Goal: Contribute content

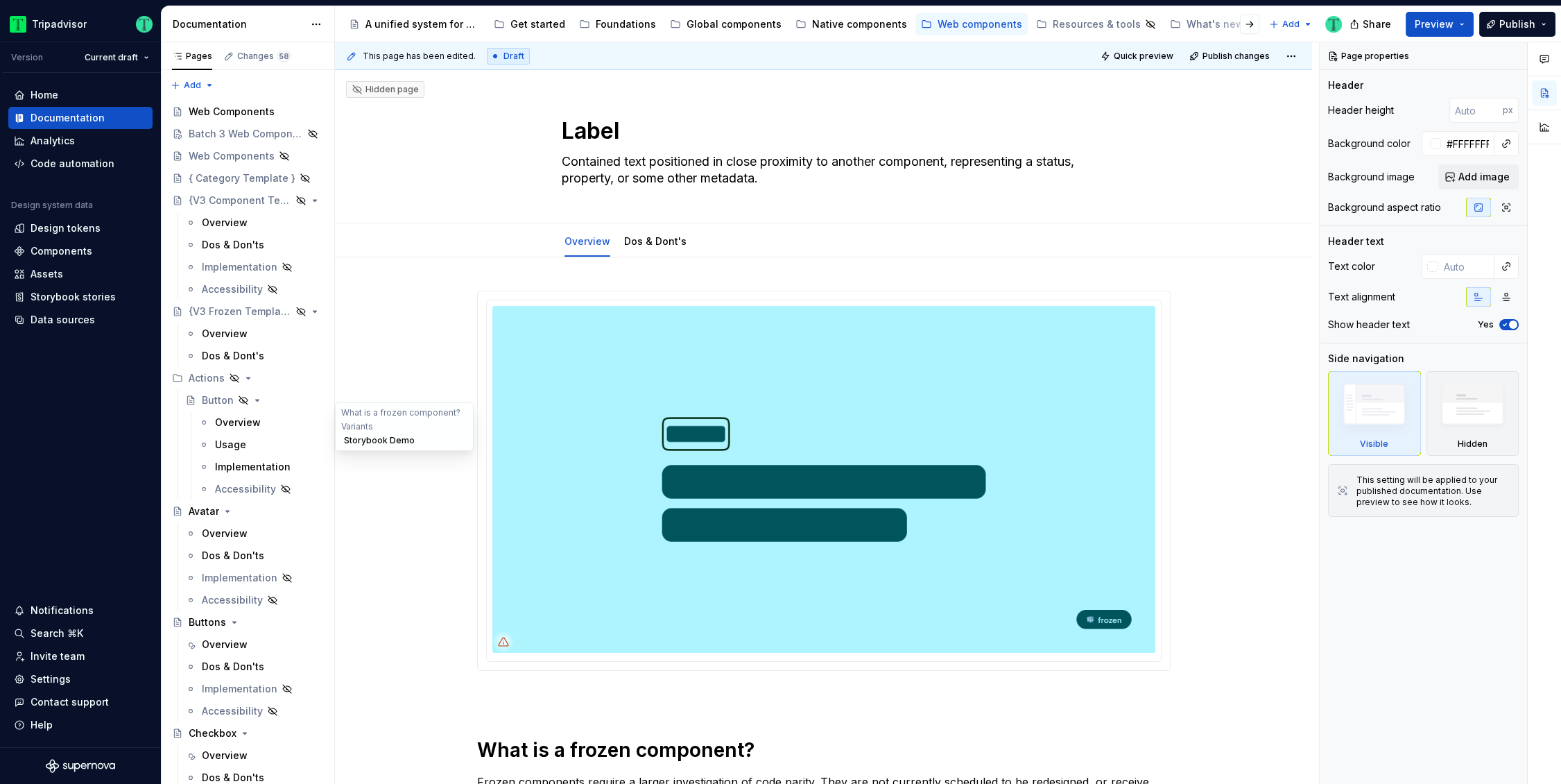
scroll to position [948, 0]
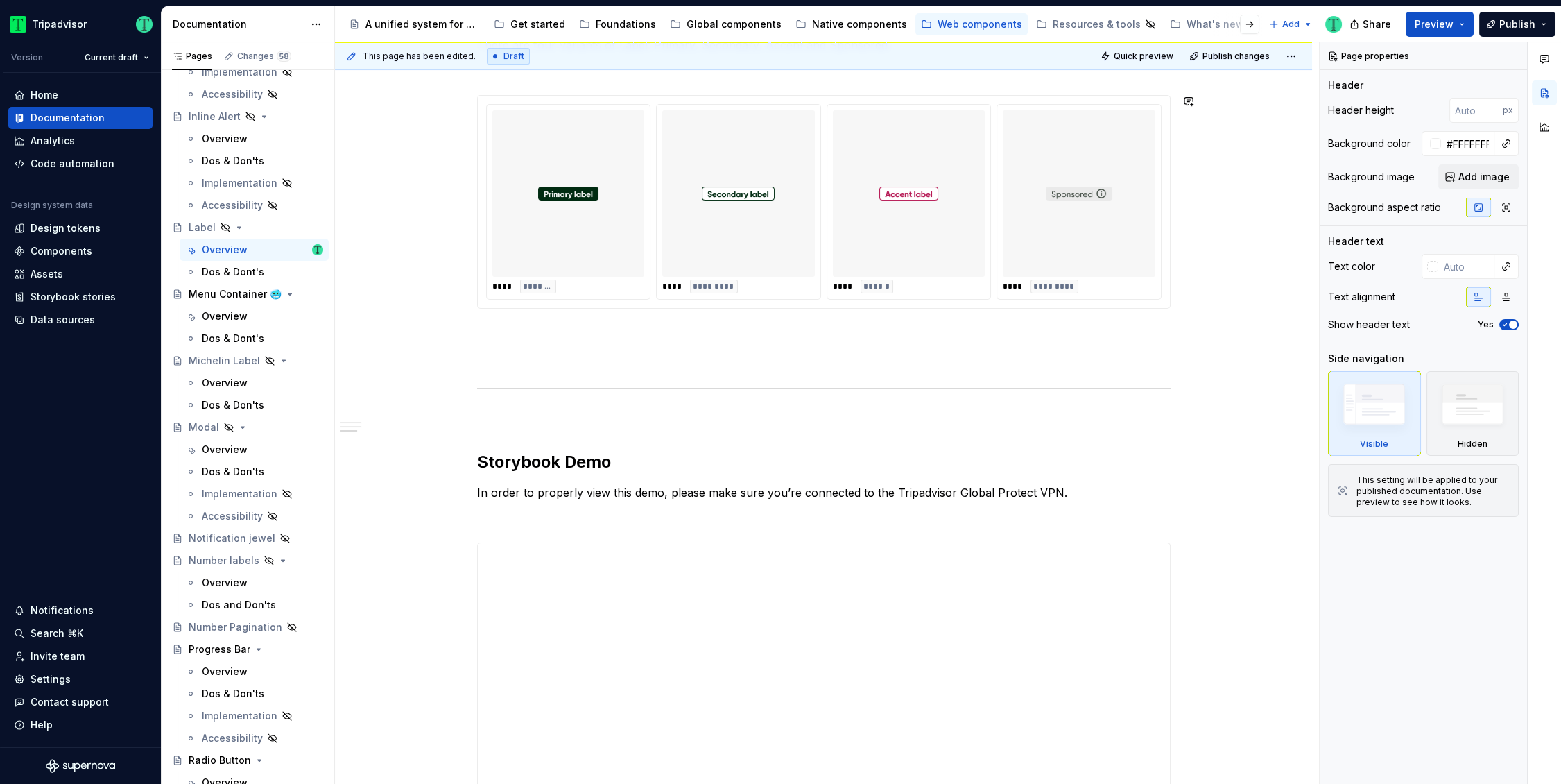
type textarea "*"
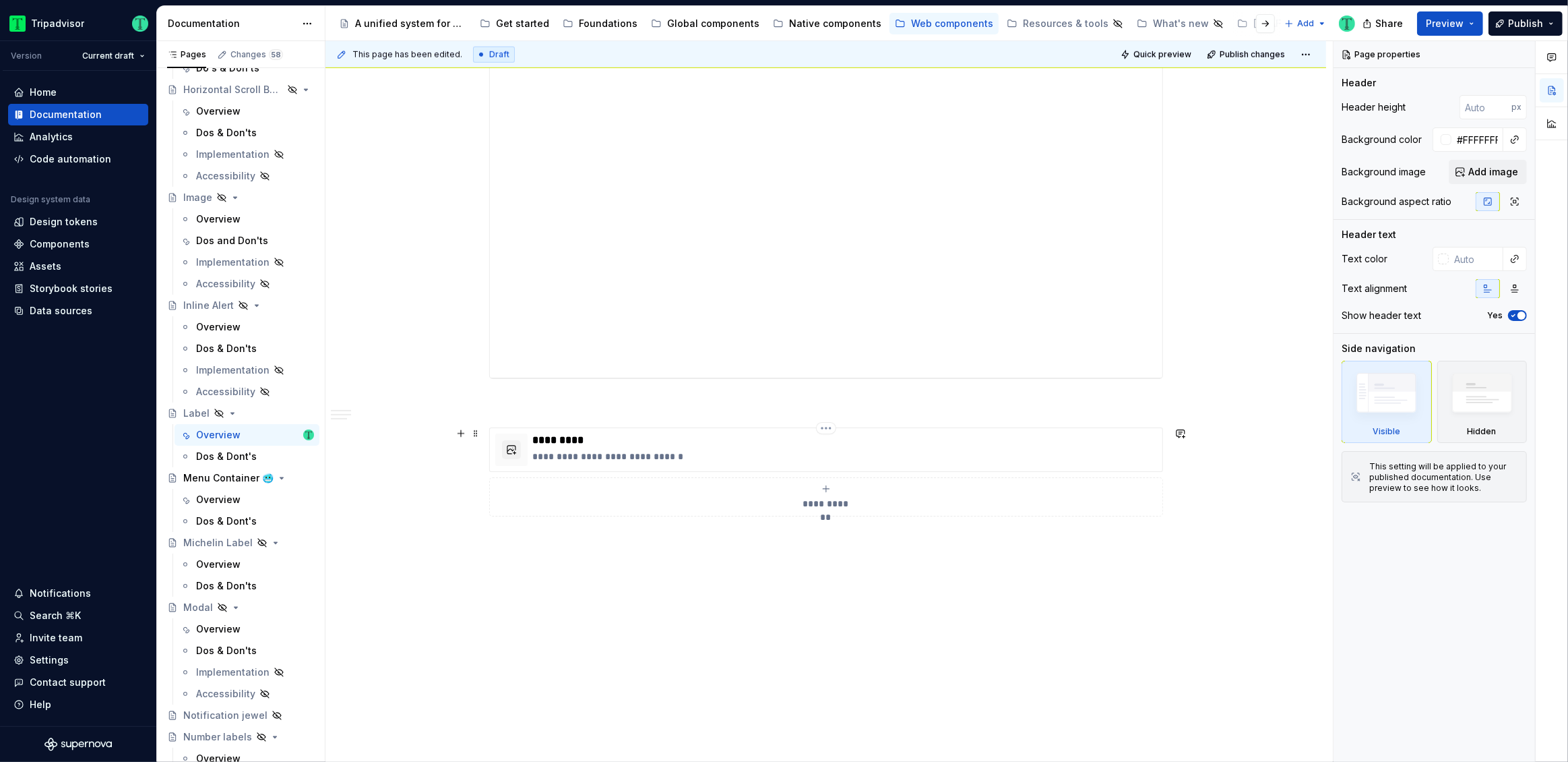
scroll to position [1411, 0]
click at [474, 403] on span at bounding box center [476, 400] width 11 height 19
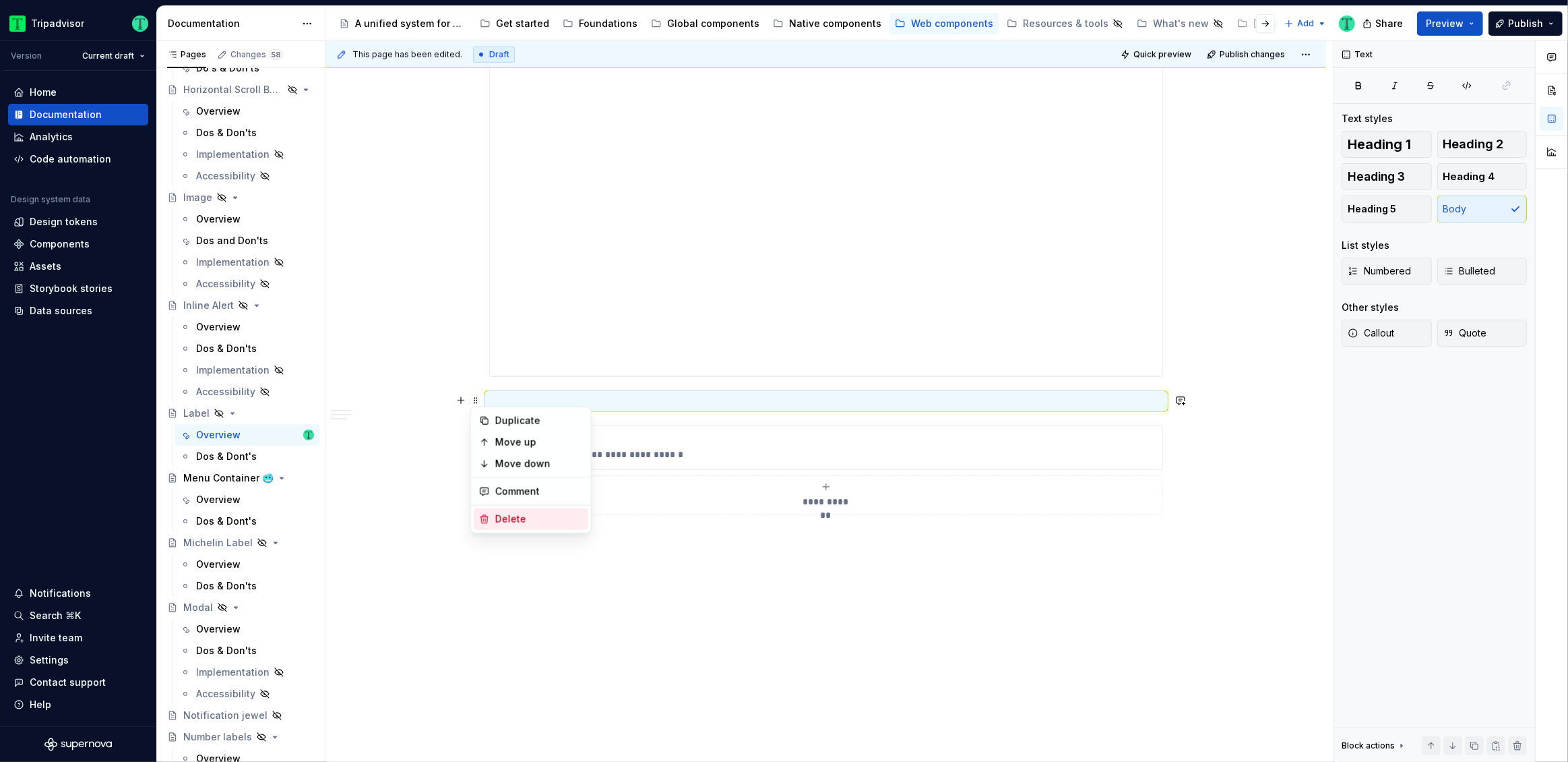
click at [491, 514] on div "Delete" at bounding box center [531, 519] width 114 height 21
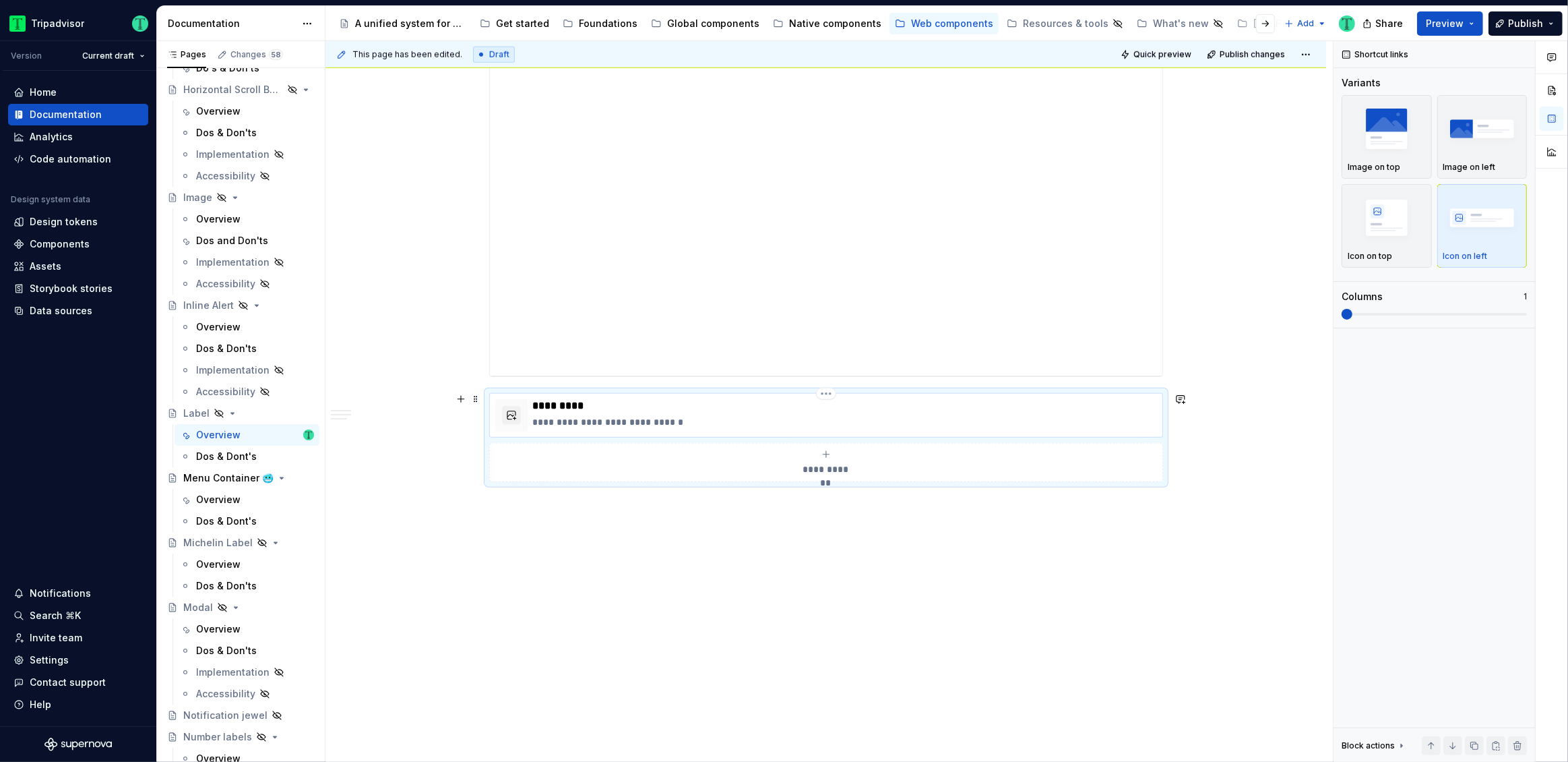
click at [753, 415] on p "**********" at bounding box center [844, 422] width 624 height 14
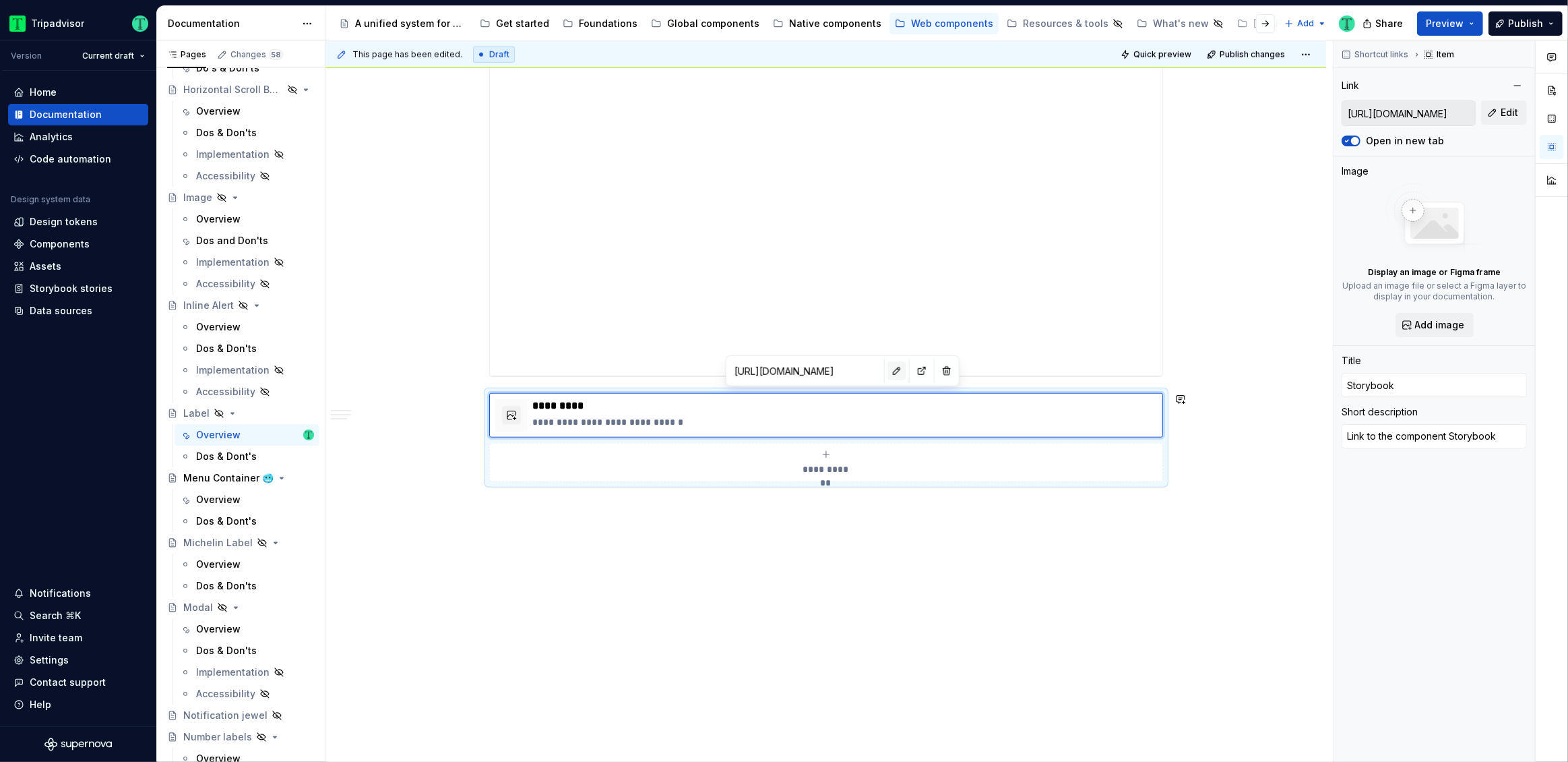
click at [887, 373] on button "button" at bounding box center [896, 370] width 19 height 19
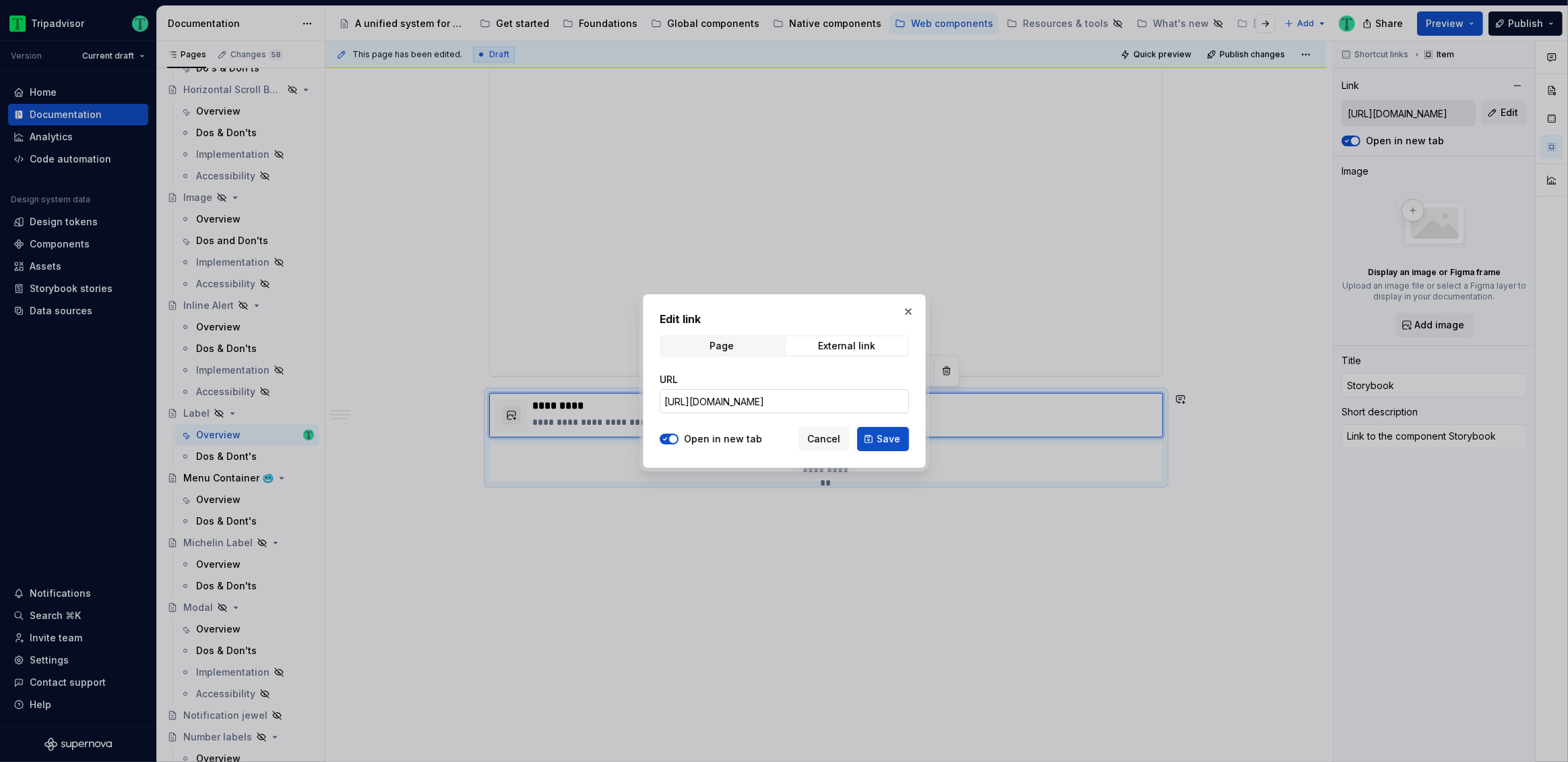
click at [855, 405] on input "[URL][DOMAIN_NAME]" at bounding box center [784, 401] width 250 height 24
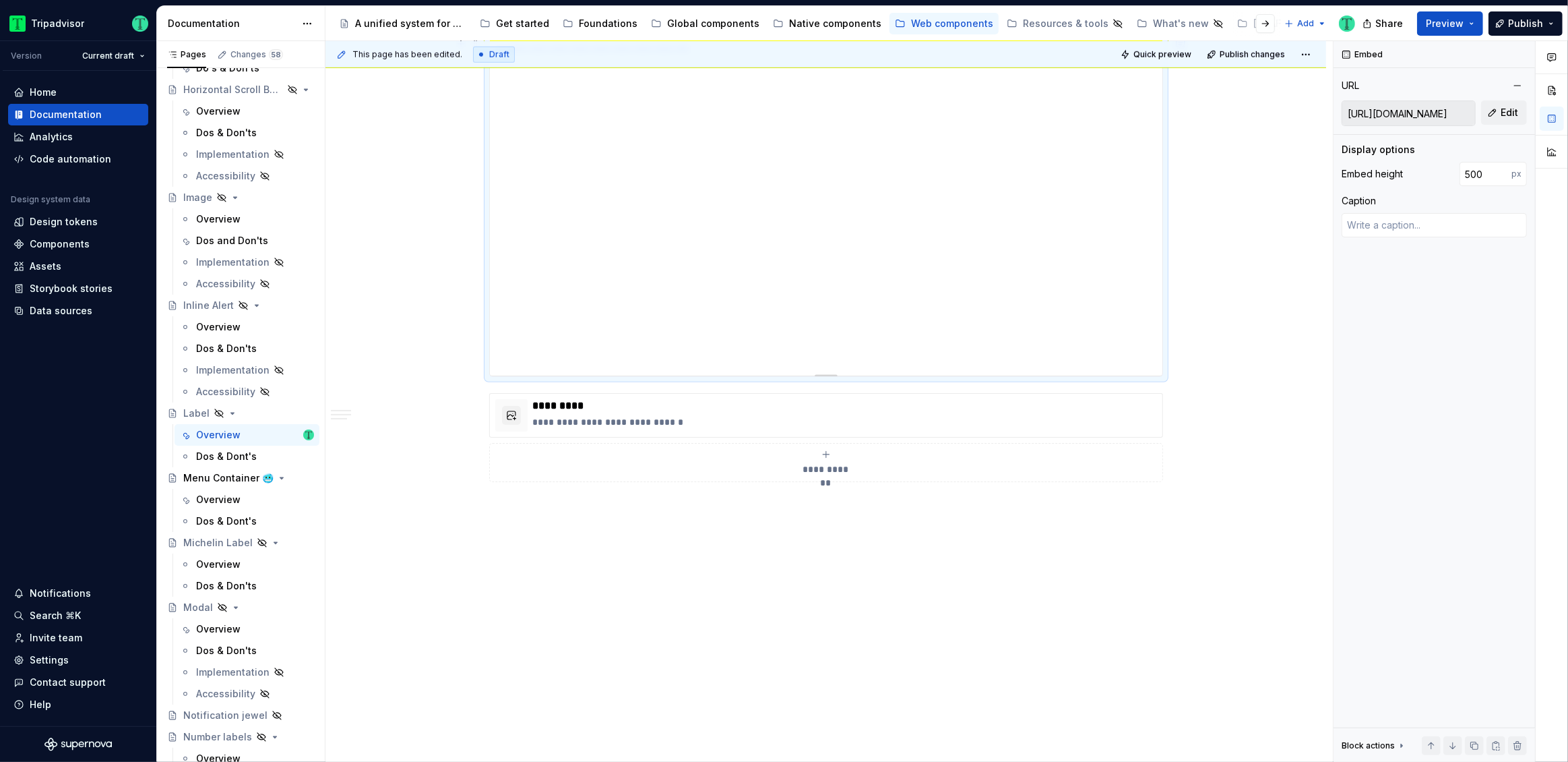
click at [1105, 261] on div "**********" at bounding box center [826, 207] width 673 height 337
click at [1500, 112] on button "Edit" at bounding box center [1504, 112] width 45 height 24
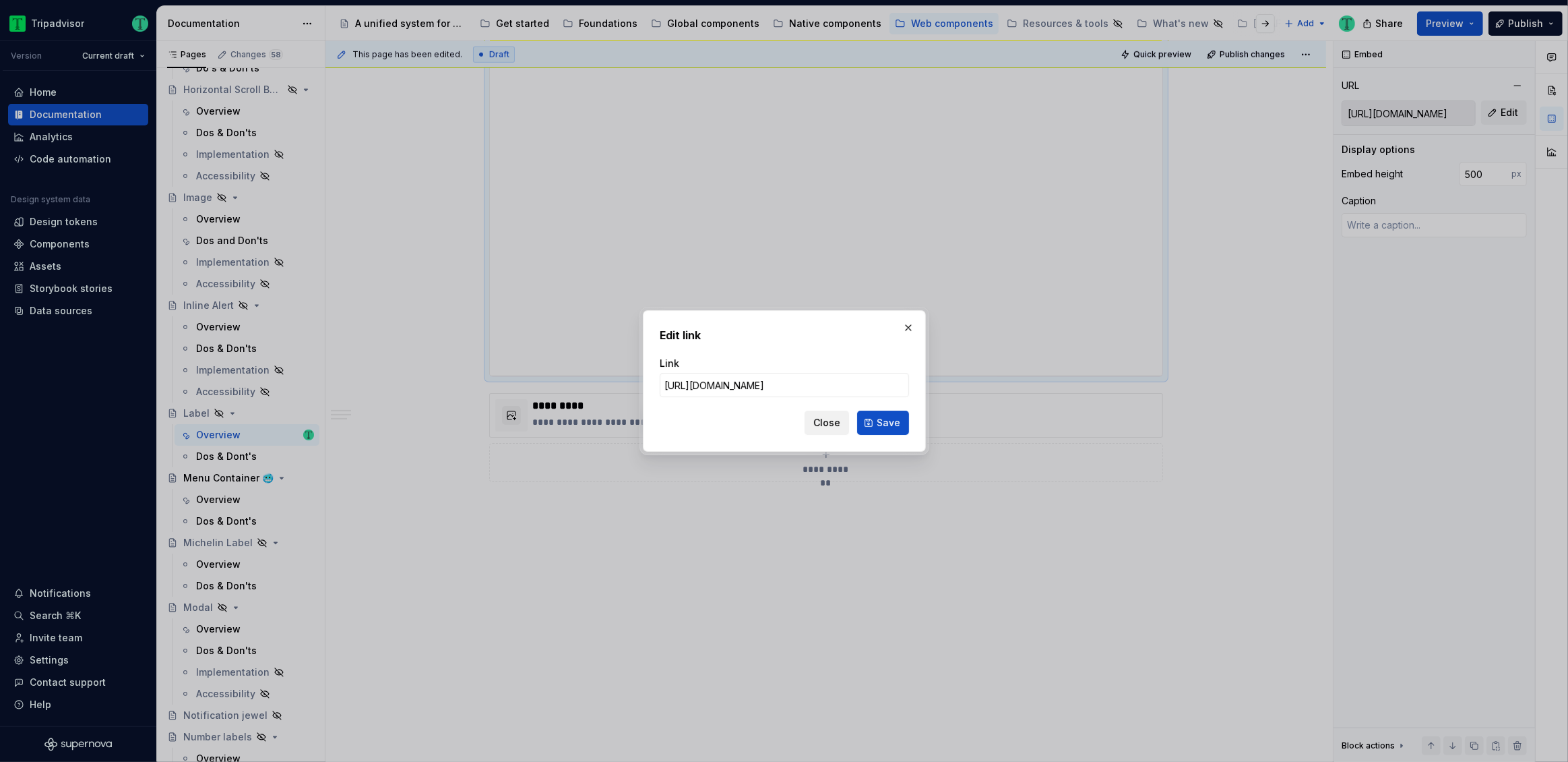
click at [835, 420] on span "Close" at bounding box center [826, 423] width 27 height 14
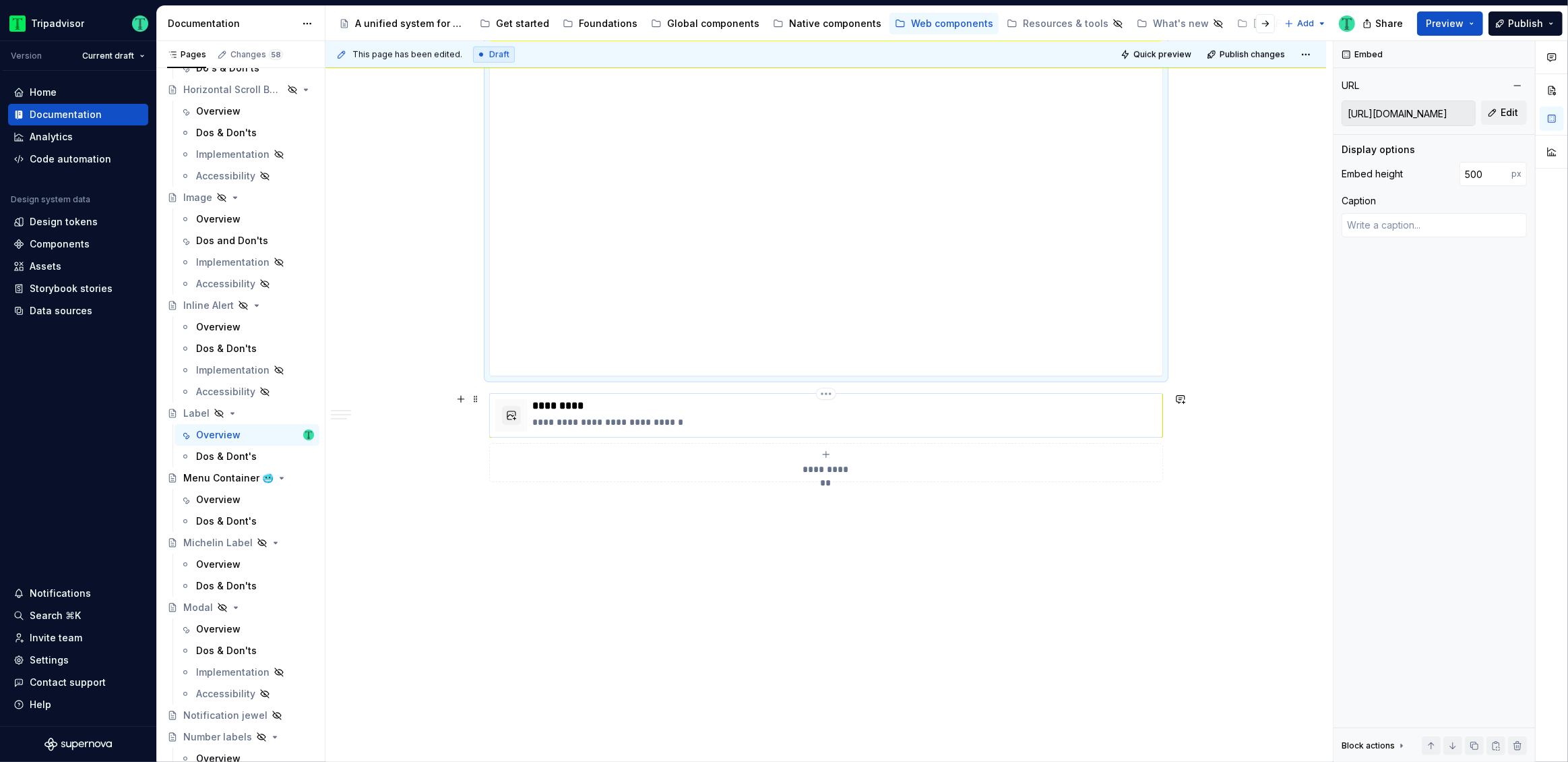
click at [713, 419] on p "**********" at bounding box center [844, 422] width 624 height 14
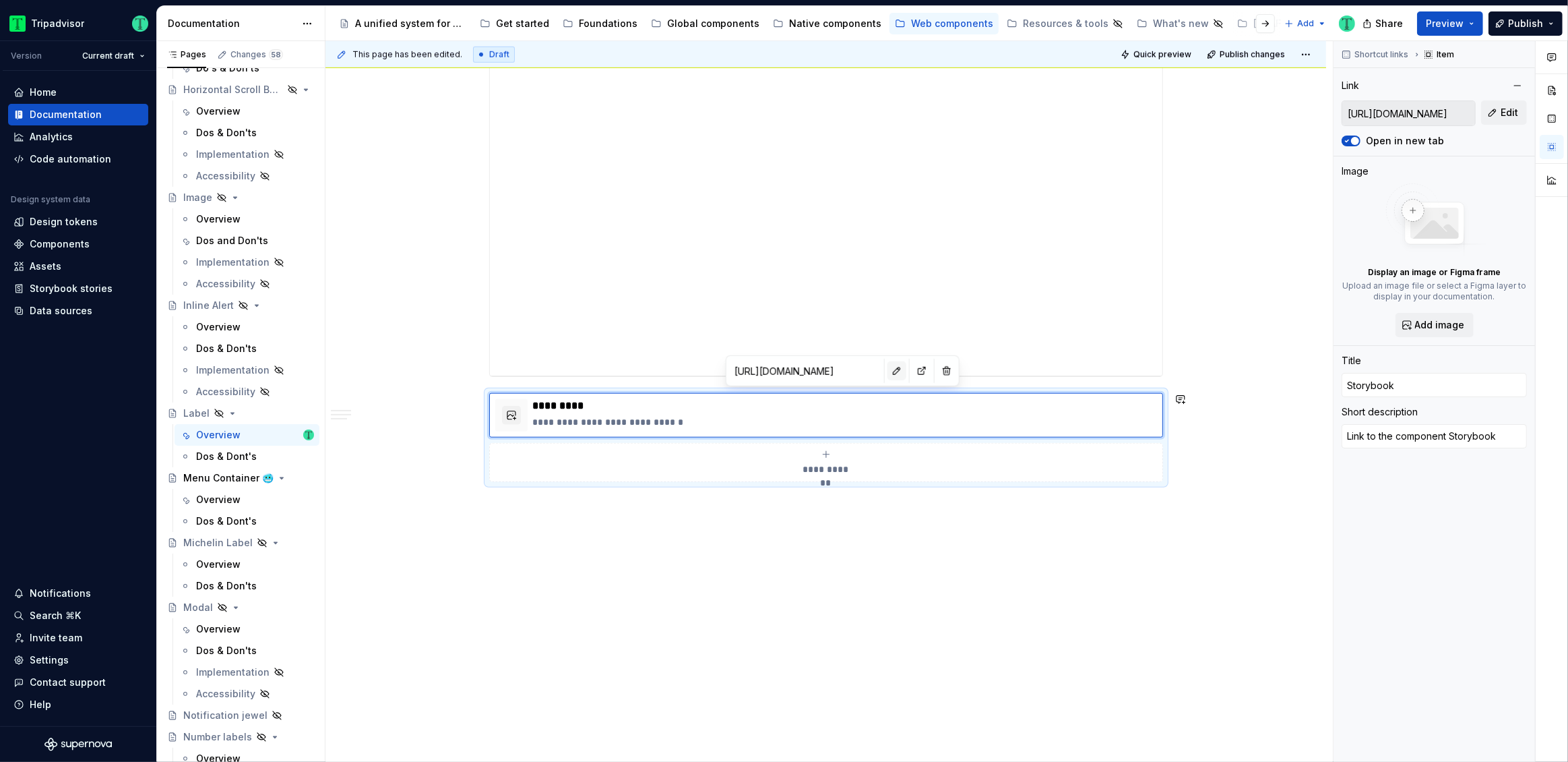
click at [887, 372] on button "button" at bounding box center [896, 370] width 19 height 19
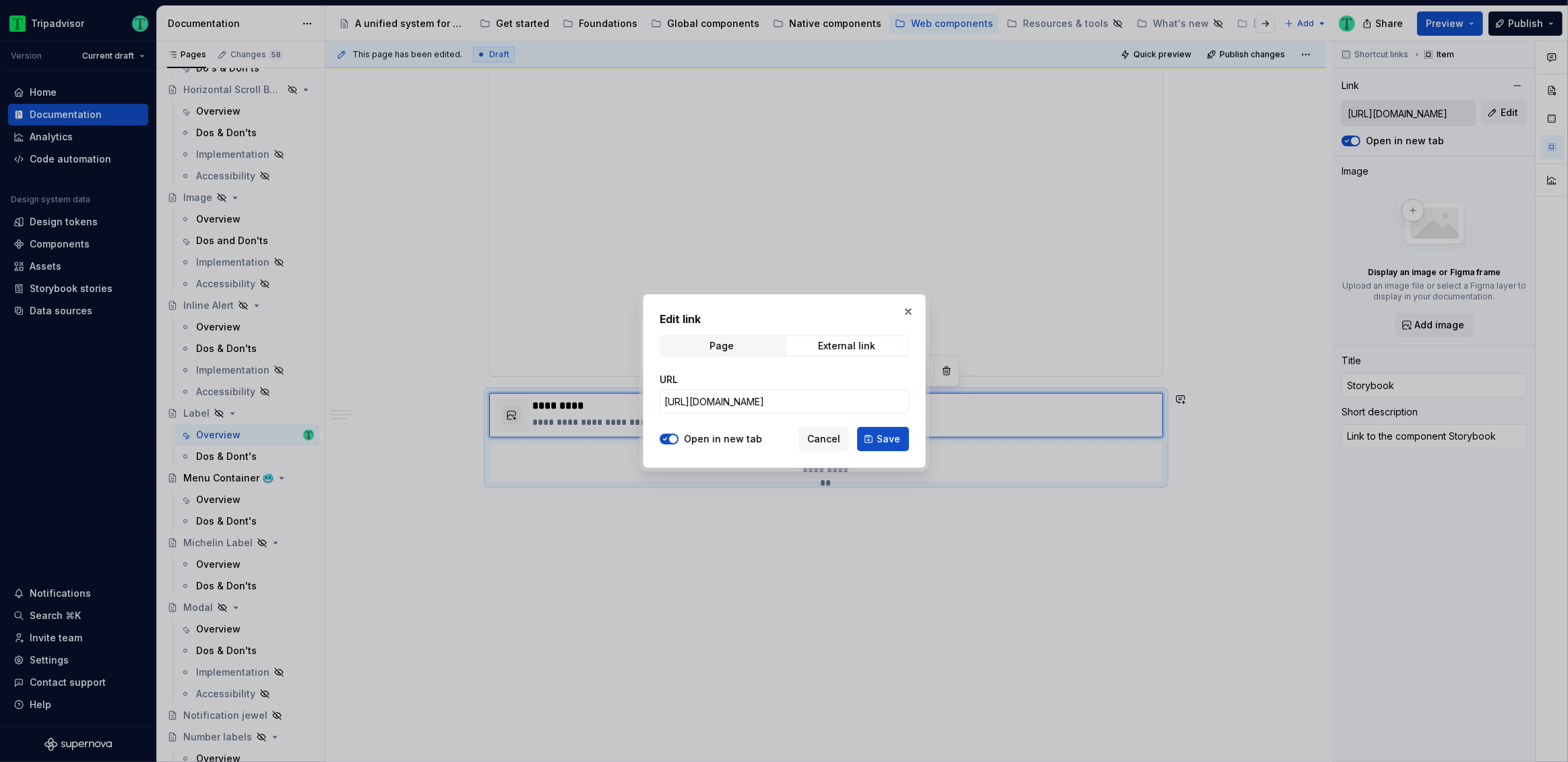
type textarea "*"
click at [856, 404] on input "[URL][DOMAIN_NAME]" at bounding box center [784, 401] width 250 height 24
paste input "#@ta-design-system-frozen.label_packages_design-system-frozen_label_Label"
type input "[URL][DOMAIN_NAME]"
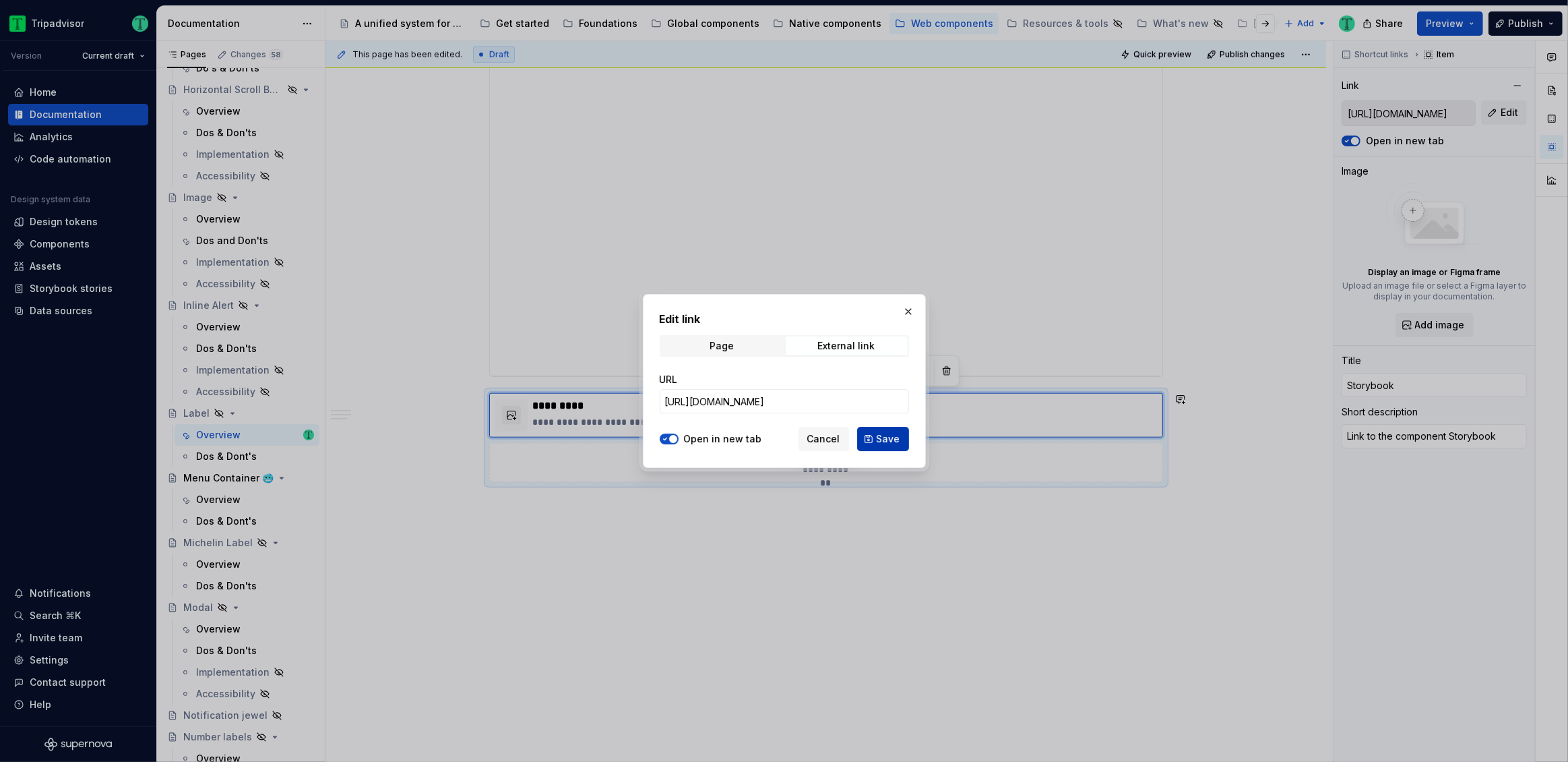
click at [894, 437] on span "Save" at bounding box center [888, 439] width 23 height 14
type textarea "*"
type input "[URL][DOMAIN_NAME]"
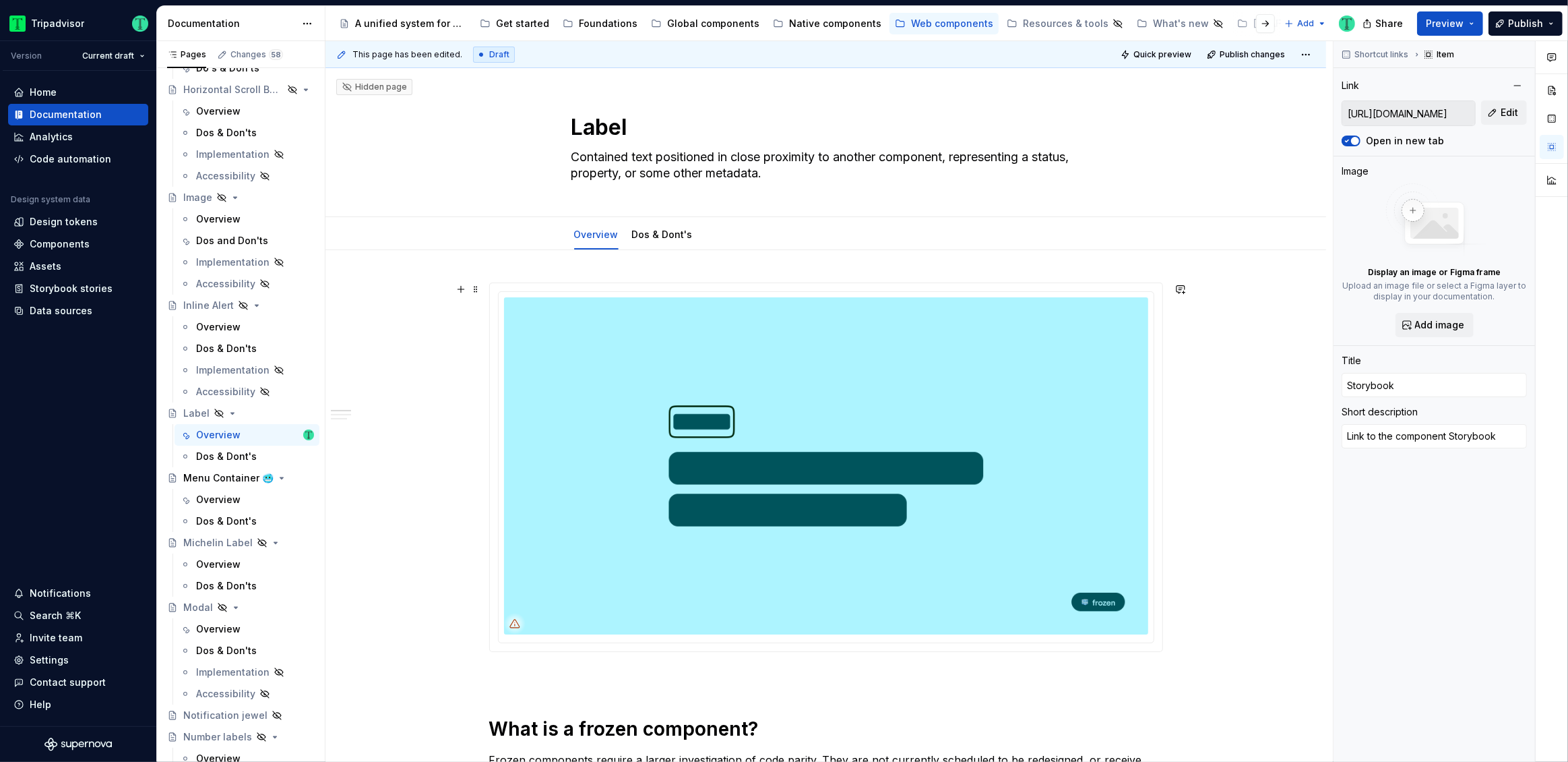
scroll to position [1, 0]
click at [660, 235] on link "Dos & Dont's" at bounding box center [662, 232] width 61 height 12
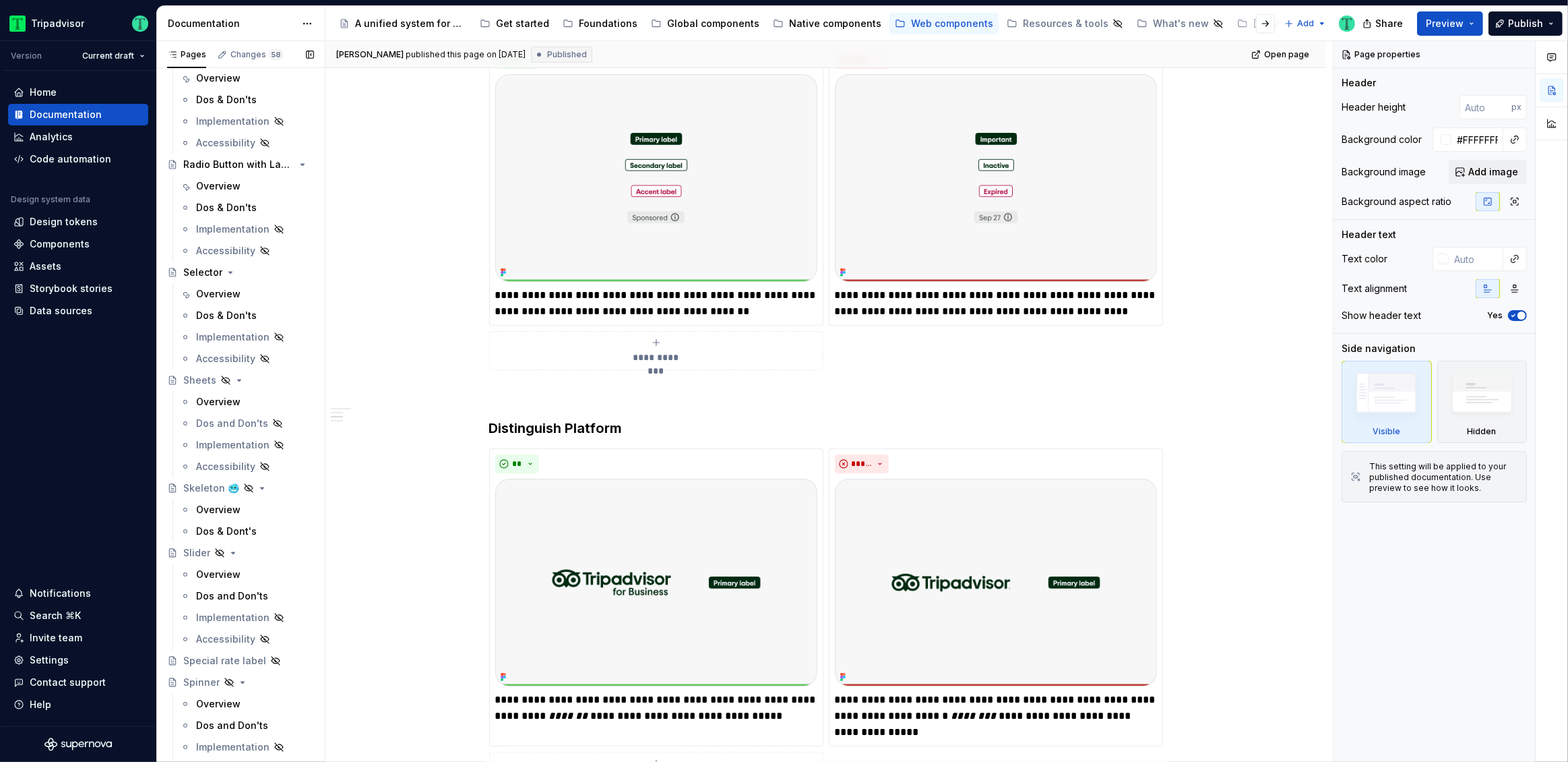
scroll to position [2404, 0]
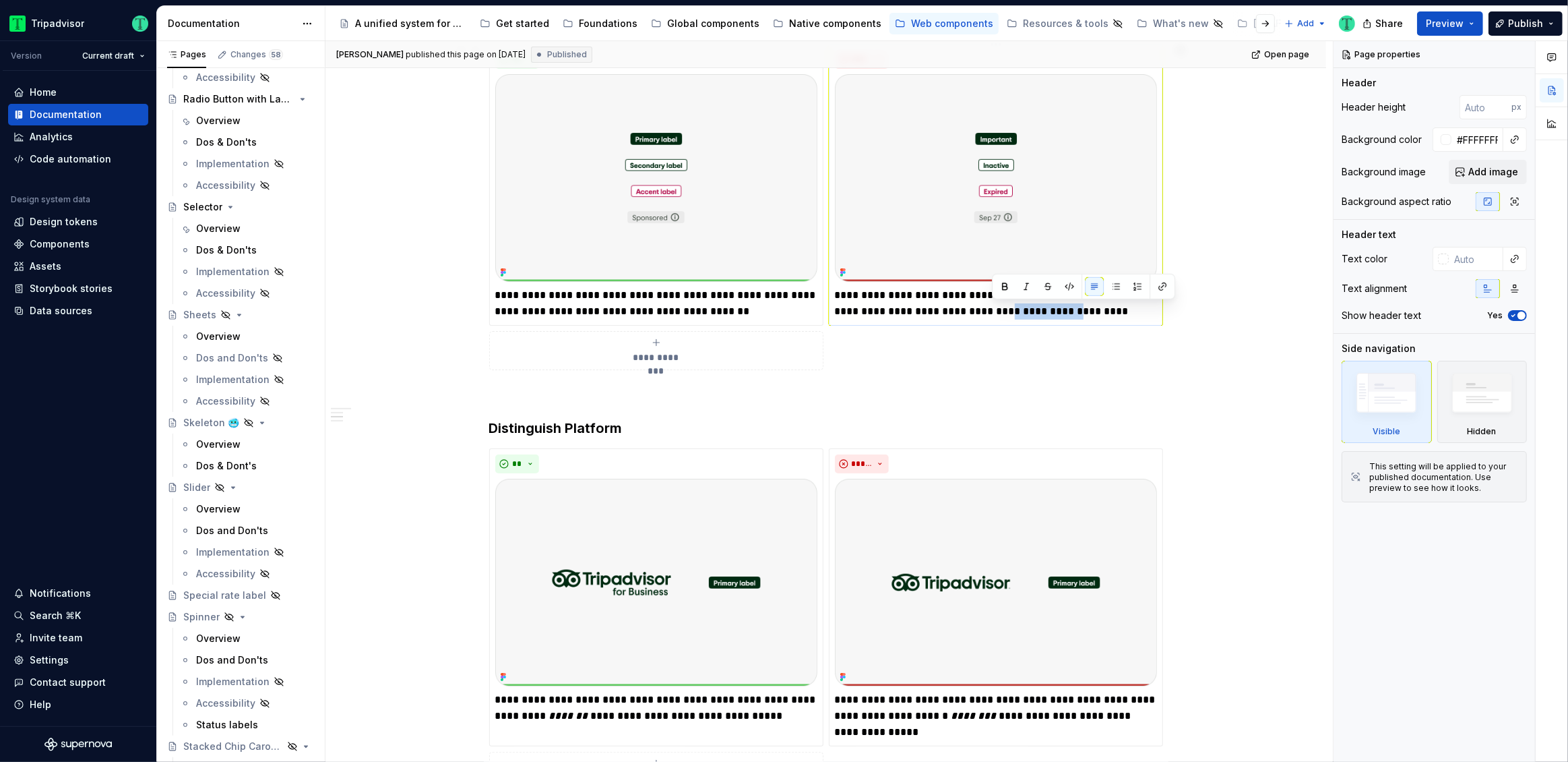
drag, startPoint x: 994, startPoint y: 306, endPoint x: 1058, endPoint y: 311, distance: 64.2
click at [1058, 311] on p "**********" at bounding box center [995, 303] width 322 height 32
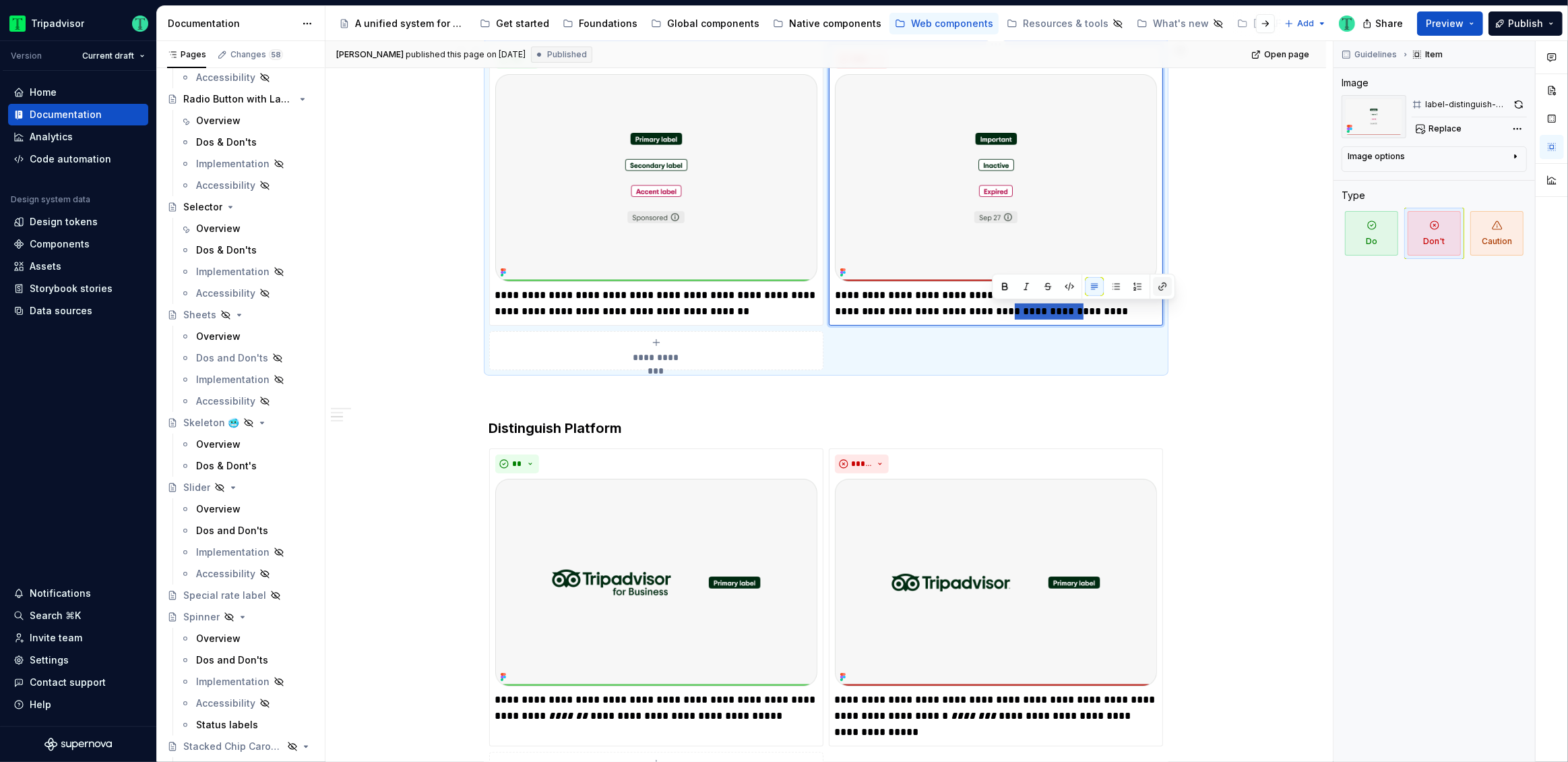
click at [1165, 288] on button "button" at bounding box center [1162, 286] width 19 height 19
type textarea "*"
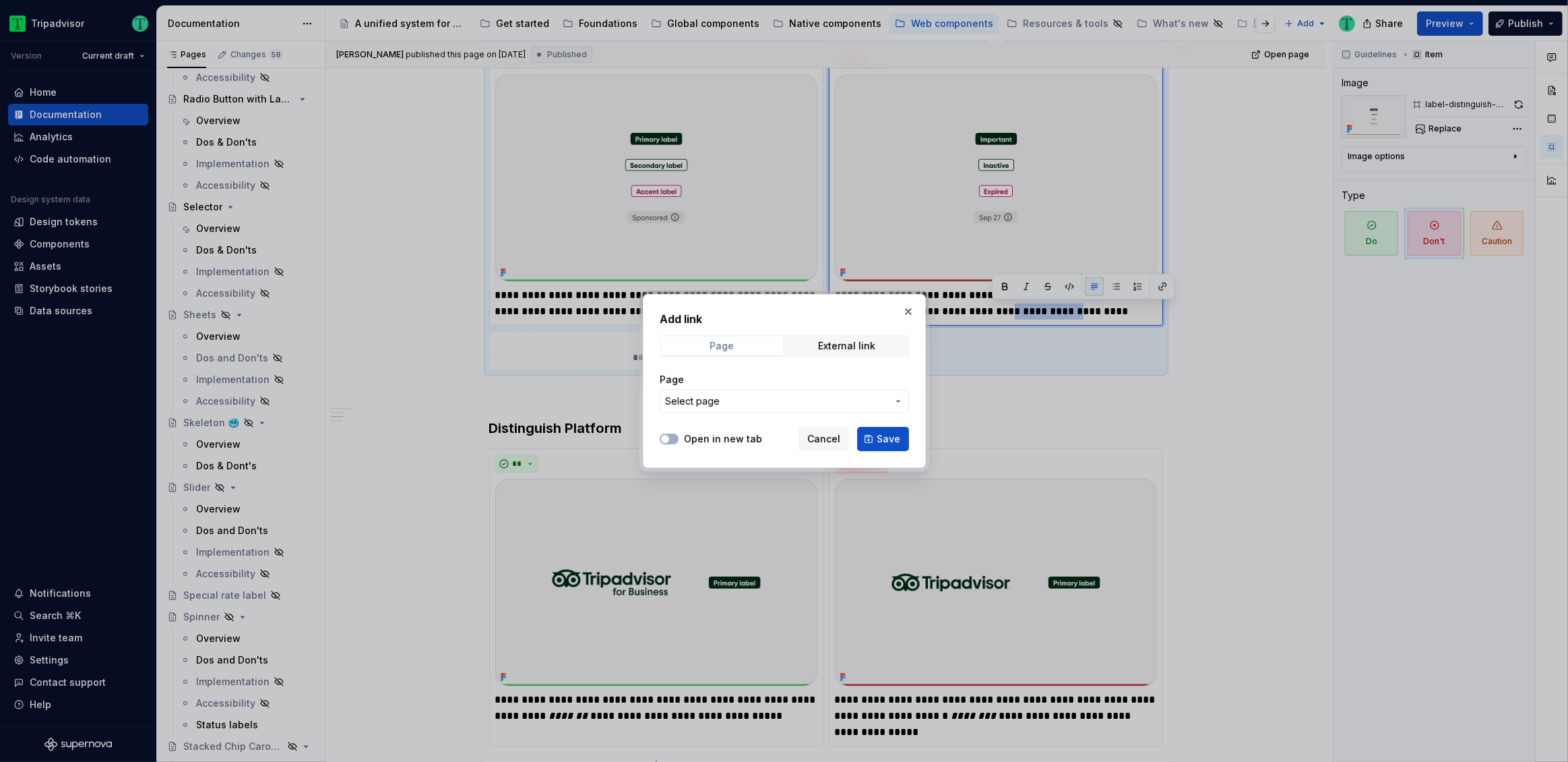
click at [764, 348] on span "Page" at bounding box center [722, 345] width 122 height 19
click at [784, 405] on span "Select page" at bounding box center [776, 401] width 223 height 14
type input "status"
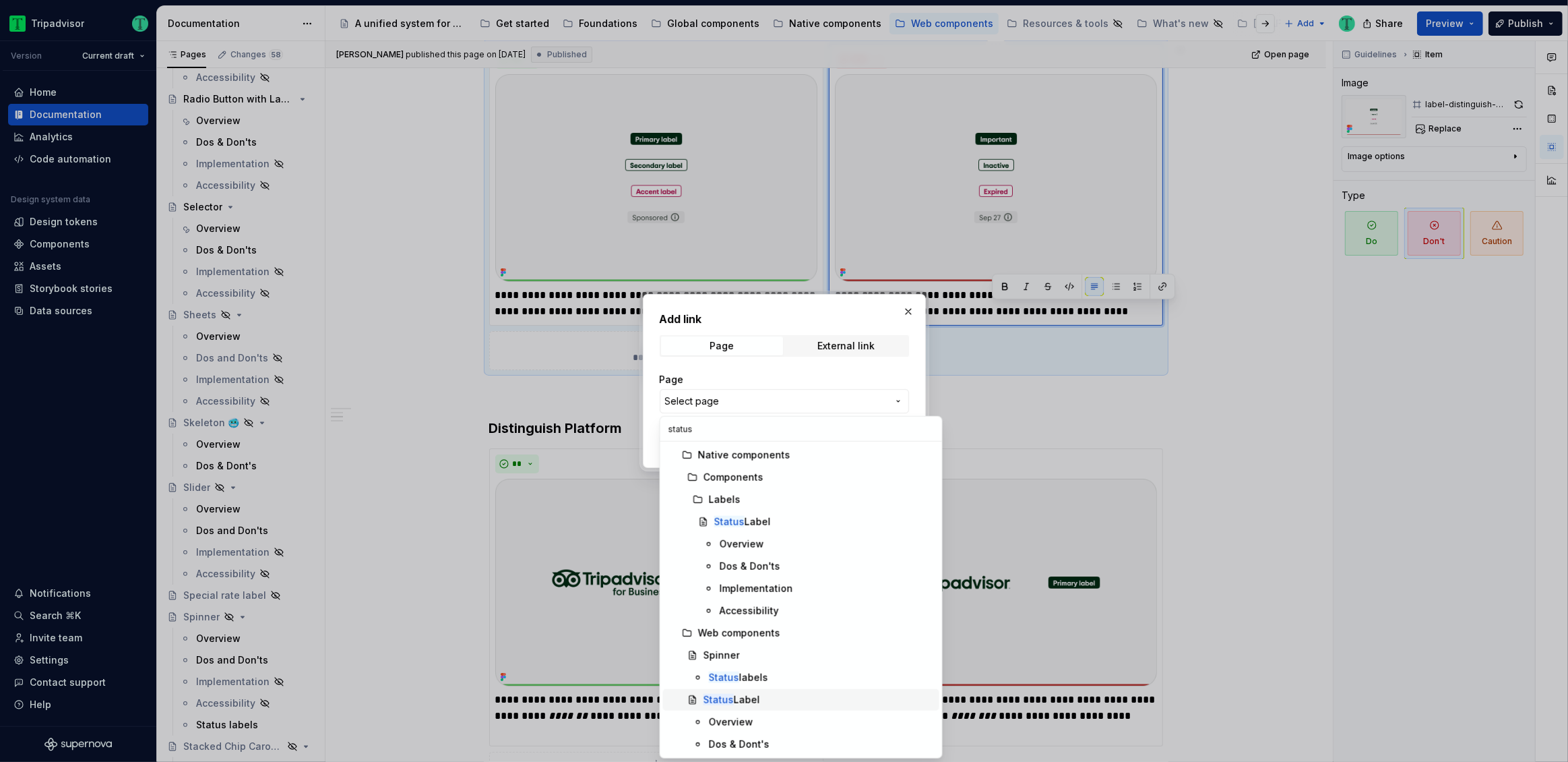
click at [756, 699] on div "Status Label" at bounding box center [732, 700] width 57 height 14
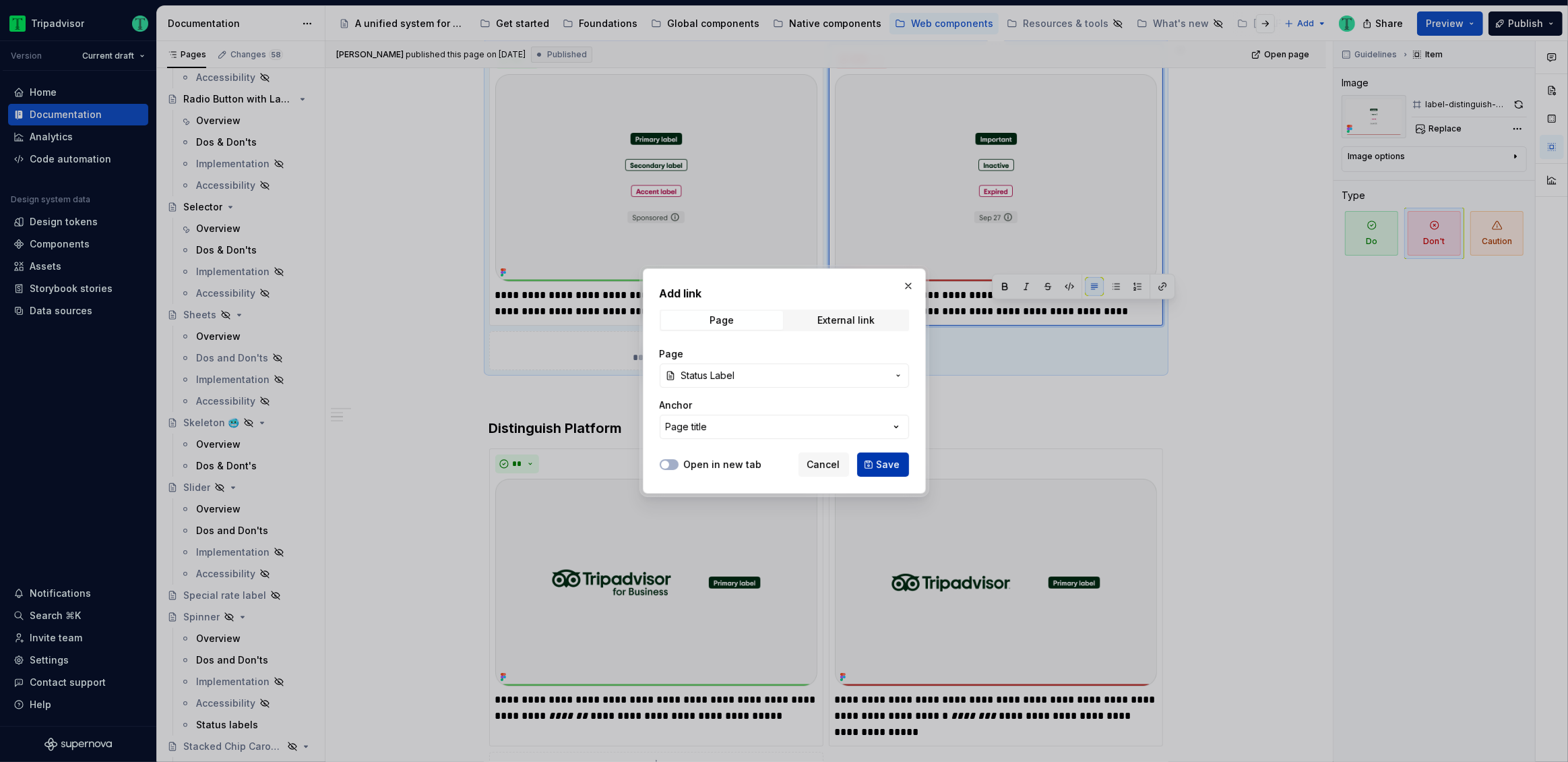
click at [893, 468] on span "Save" at bounding box center [888, 465] width 23 height 14
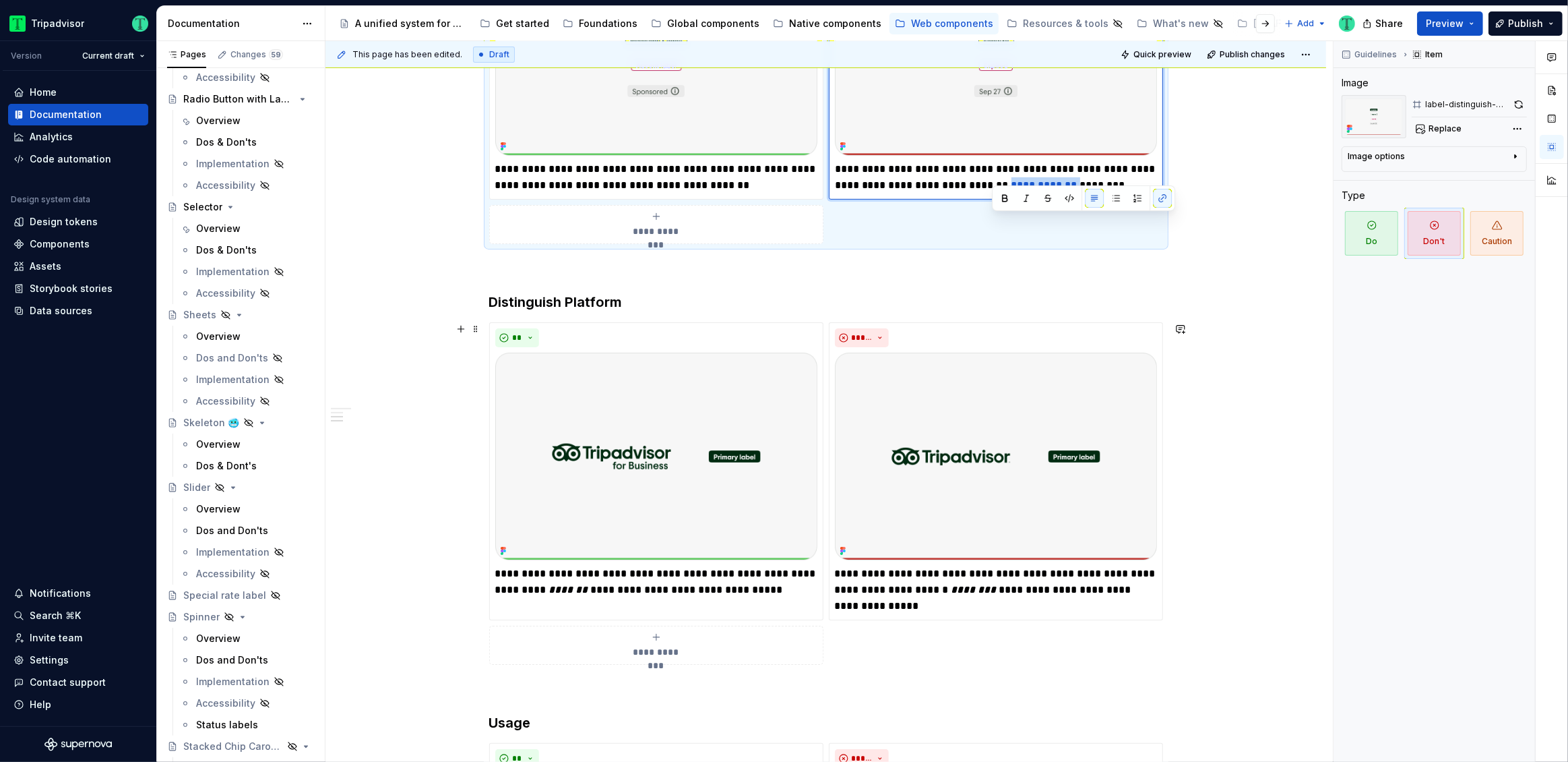
scroll to position [395, 0]
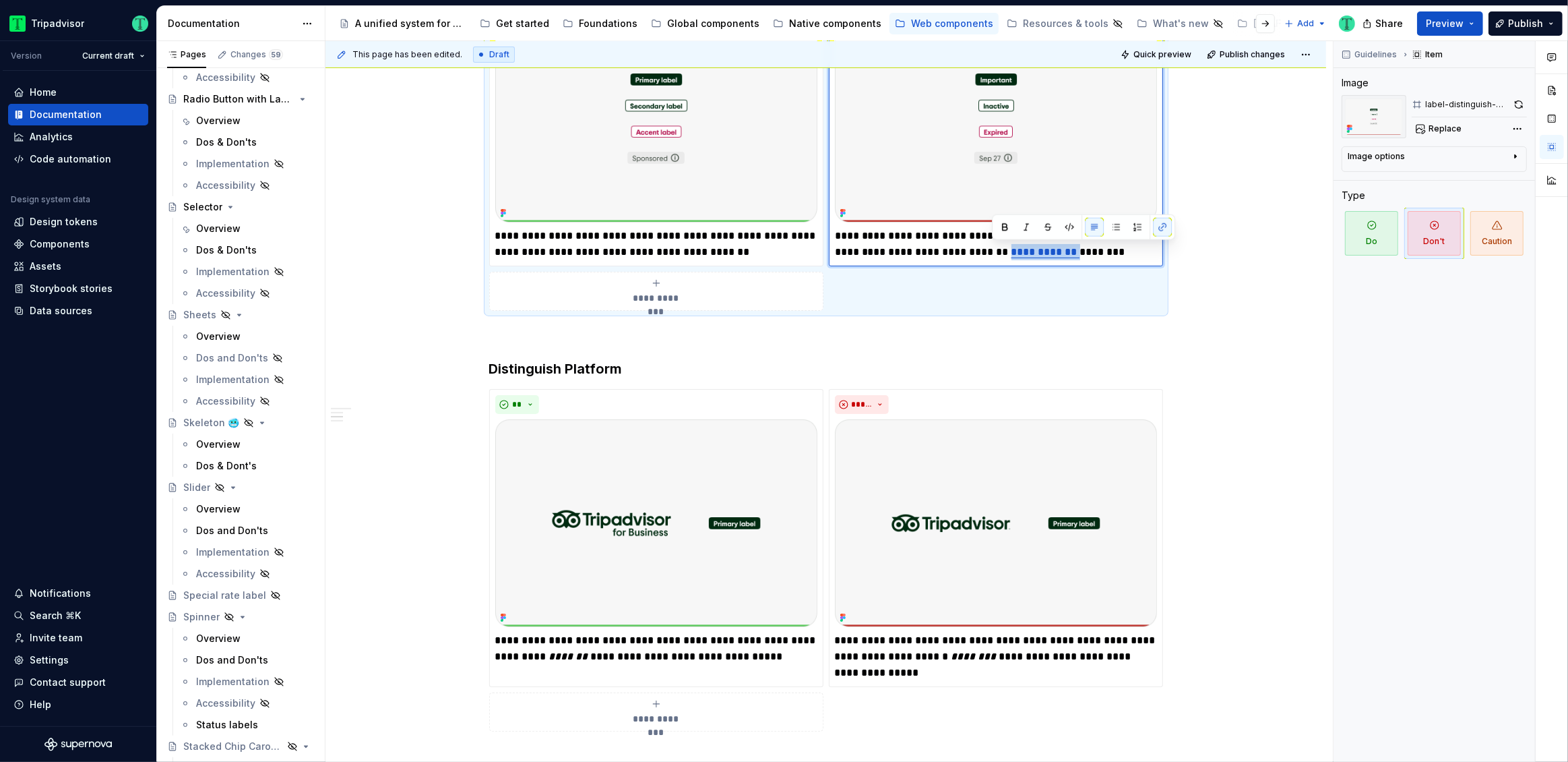
click at [1057, 248] on link "**********" at bounding box center [1046, 252] width 69 height 10
click at [1229, 227] on button "button" at bounding box center [1225, 227] width 19 height 19
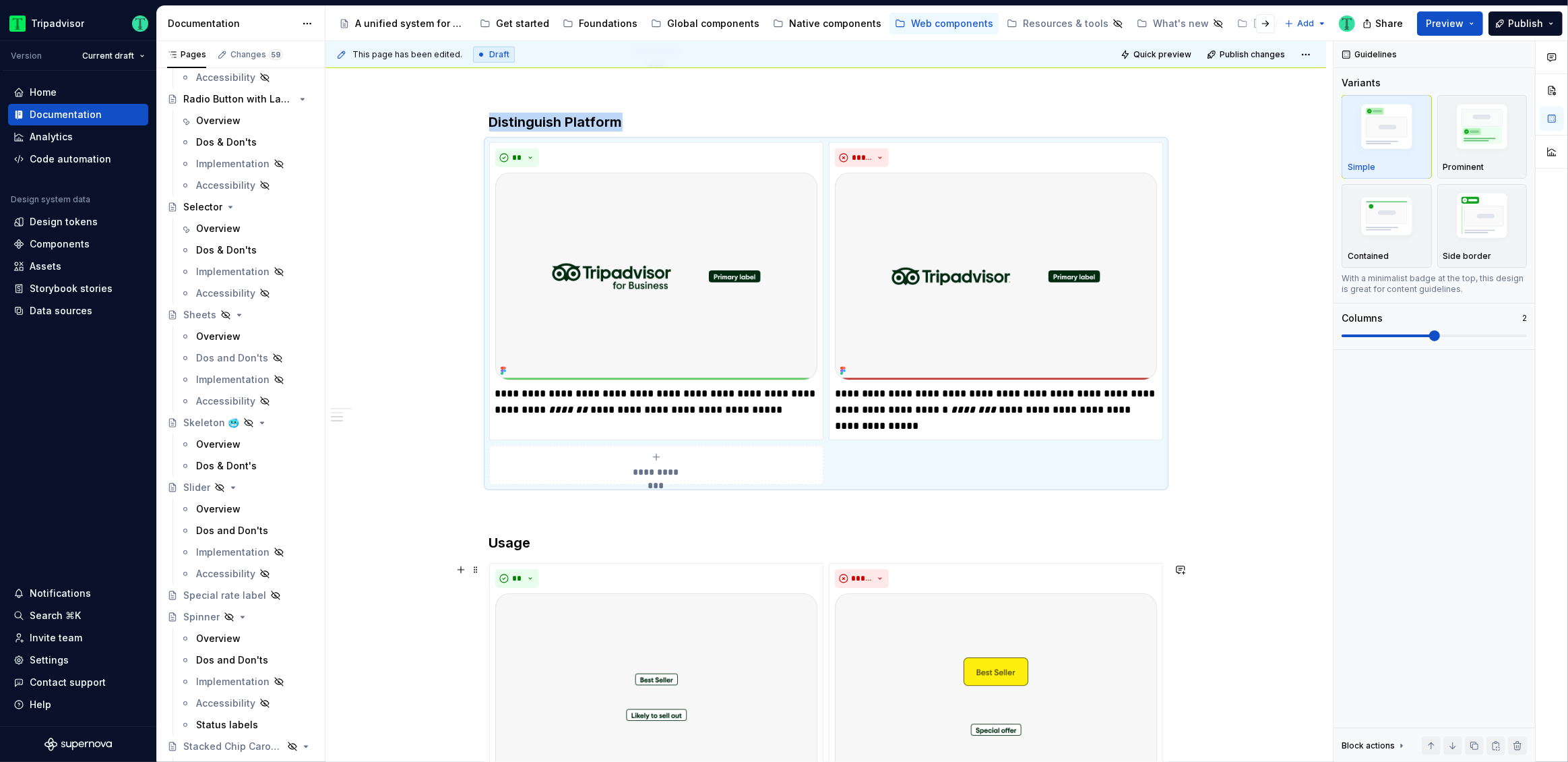
scroll to position [641, 0]
click at [718, 278] on img at bounding box center [656, 277] width 322 height 208
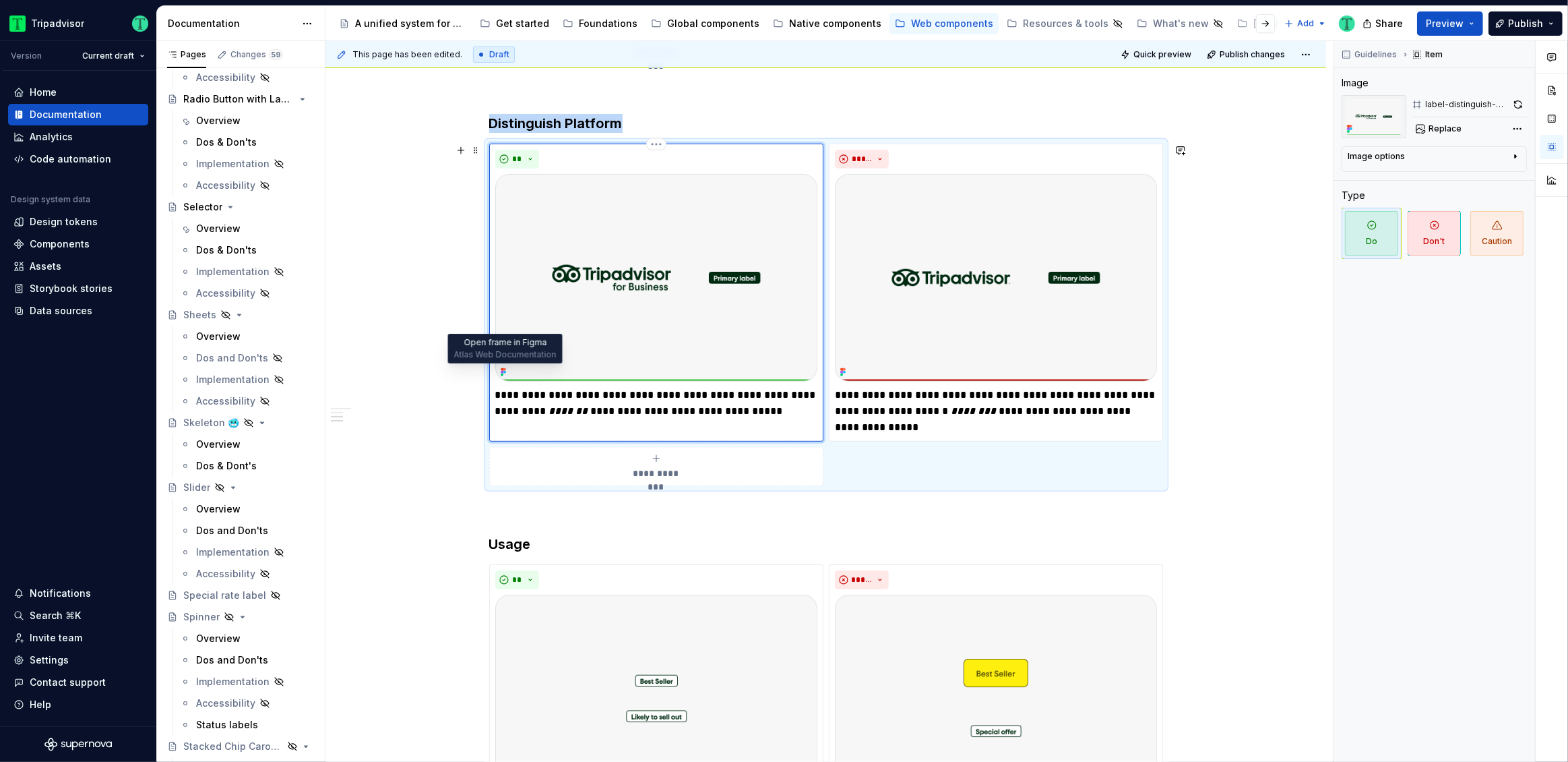
click at [501, 369] on icon at bounding box center [502, 370] width 3 height 3
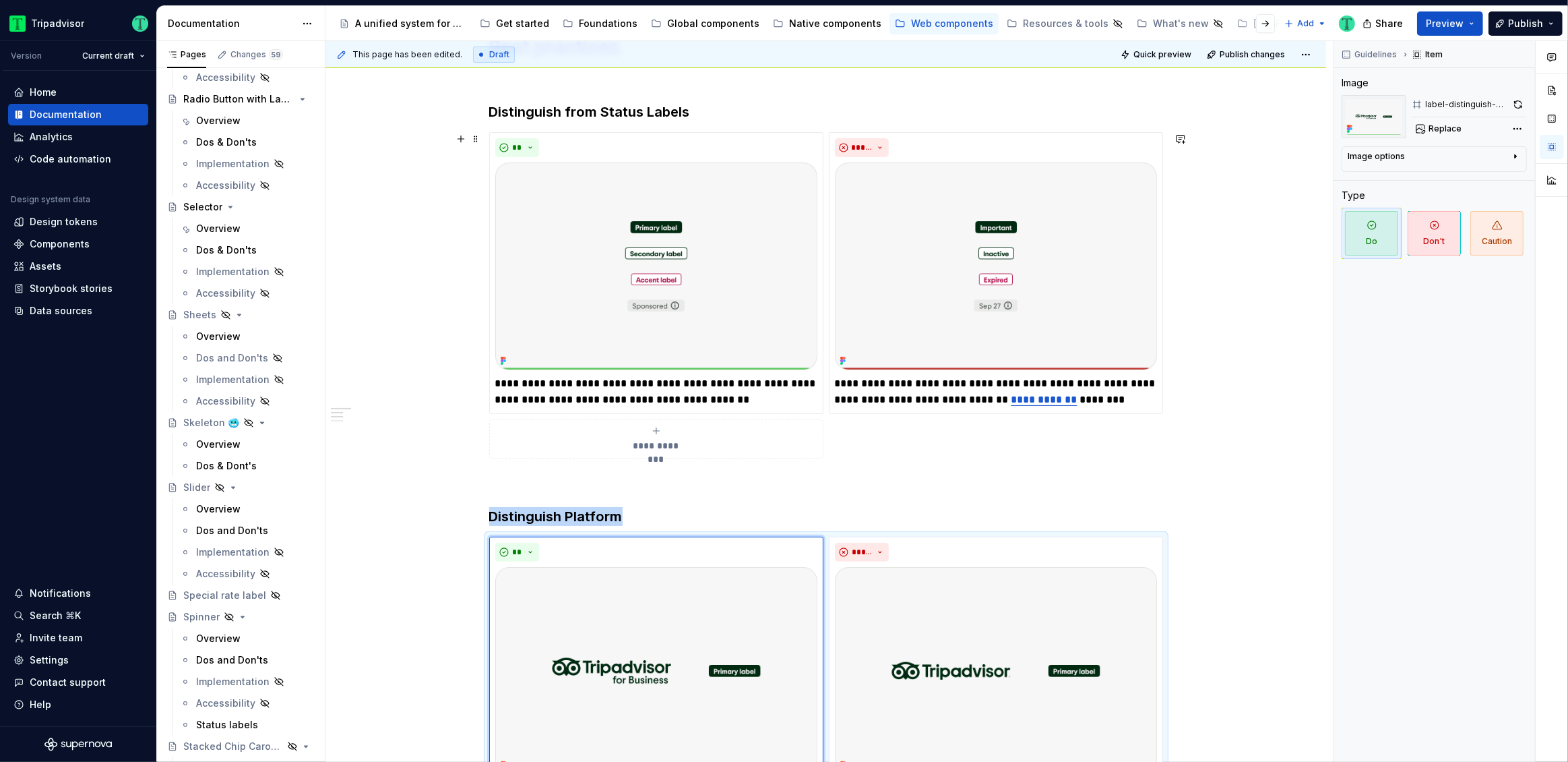
scroll to position [0, 0]
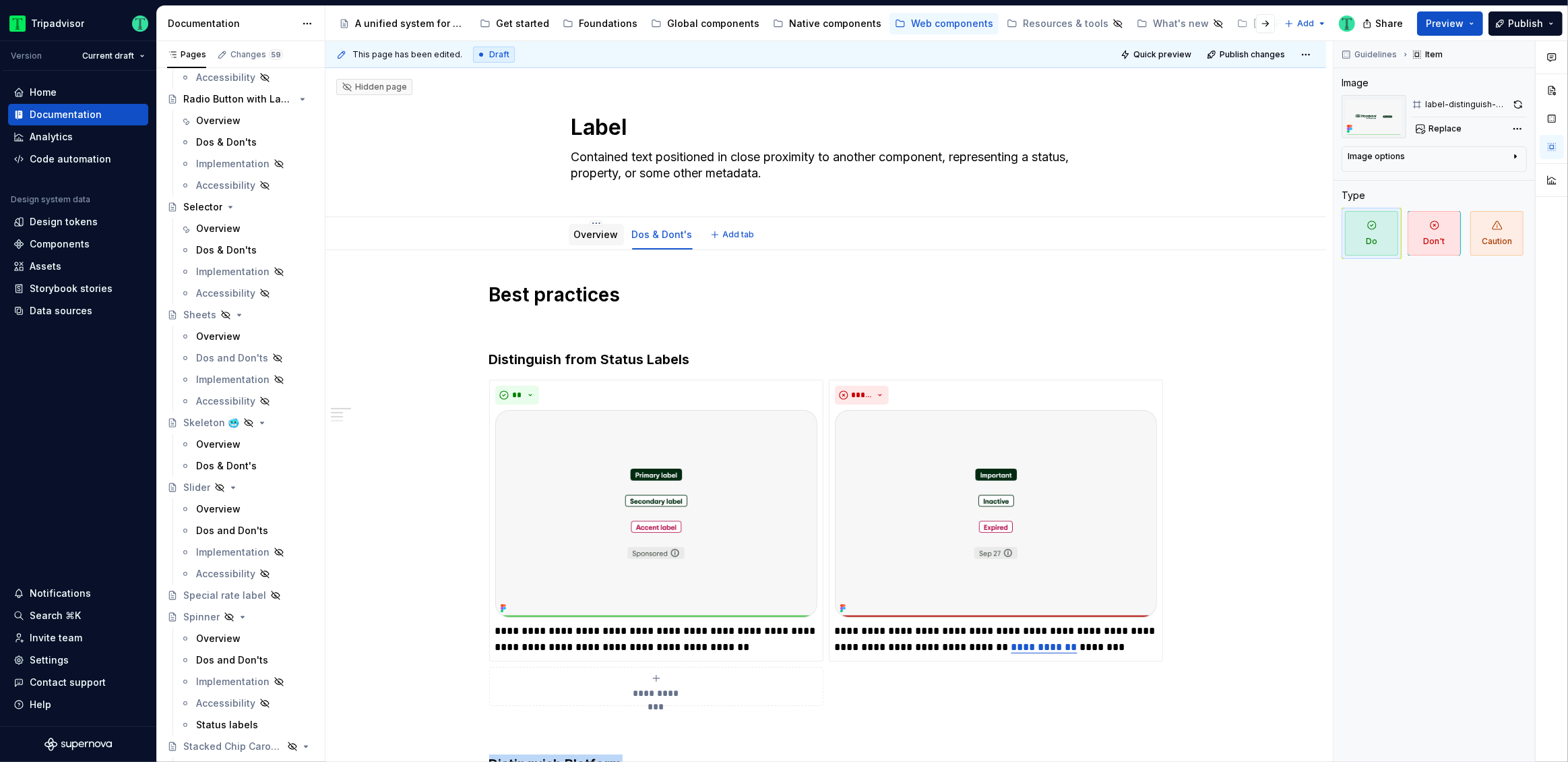
click at [613, 232] on link "Overview" at bounding box center [596, 234] width 45 height 12
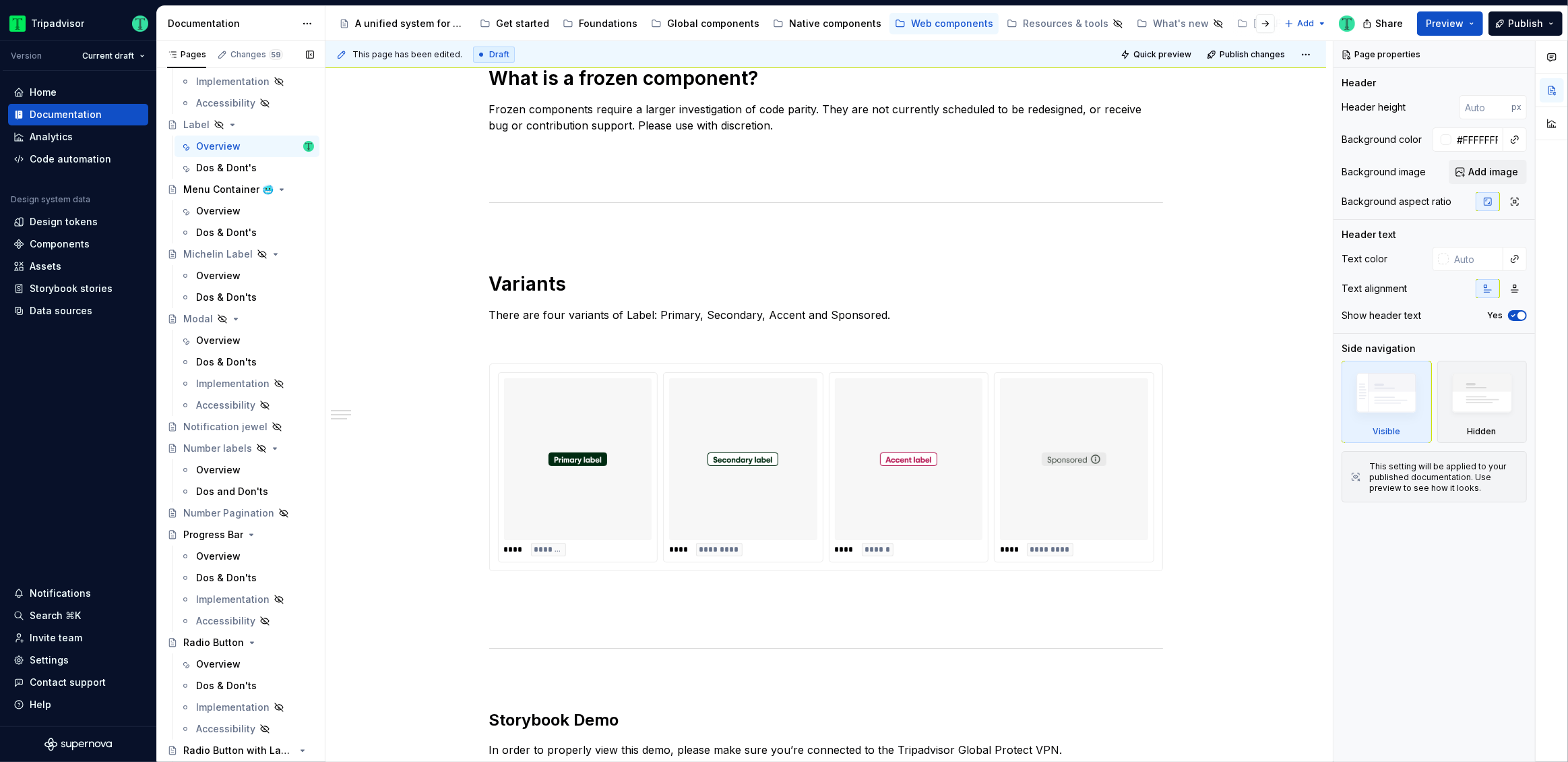
scroll to position [1752, 0]
click at [225, 273] on div "Overview" at bounding box center [218, 277] width 45 height 14
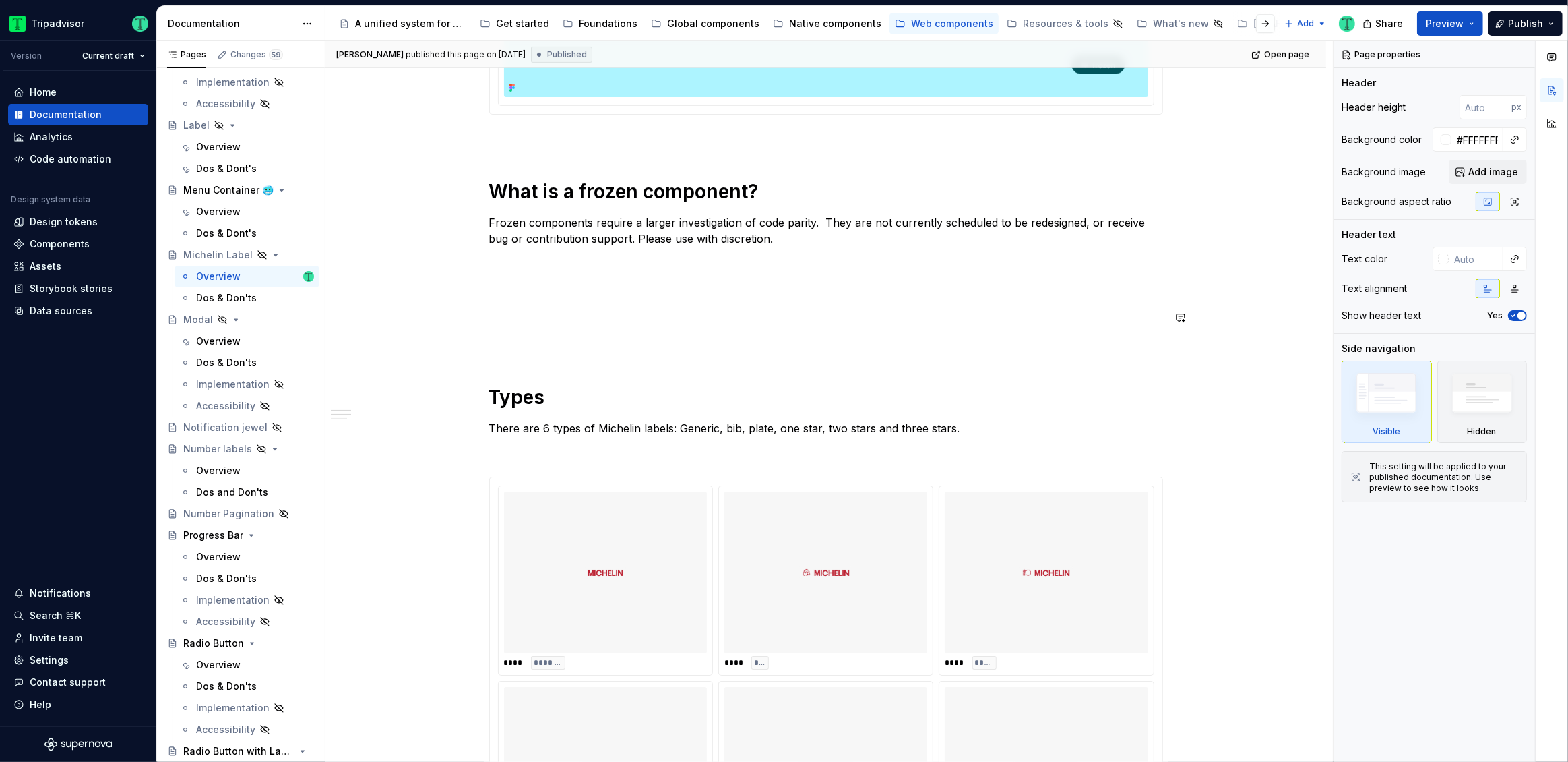
scroll to position [539, 0]
type textarea "*"
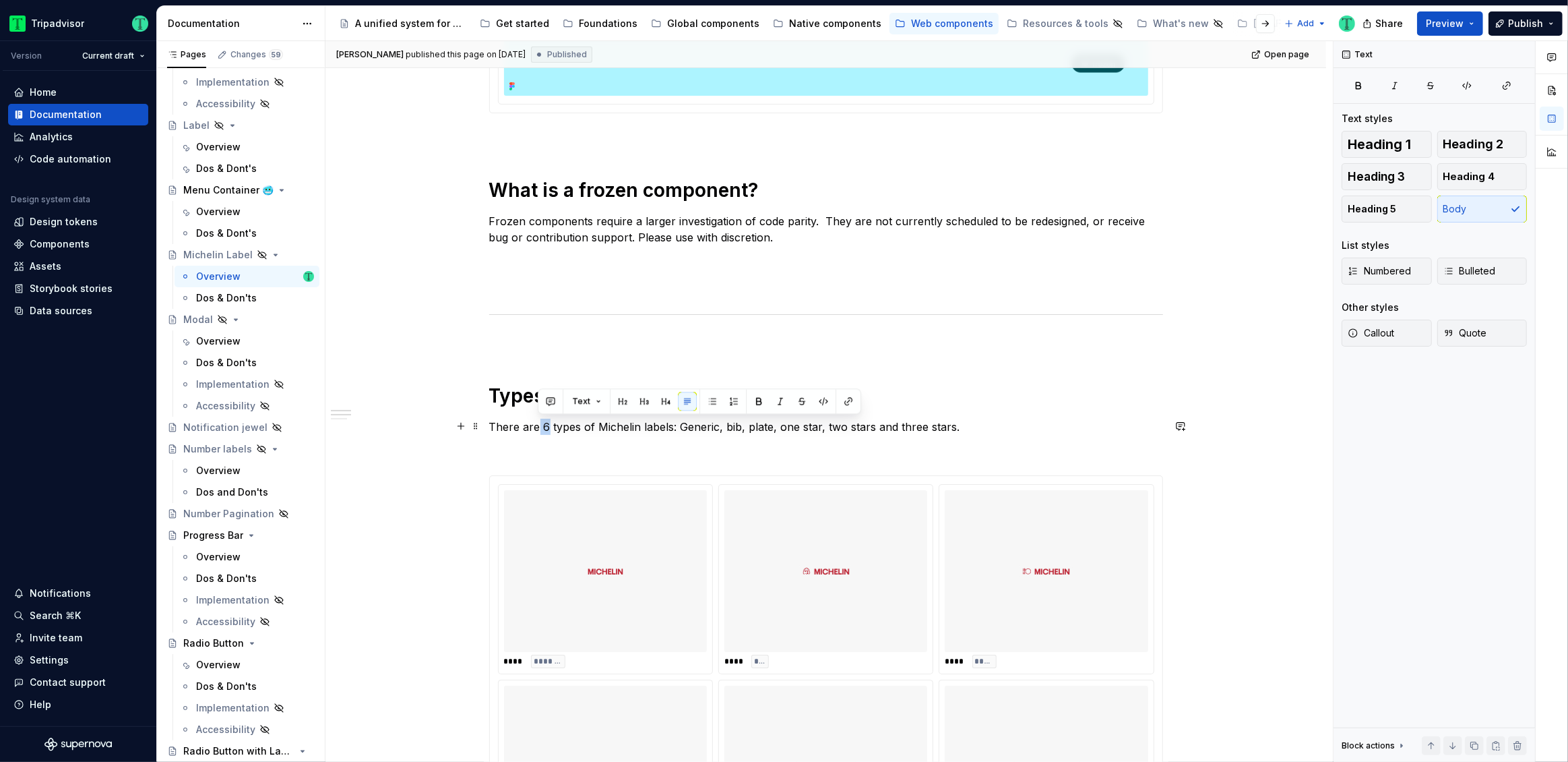
drag, startPoint x: 539, startPoint y: 424, endPoint x: 547, endPoint y: 423, distance: 8.1
click at [547, 423] on p "There are 6 types of Michelin labels: Generic, bib, plate, one star, two stars …" at bounding box center [826, 426] width 674 height 16
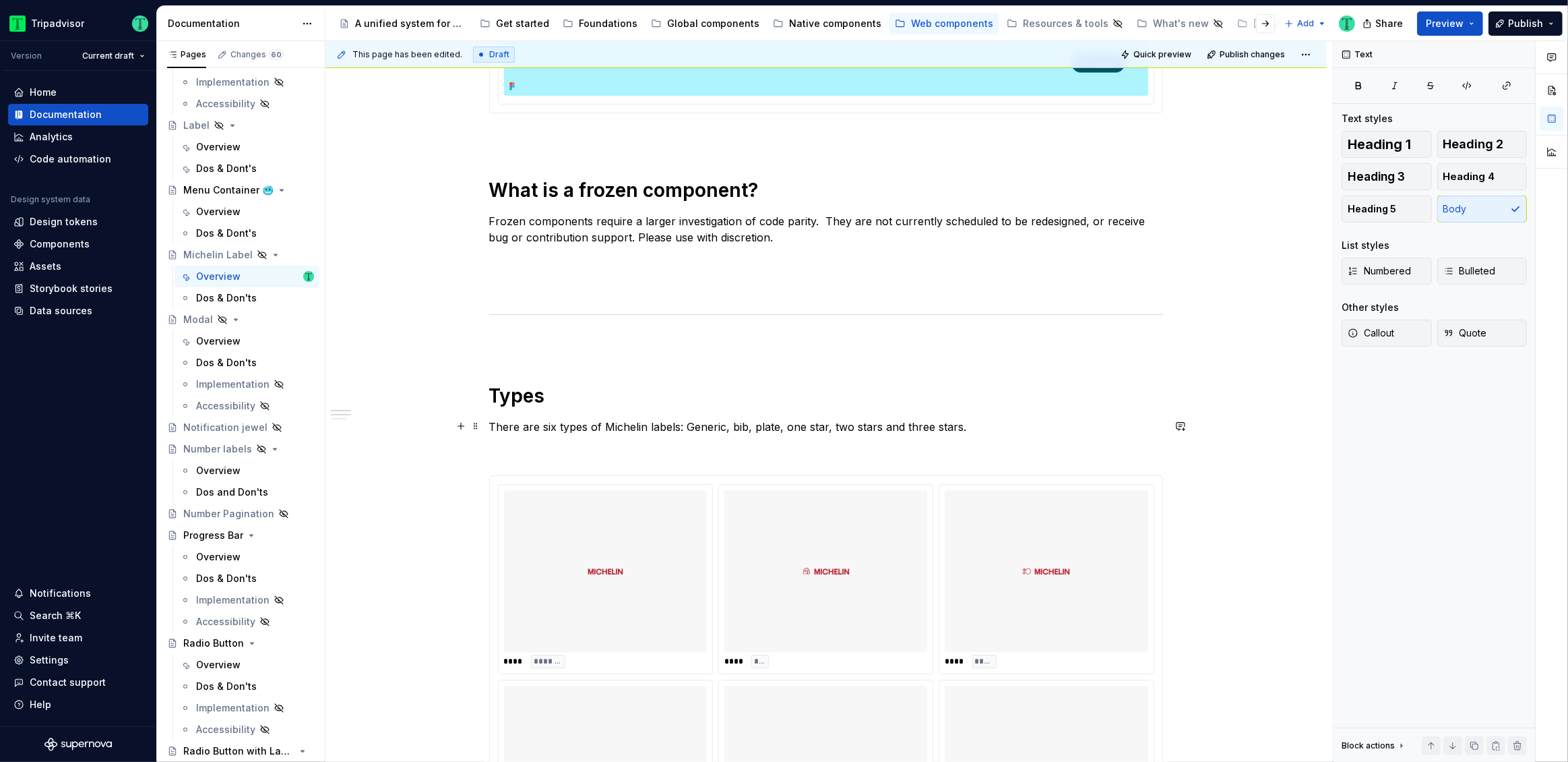
click at [741, 423] on p "There are six types of Michelin labels: Generic, bib, plate, one star, two star…" at bounding box center [826, 426] width 674 height 16
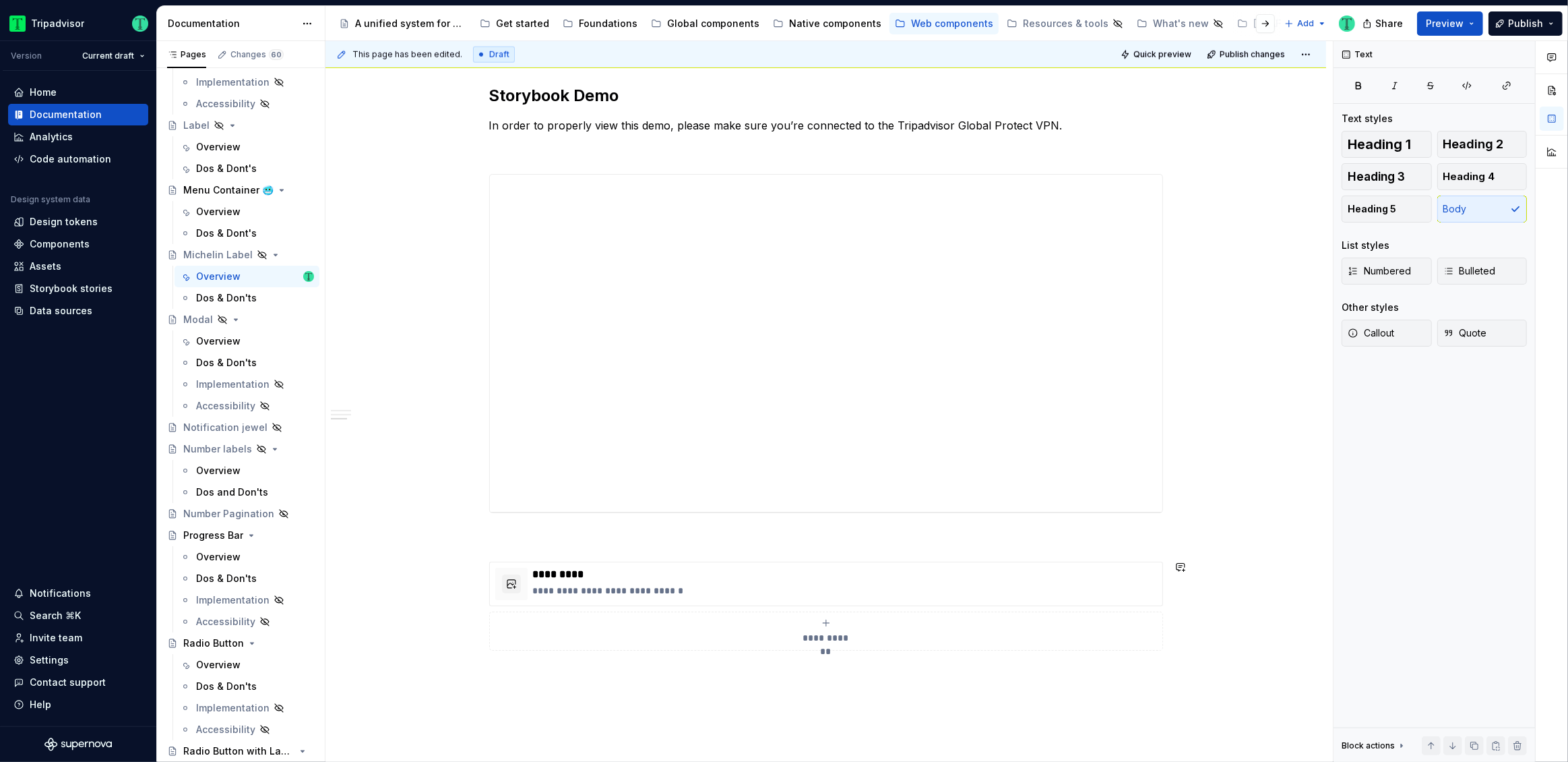
scroll to position [1519, 0]
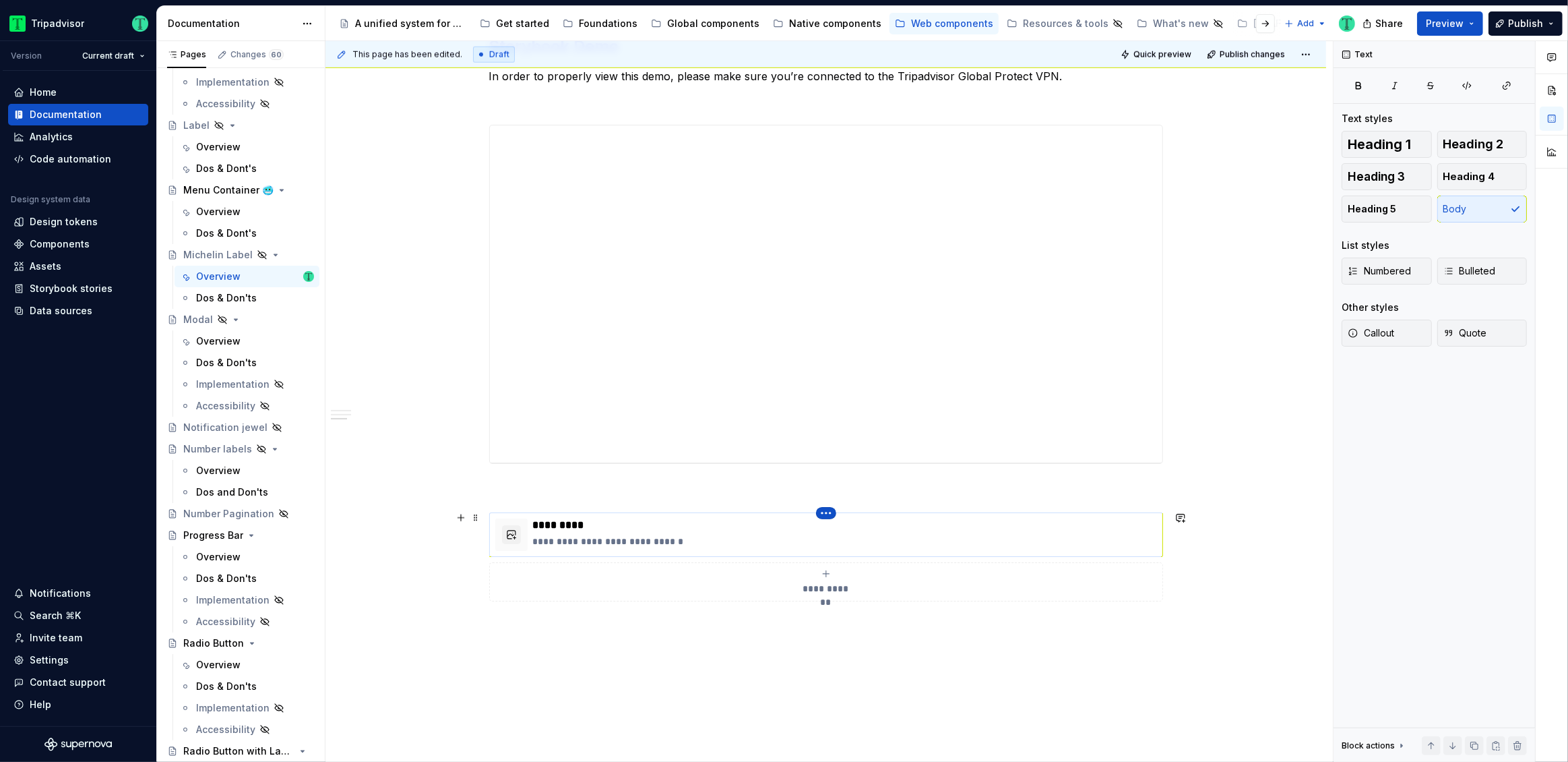
click at [826, 514] on html "Tripadvisor Version Current draft Home Documentation Analytics Code automation …" at bounding box center [784, 381] width 1568 height 762
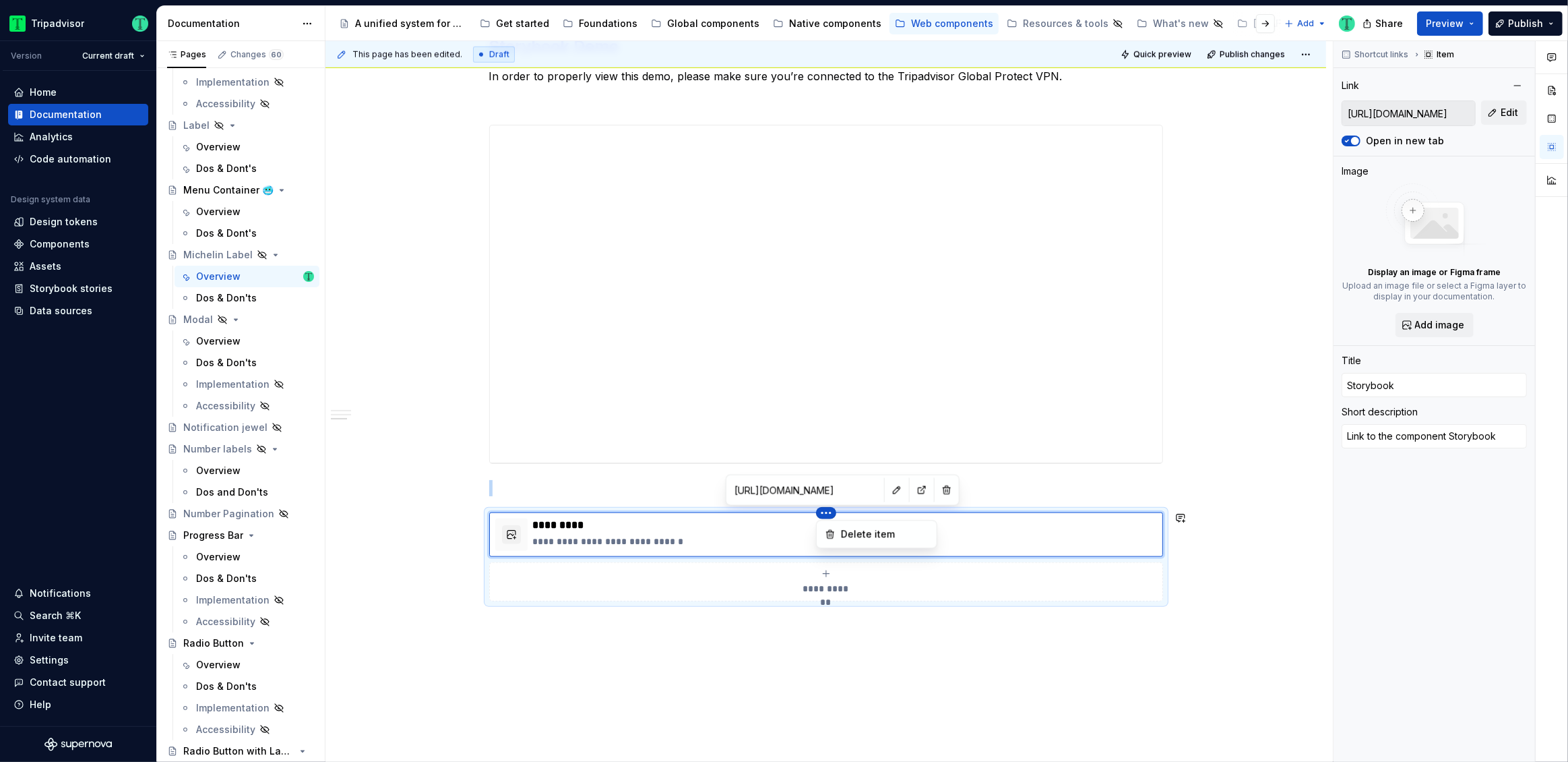
click at [864, 496] on html "Tripadvisor Version Current draft Home Documentation Analytics Code automation …" at bounding box center [784, 381] width 1568 height 762
click at [887, 492] on button "button" at bounding box center [896, 490] width 19 height 19
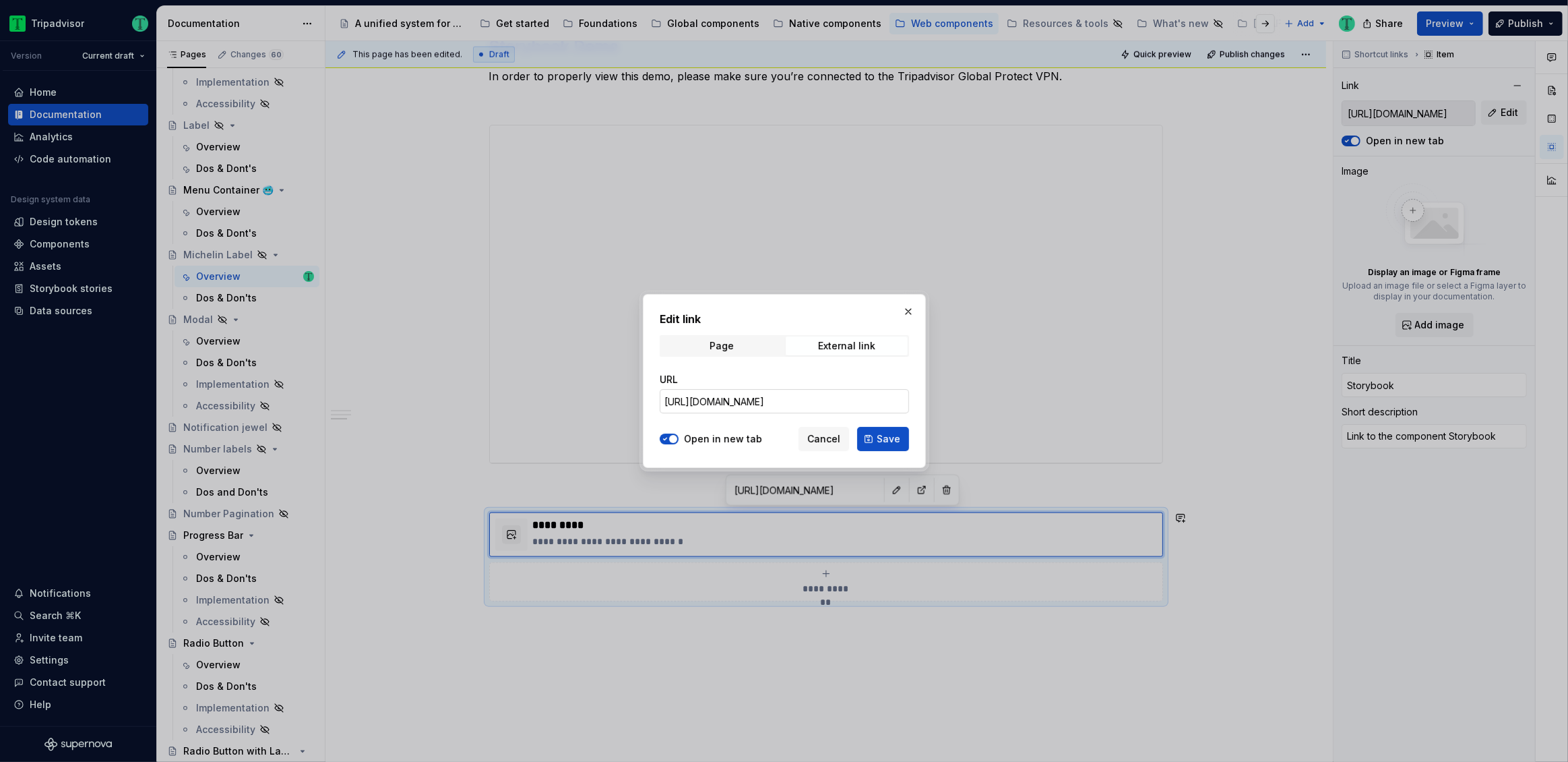
click at [808, 407] on input "[URL][DOMAIN_NAME]" at bounding box center [784, 401] width 250 height 24
click at [844, 401] on input "[URL][DOMAIN_NAME]" at bounding box center [784, 401] width 250 height 24
click at [835, 439] on span "Cancel" at bounding box center [824, 439] width 33 height 14
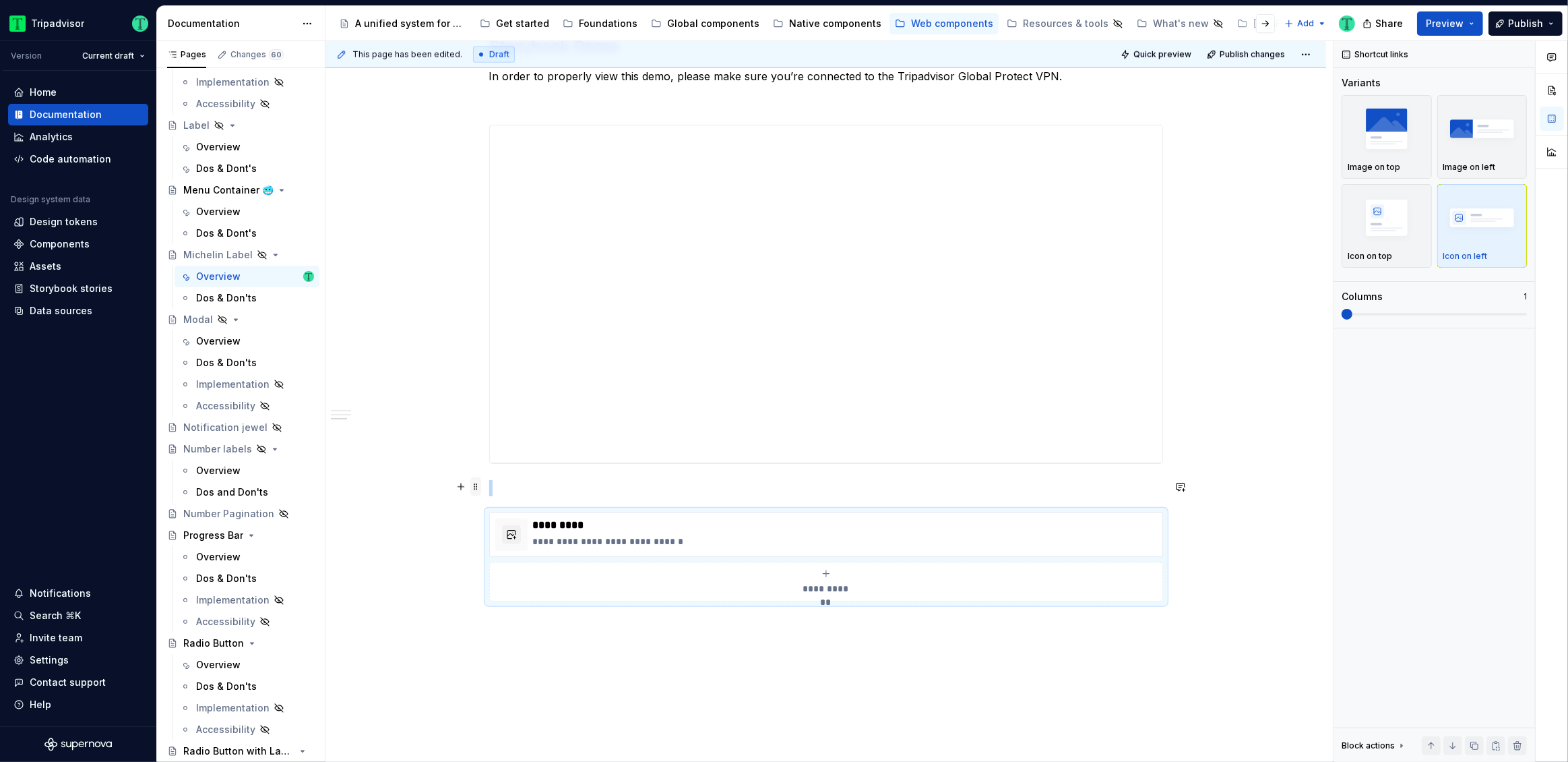
click at [474, 489] on span at bounding box center [476, 486] width 11 height 19
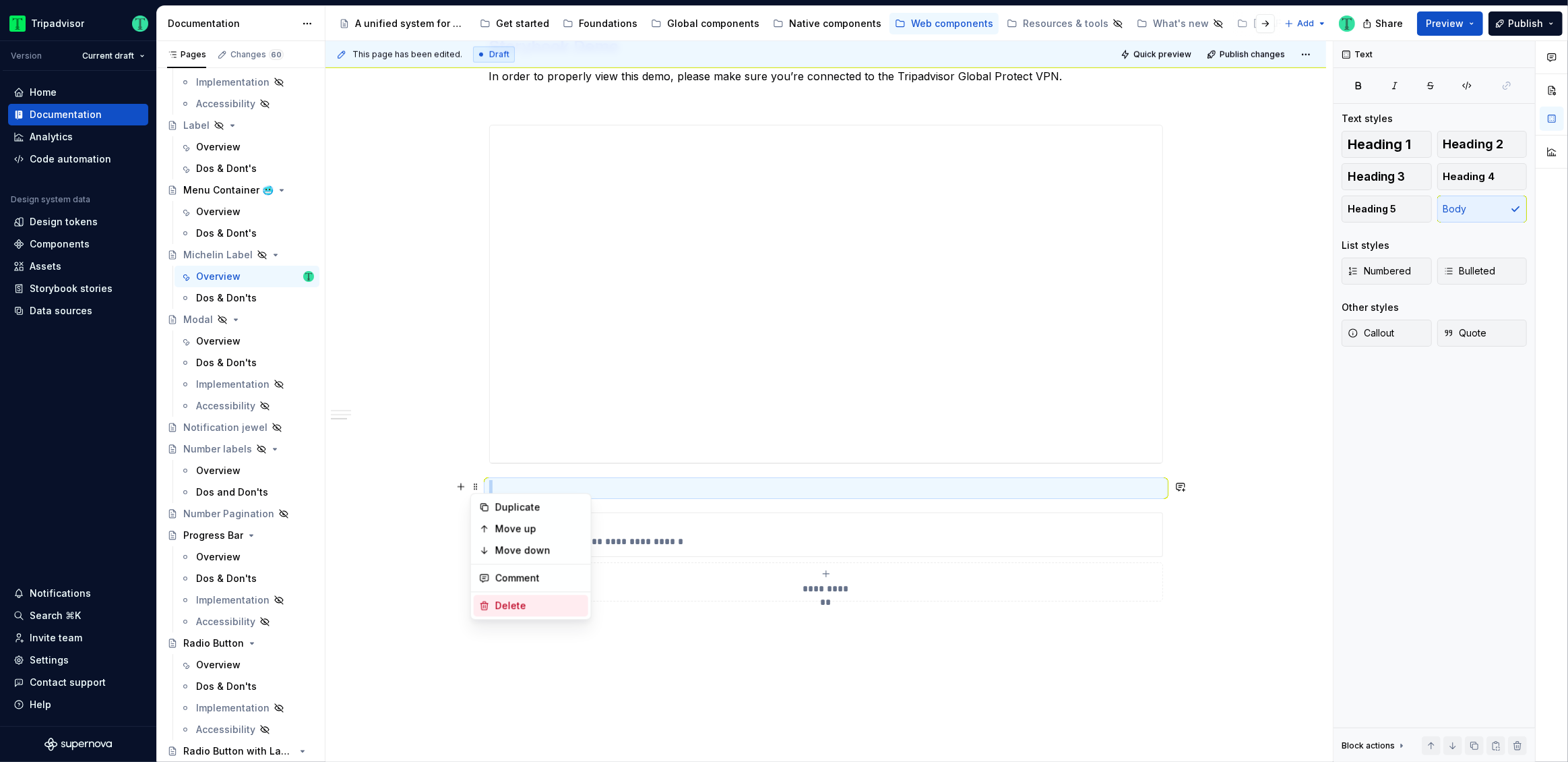
click at [496, 601] on div "Delete" at bounding box center [539, 605] width 88 height 14
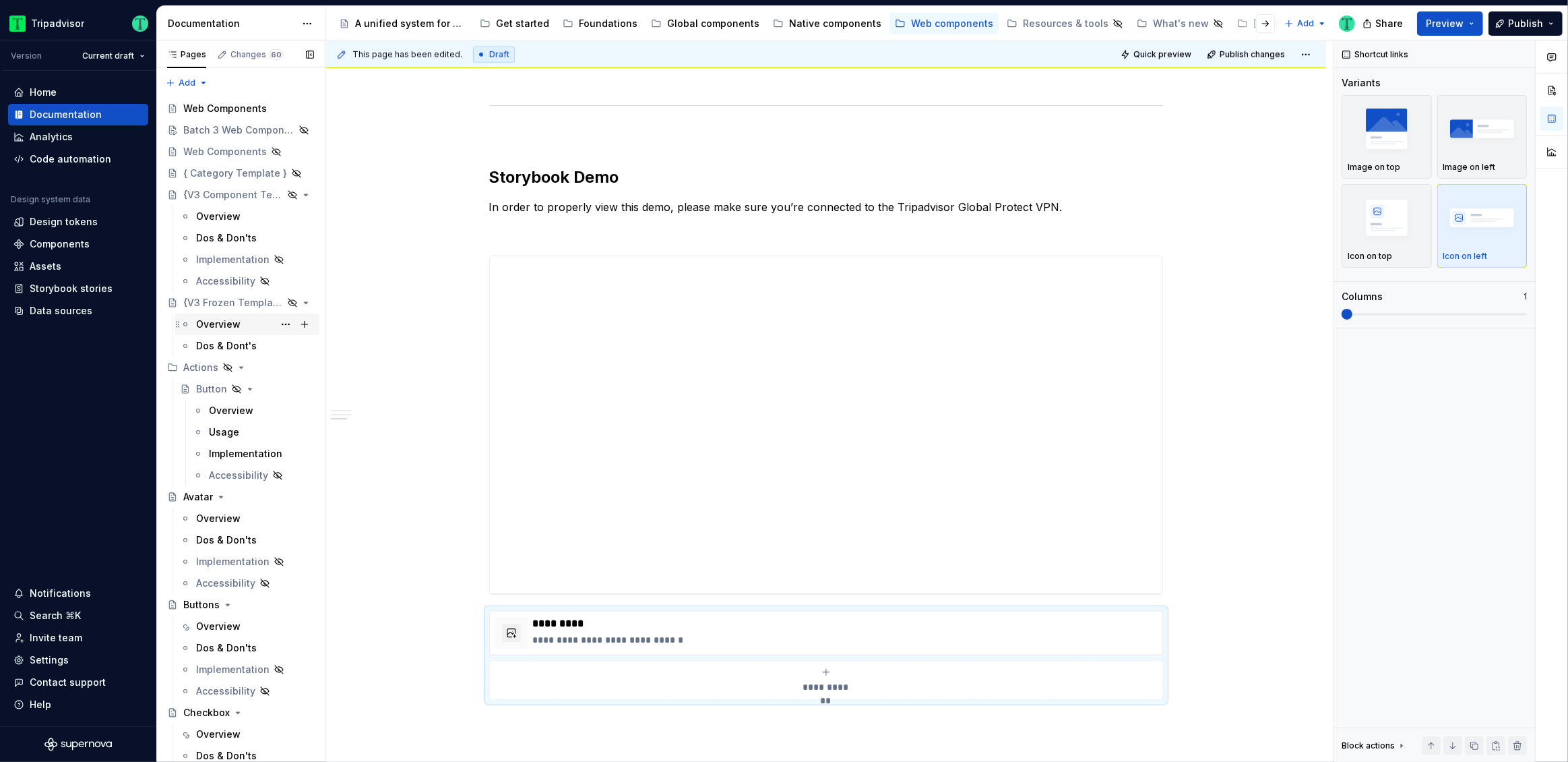
click at [216, 324] on div "Overview" at bounding box center [218, 324] width 45 height 14
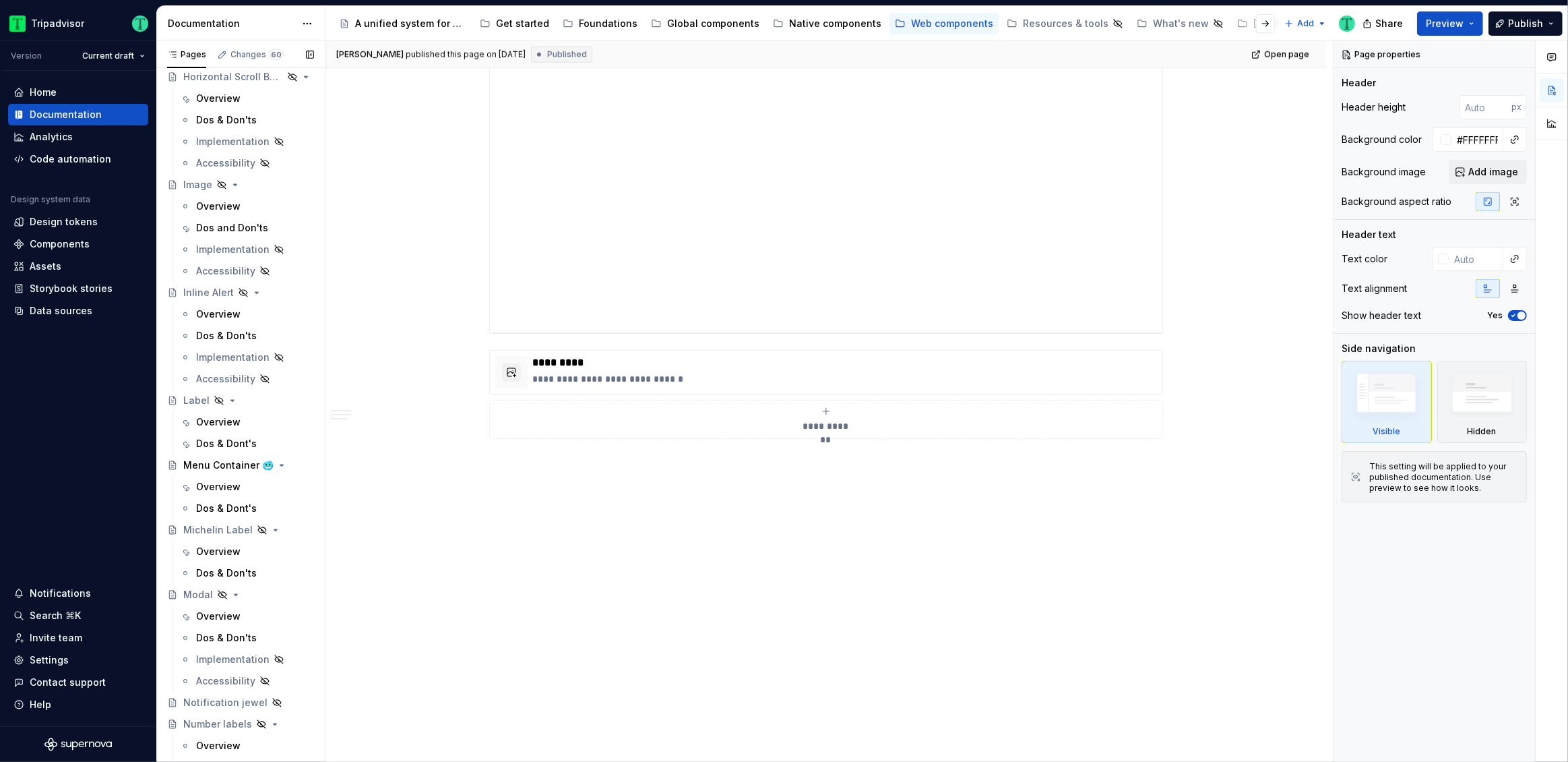
scroll to position [1481, 0]
click at [214, 551] on div "Overview" at bounding box center [218, 548] width 45 height 14
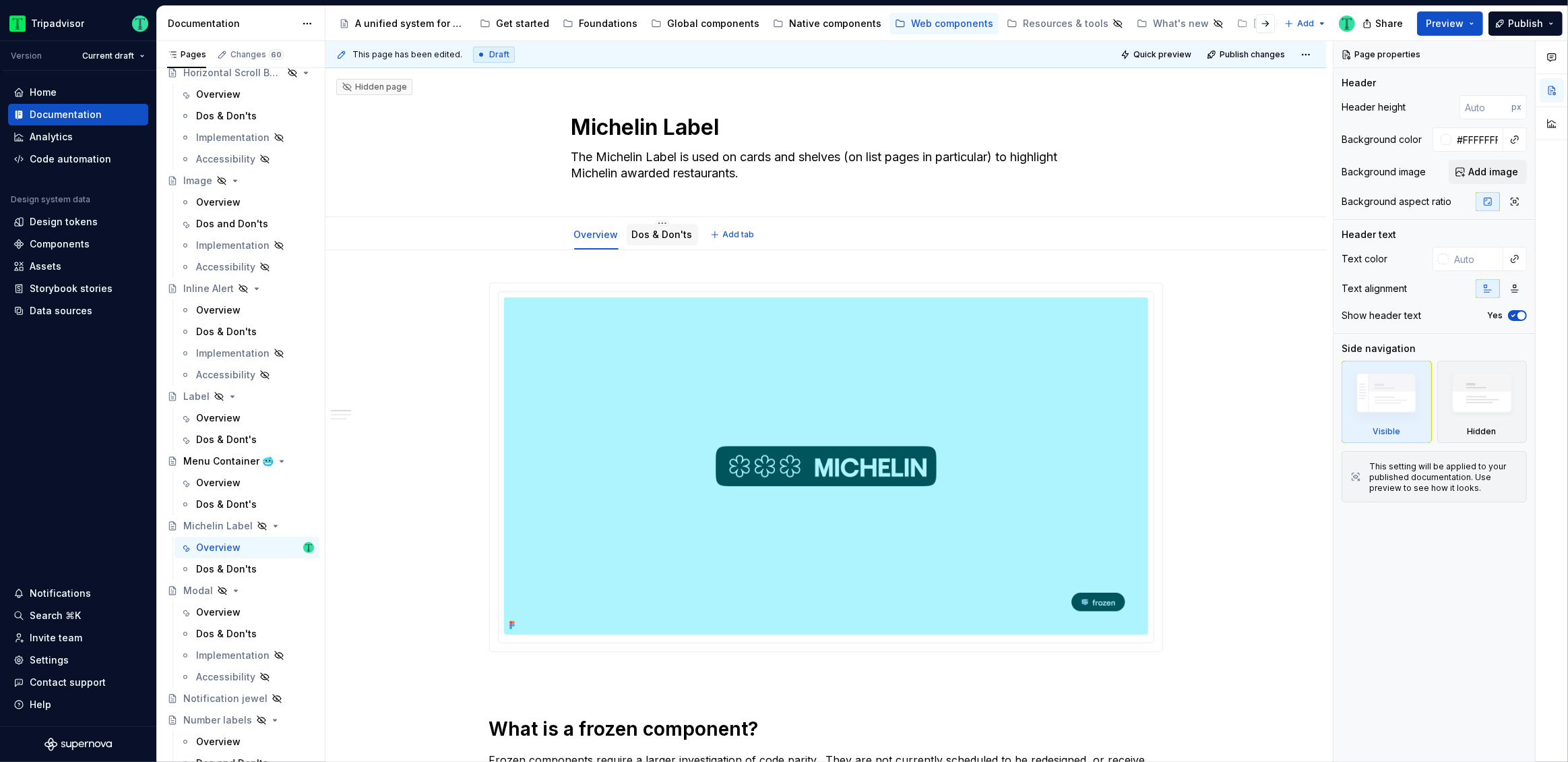
click at [665, 241] on div "Dos & Don'ts" at bounding box center [662, 234] width 61 height 14
click at [653, 236] on link "Dos & Don'ts" at bounding box center [662, 234] width 61 height 12
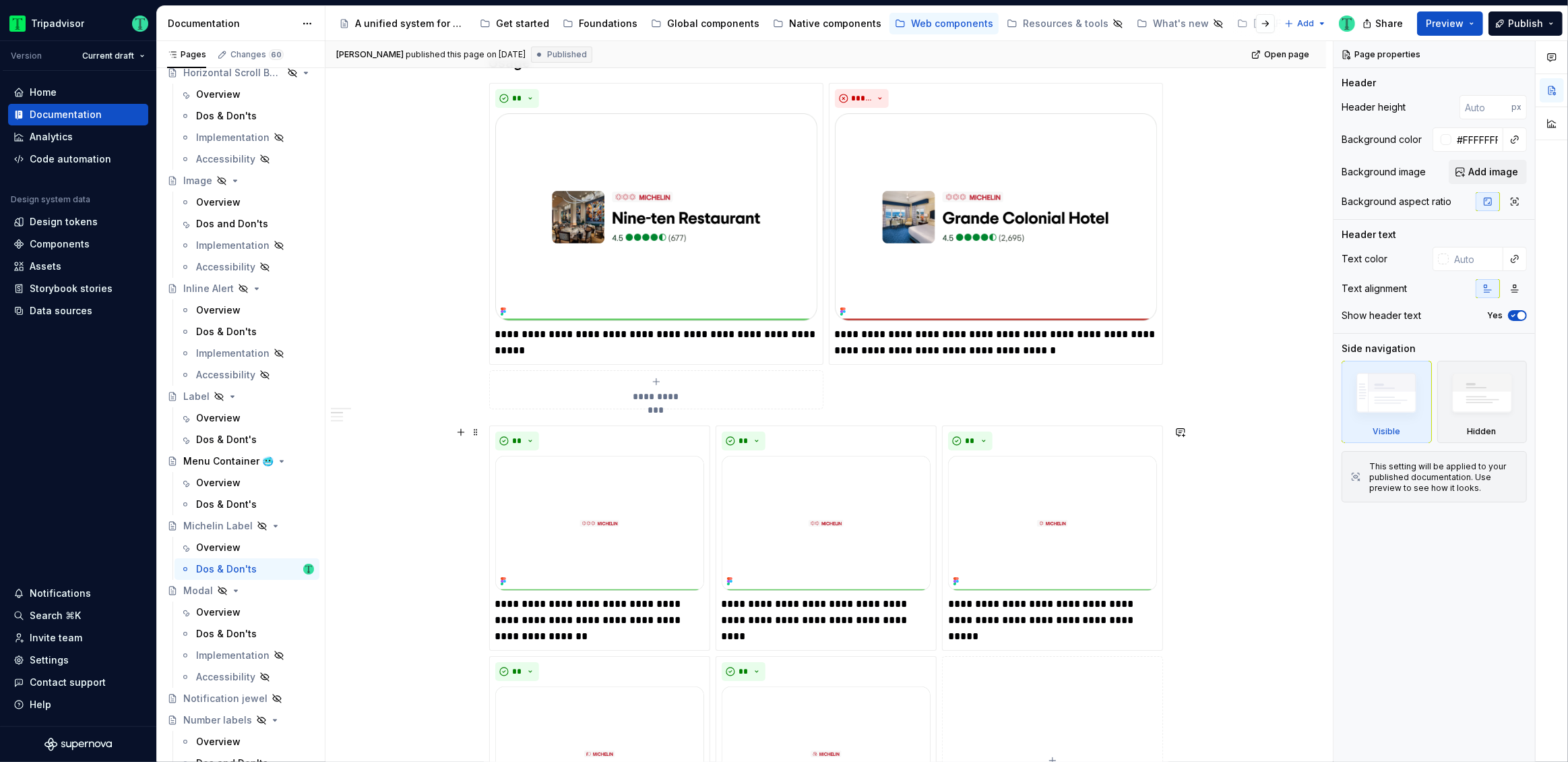
scroll to position [301, 0]
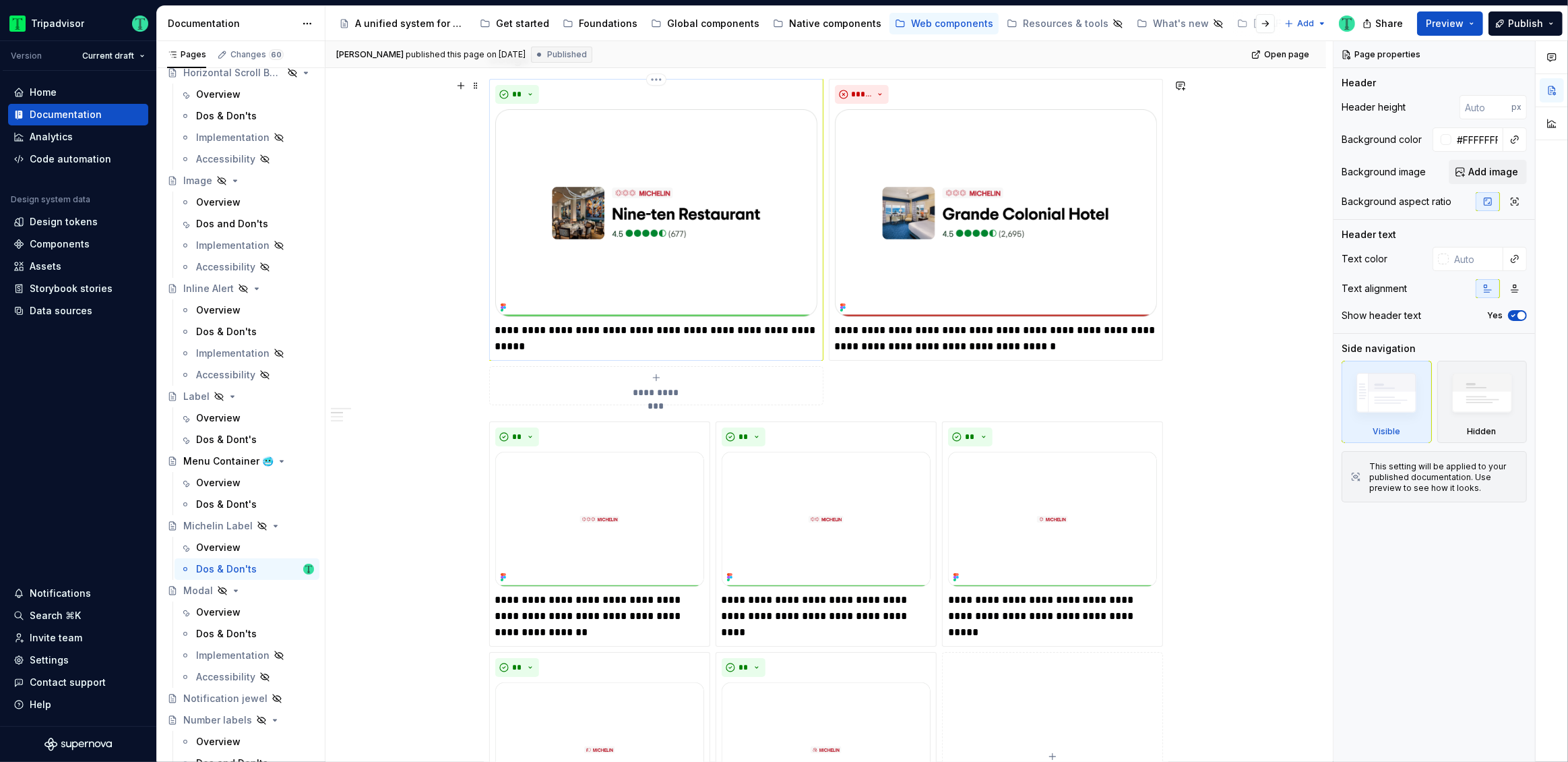
click at [609, 325] on p "**********" at bounding box center [656, 338] width 322 height 32
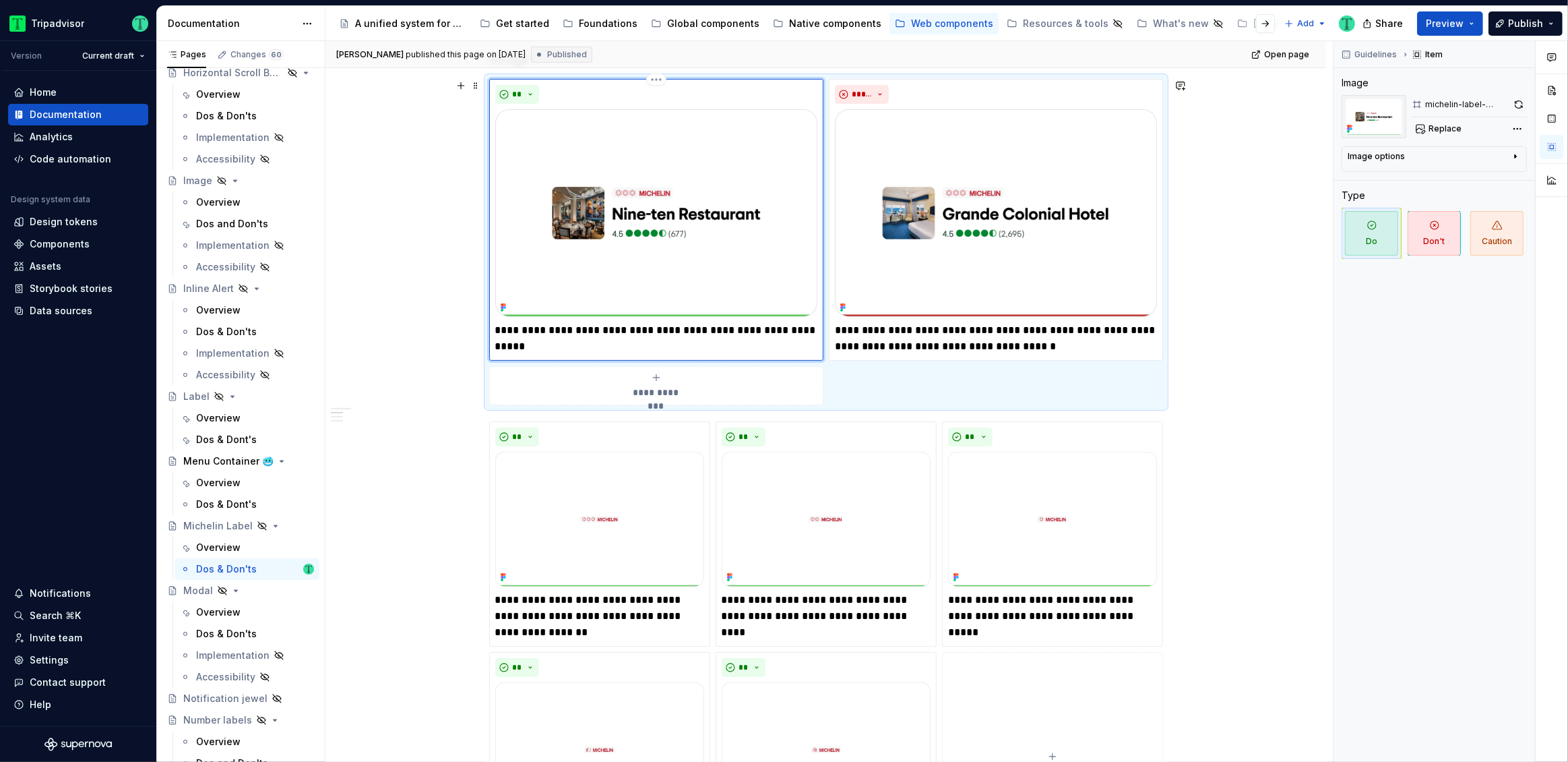
type textarea "*"
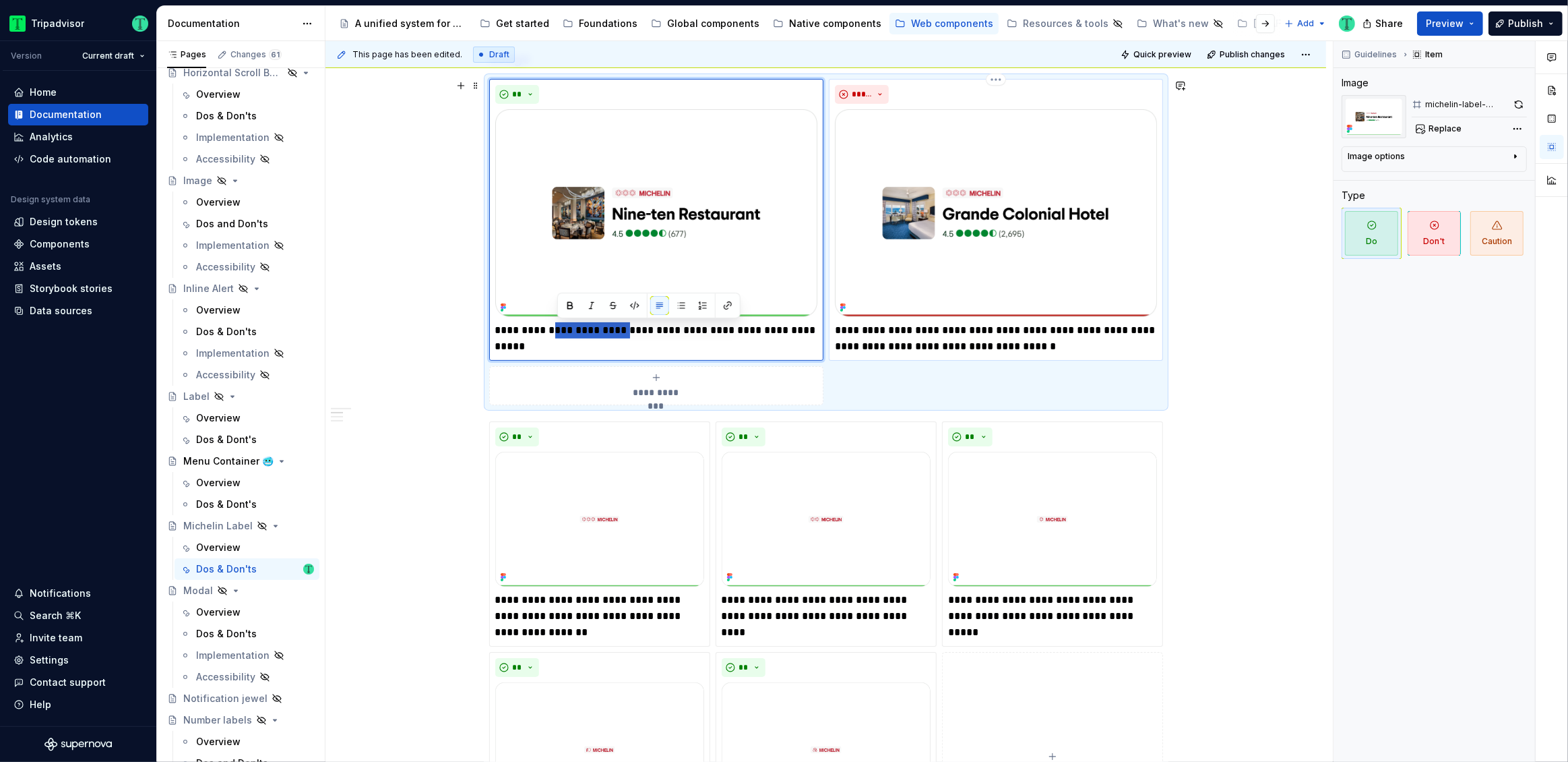
click at [945, 332] on p "**********" at bounding box center [995, 338] width 322 height 32
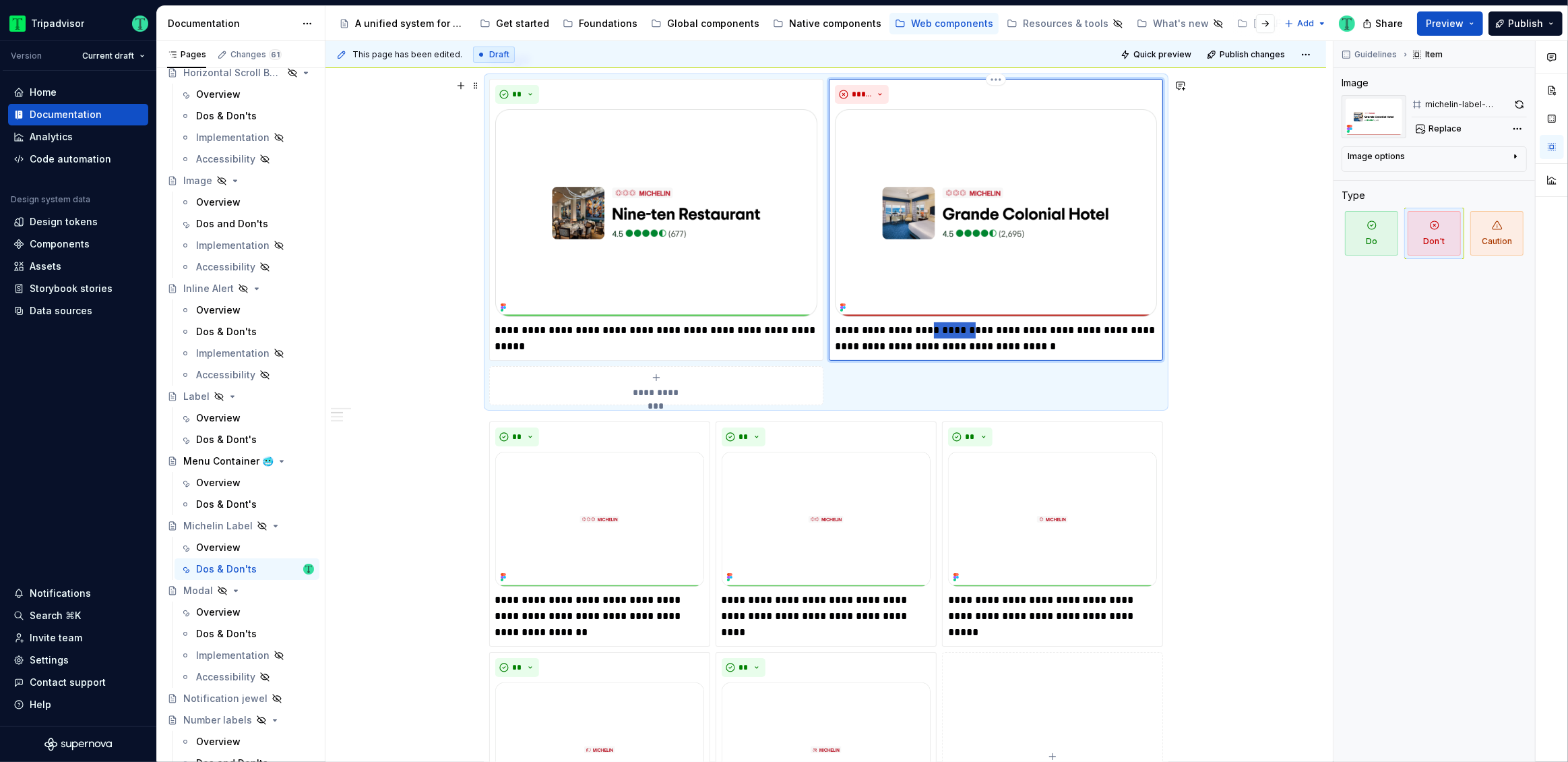
click at [945, 332] on p "**********" at bounding box center [995, 338] width 322 height 32
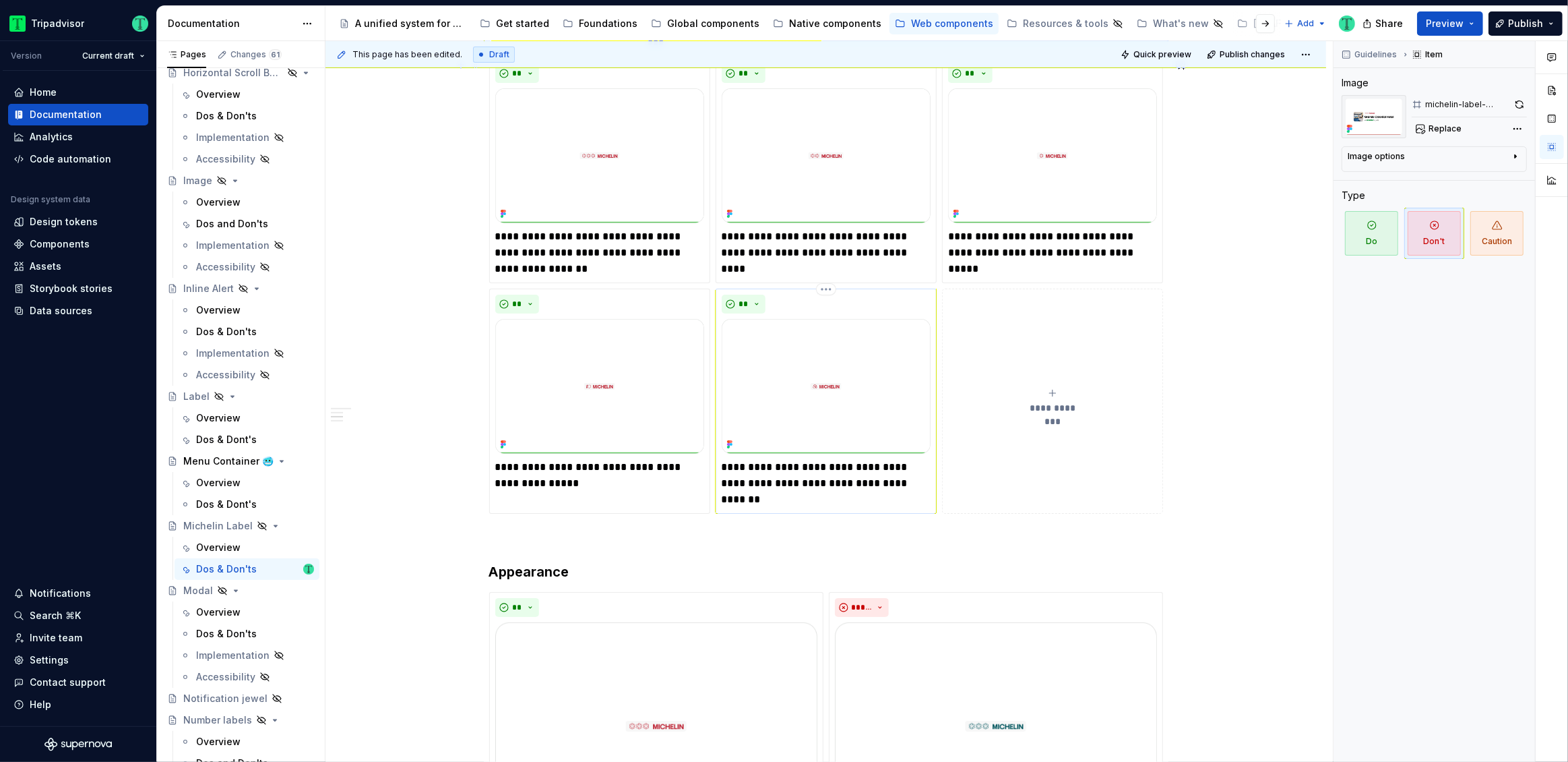
scroll to position [665, 0]
click at [542, 465] on p "**********" at bounding box center [600, 474] width 209 height 32
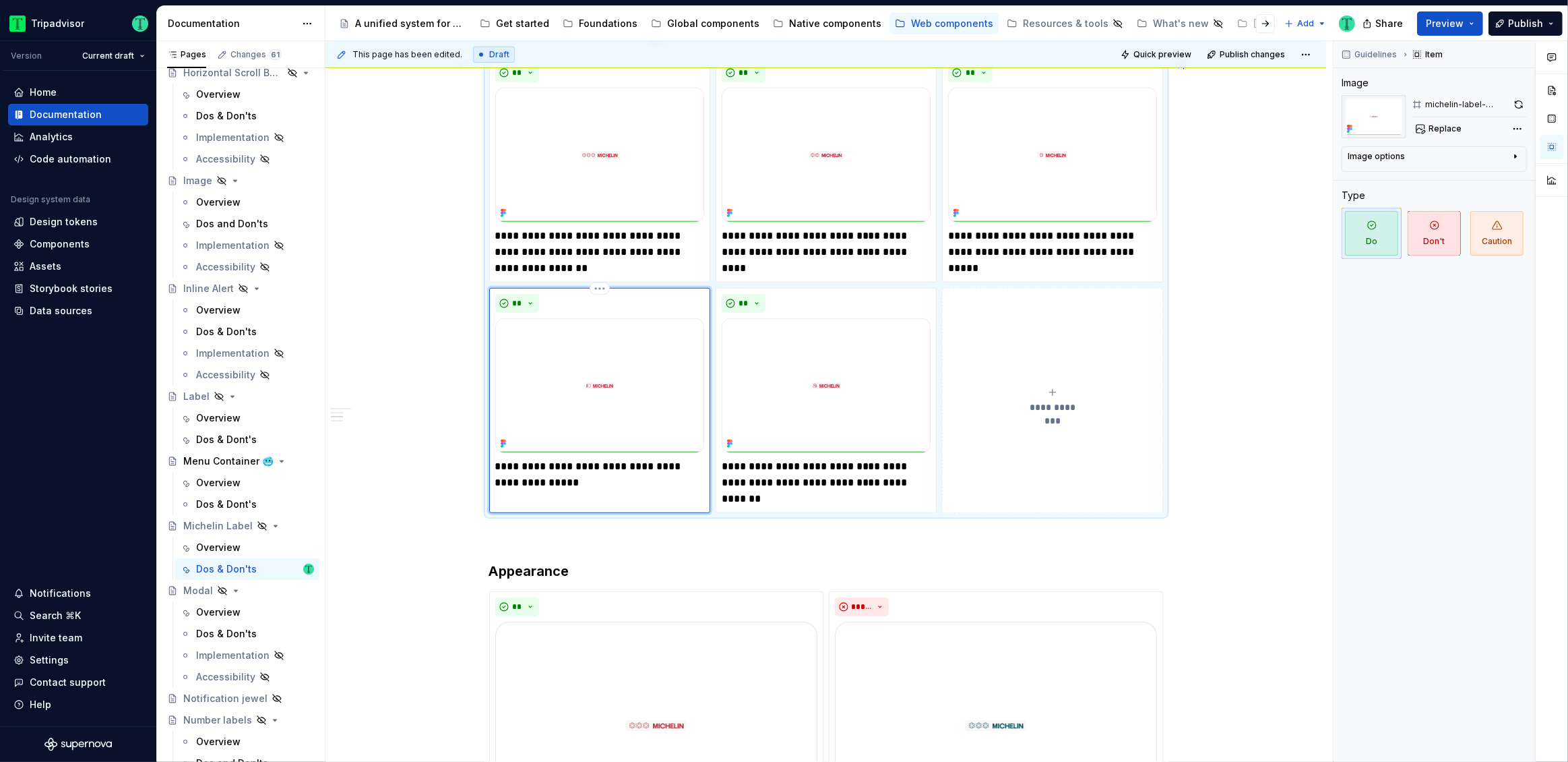
type textarea "*"
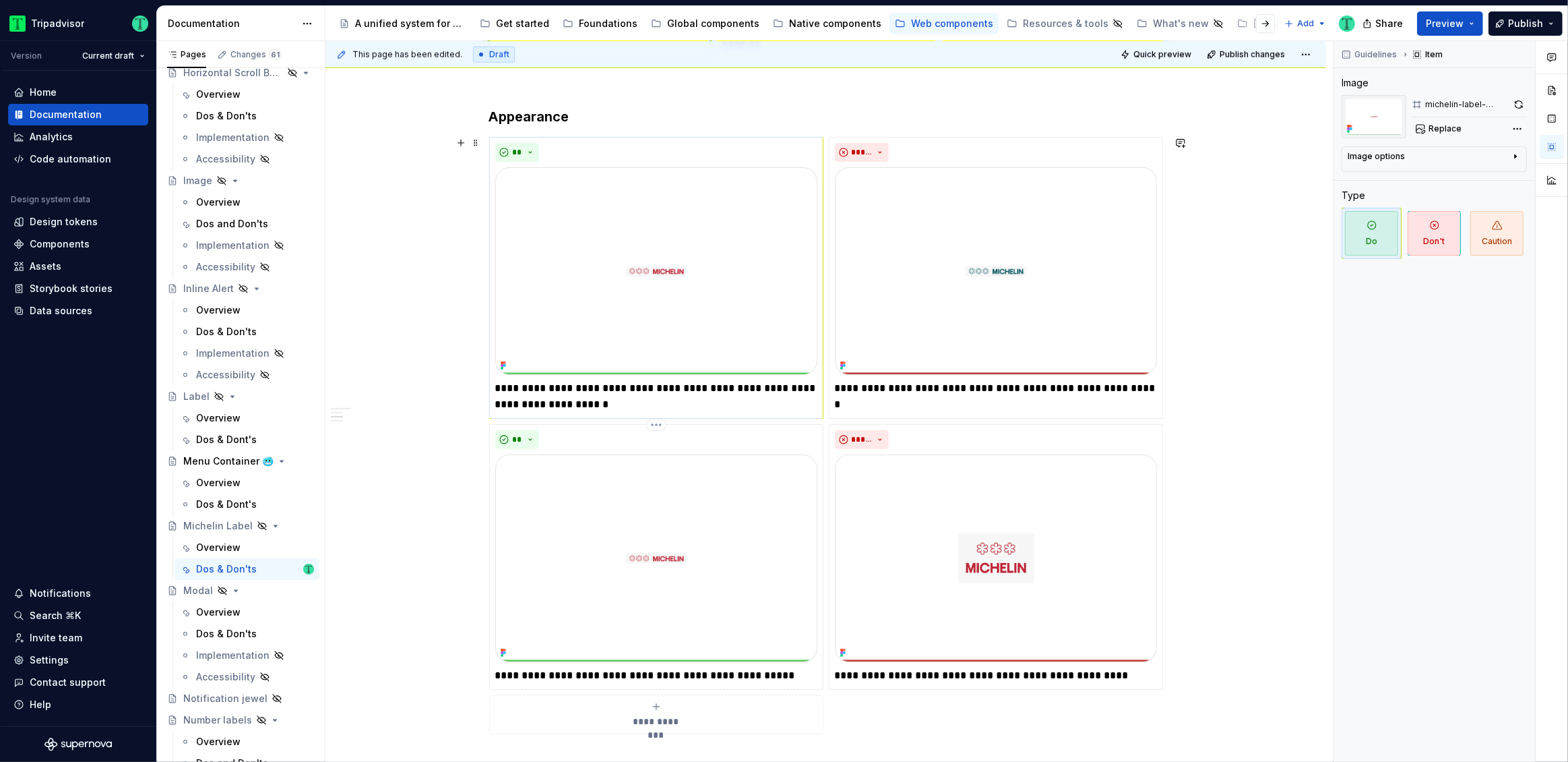
scroll to position [1118, 0]
click at [1077, 388] on p "**********" at bounding box center [995, 389] width 322 height 16
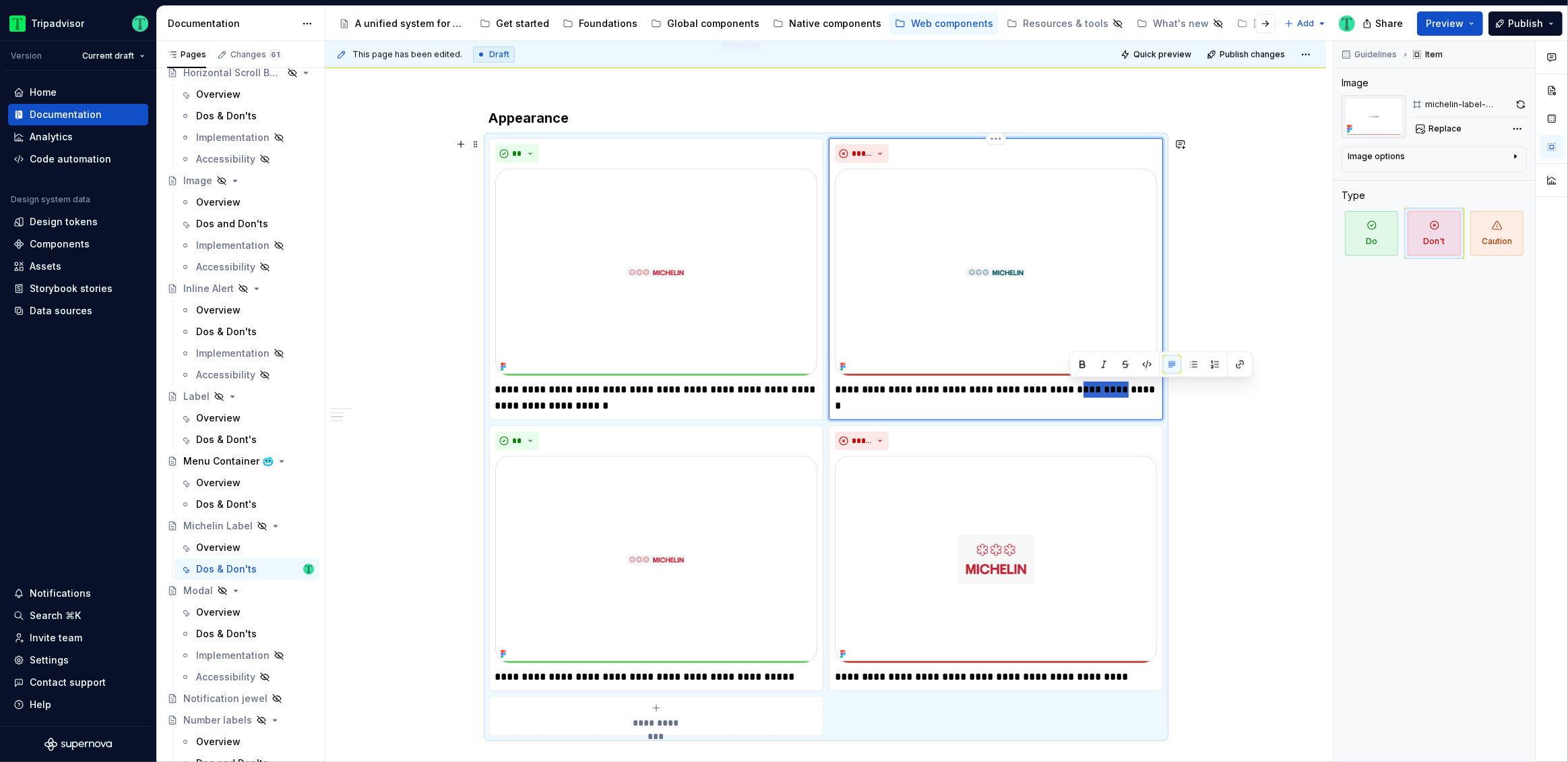
click at [1077, 388] on p "**********" at bounding box center [995, 389] width 322 height 16
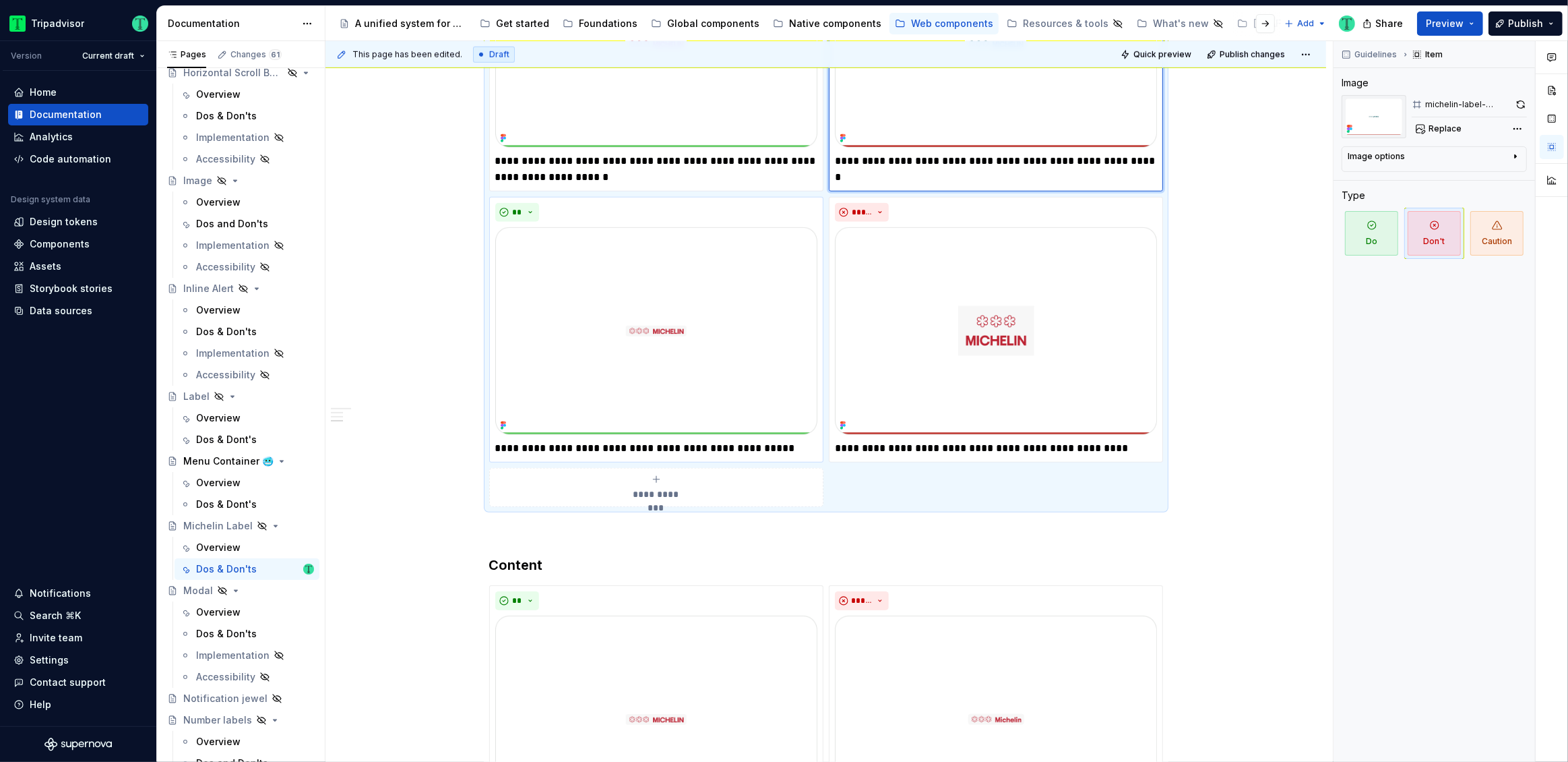
scroll to position [1354, 0]
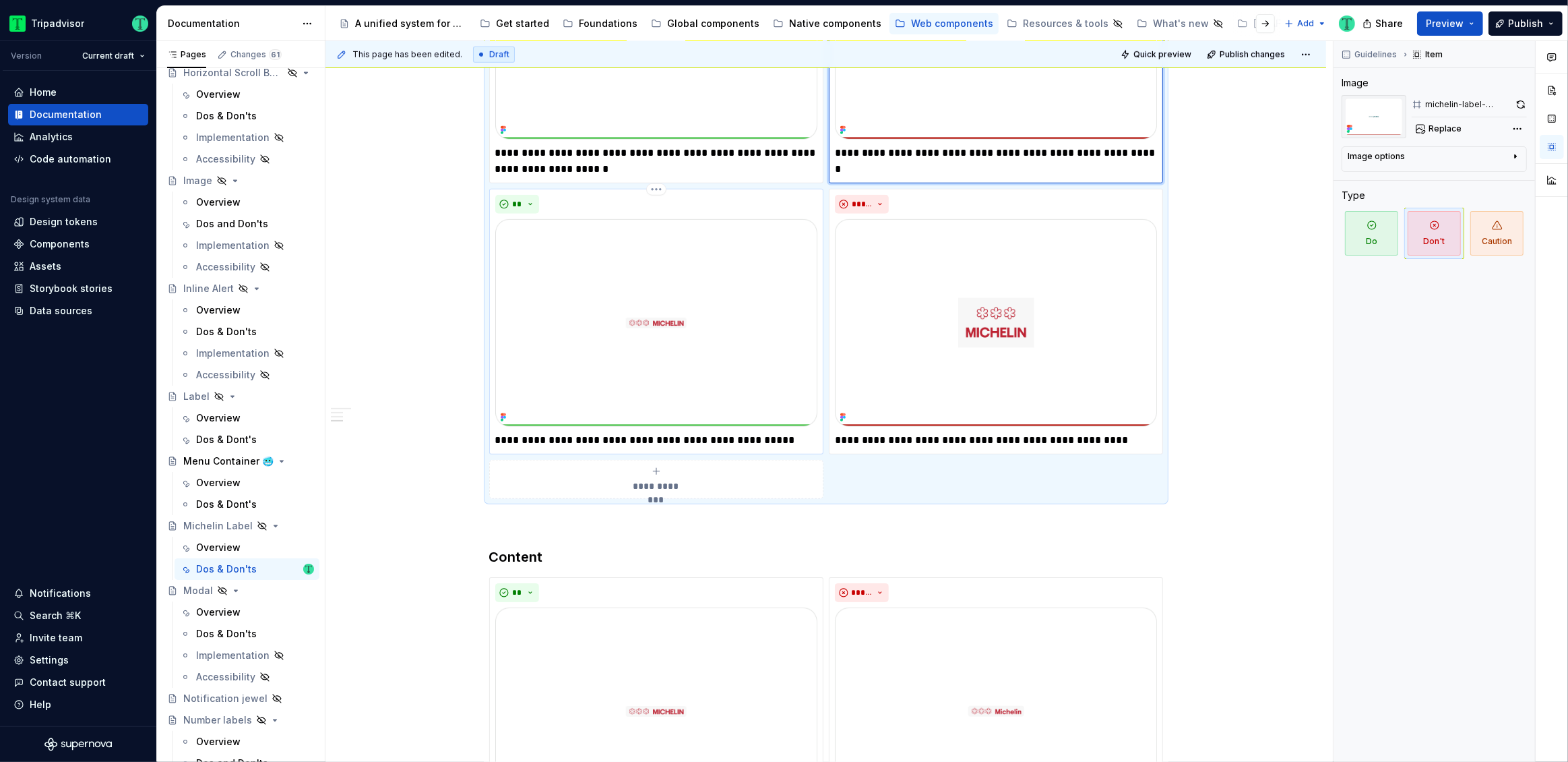
click at [586, 442] on p "**********" at bounding box center [656, 440] width 322 height 16
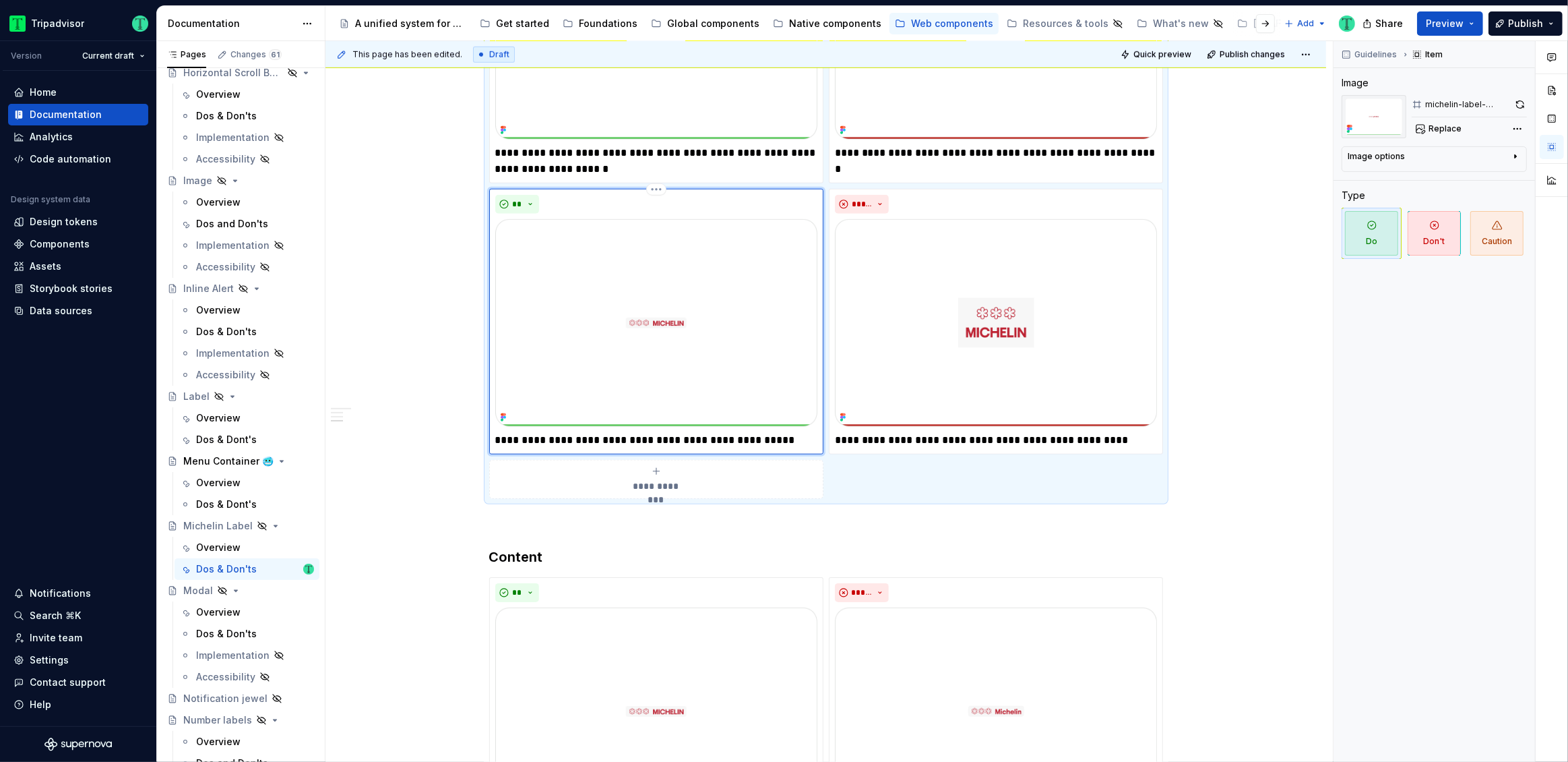
type textarea "*"
click at [1087, 443] on p "**********" at bounding box center [995, 440] width 322 height 16
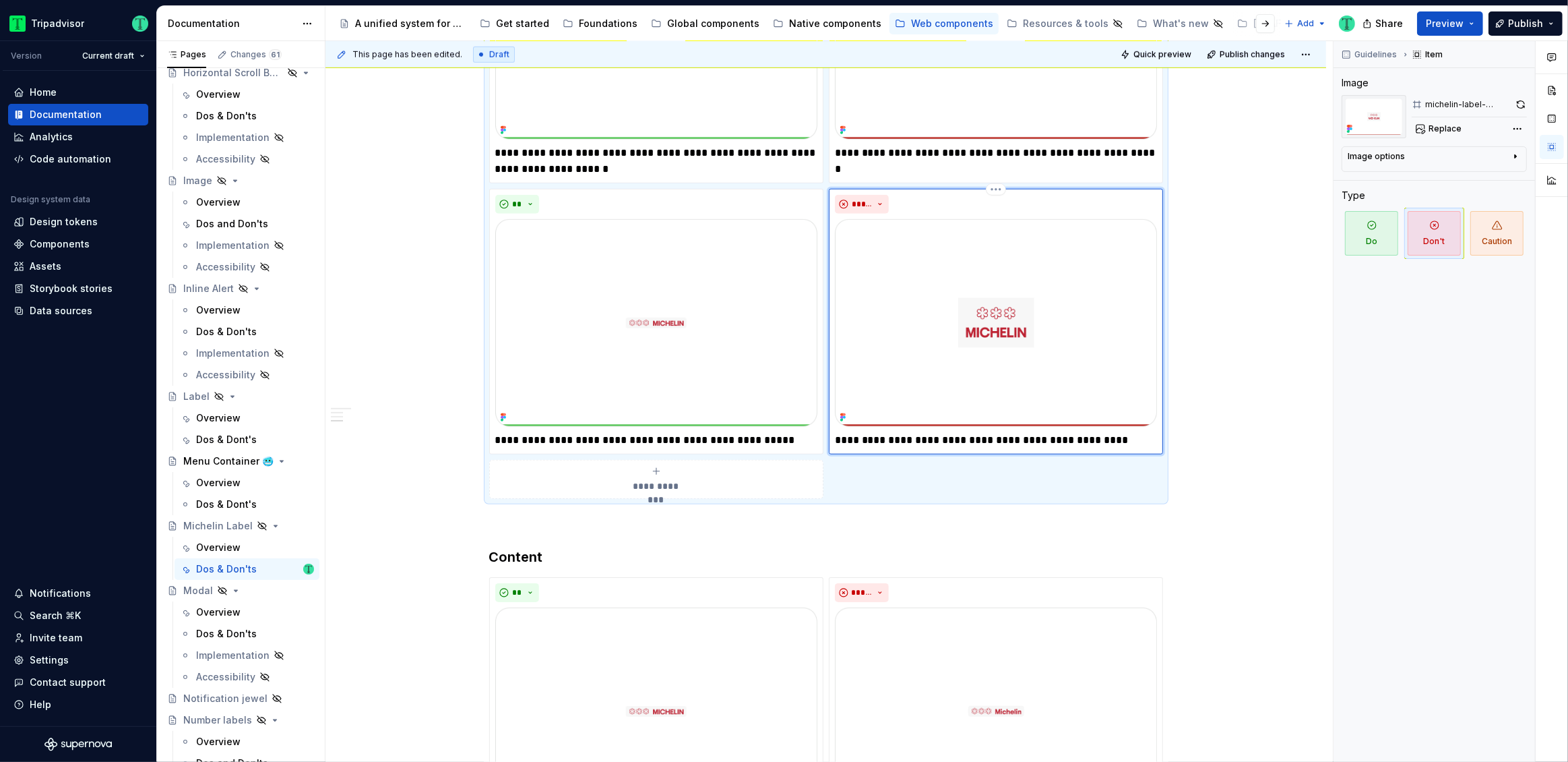
type textarea "*"
click at [1218, 543] on div "**********" at bounding box center [826, 150] width 1001 height 2507
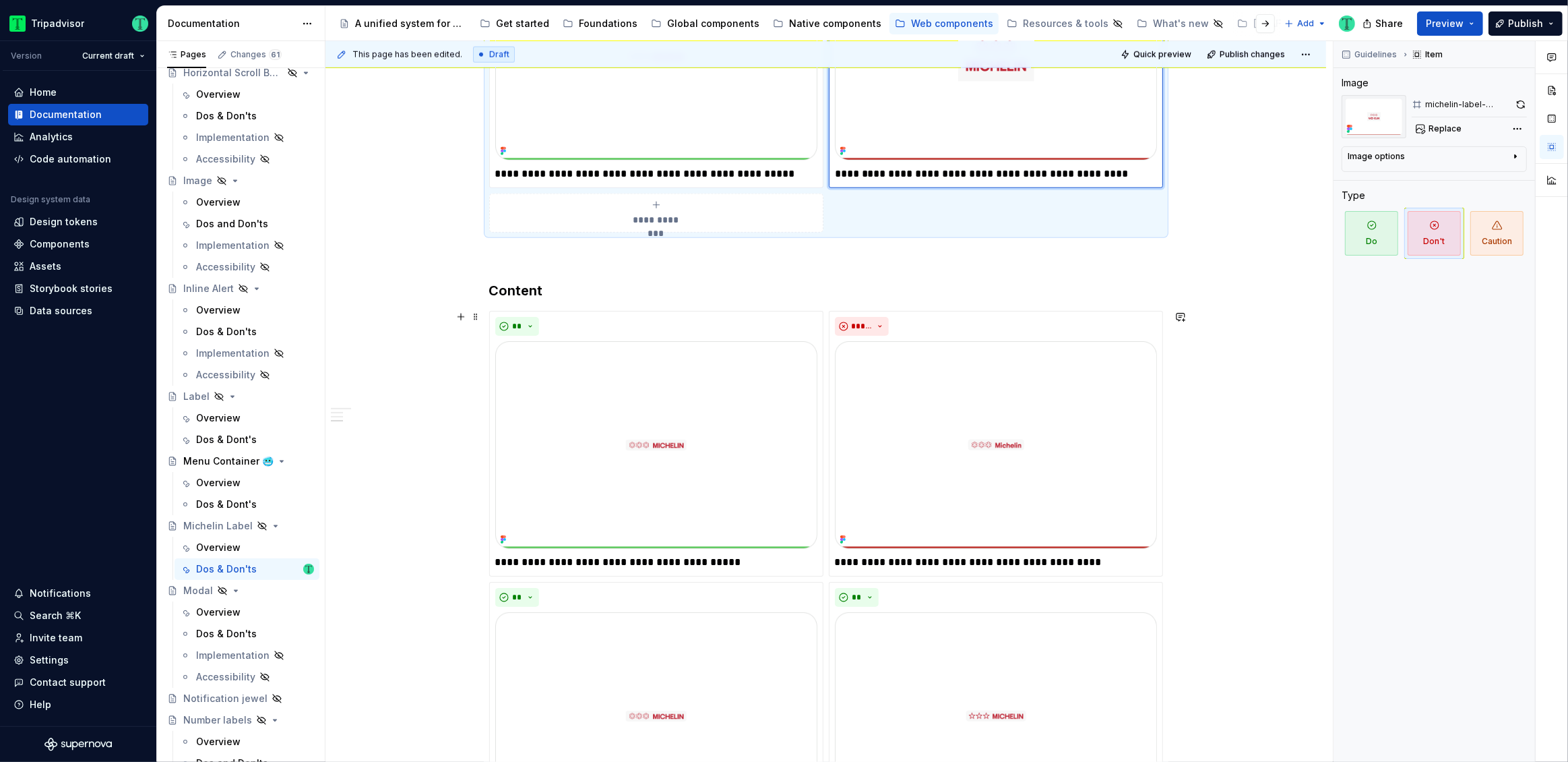
scroll to position [1747, 0]
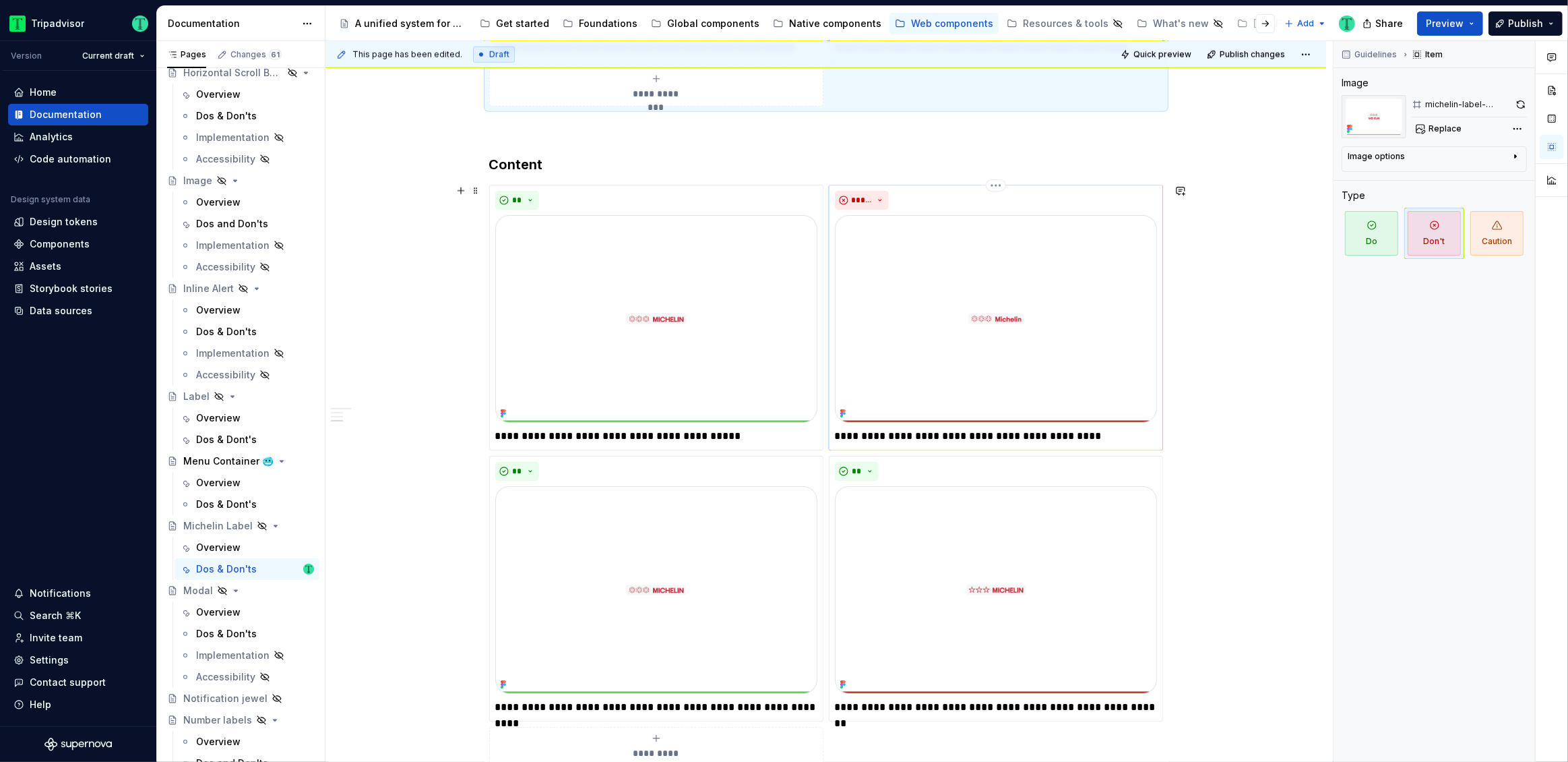
click at [981, 436] on p "**********" at bounding box center [995, 436] width 322 height 16
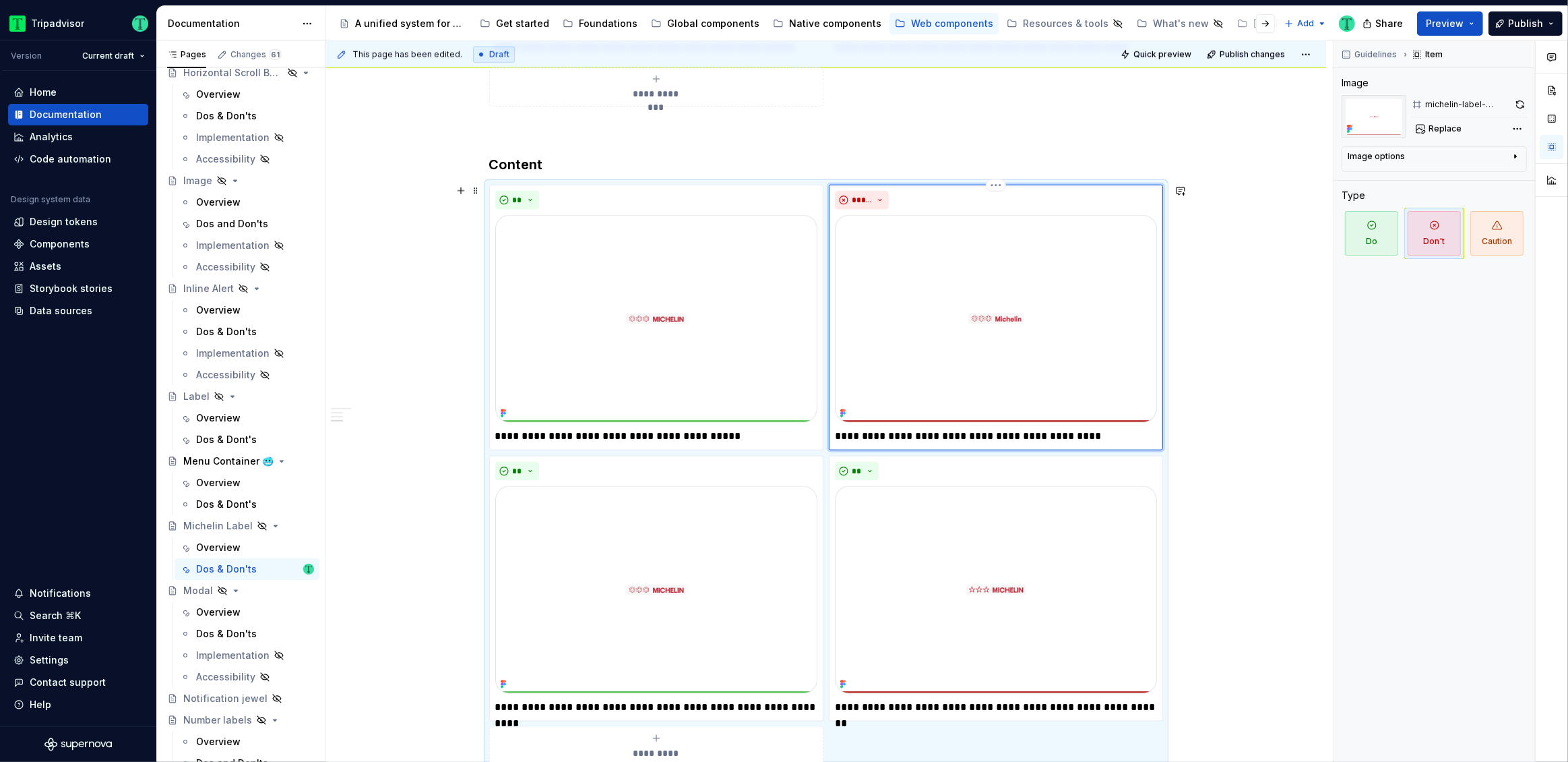
type textarea "*"
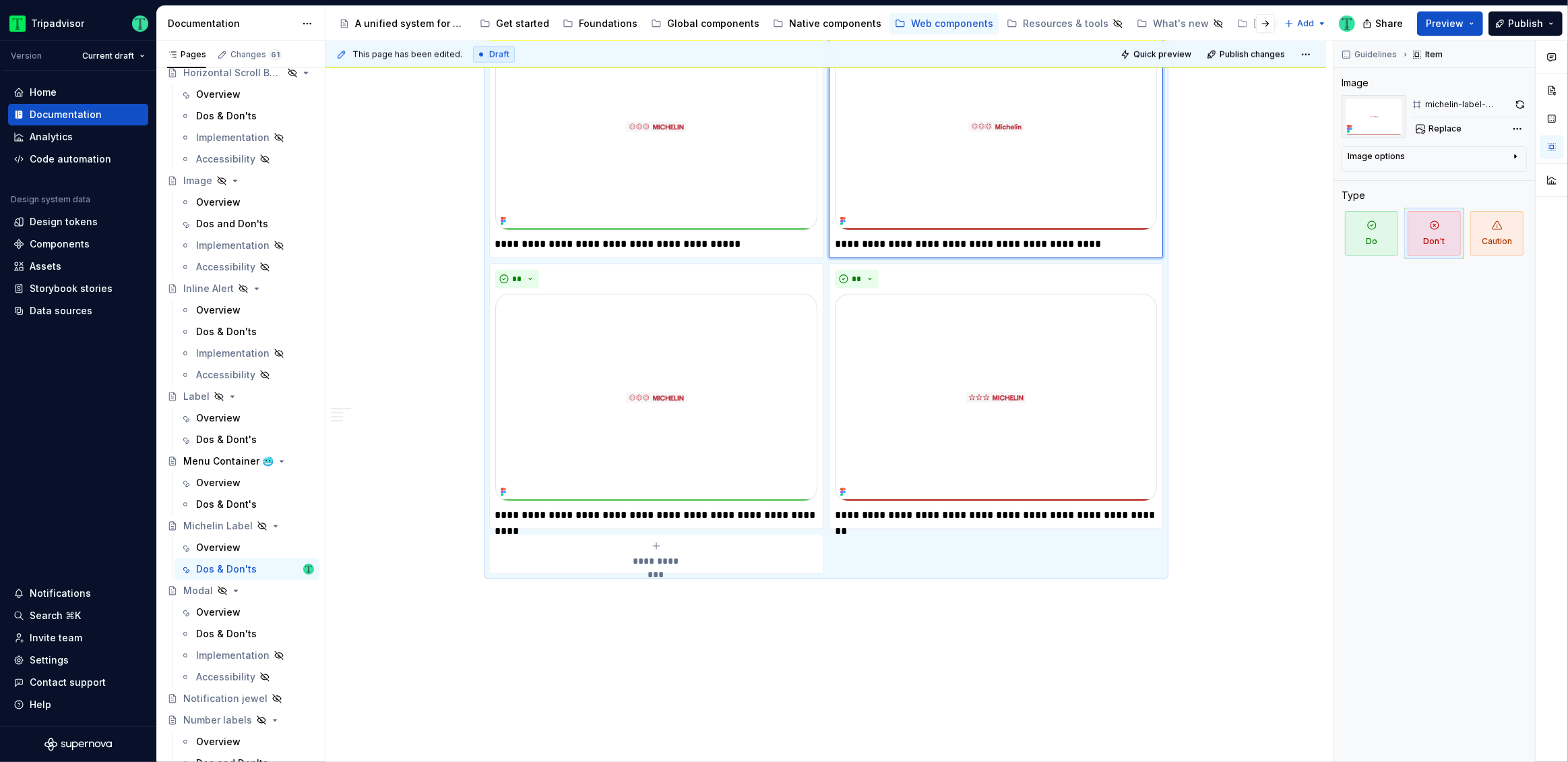
scroll to position [1938, 0]
click at [654, 511] on p "**********" at bounding box center [656, 515] width 322 height 16
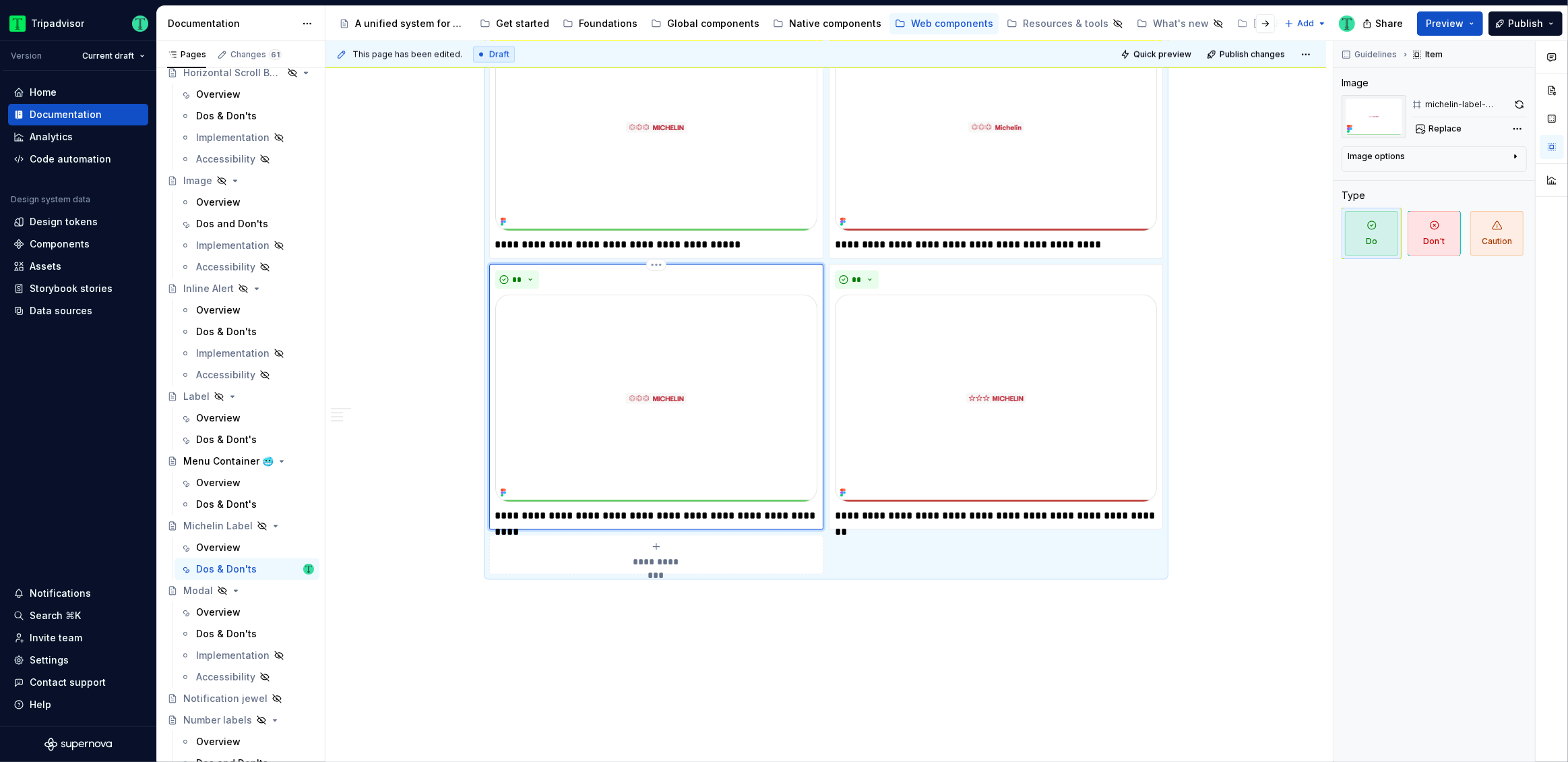
type textarea "*"
click at [1126, 511] on p "**********" at bounding box center [995, 515] width 322 height 16
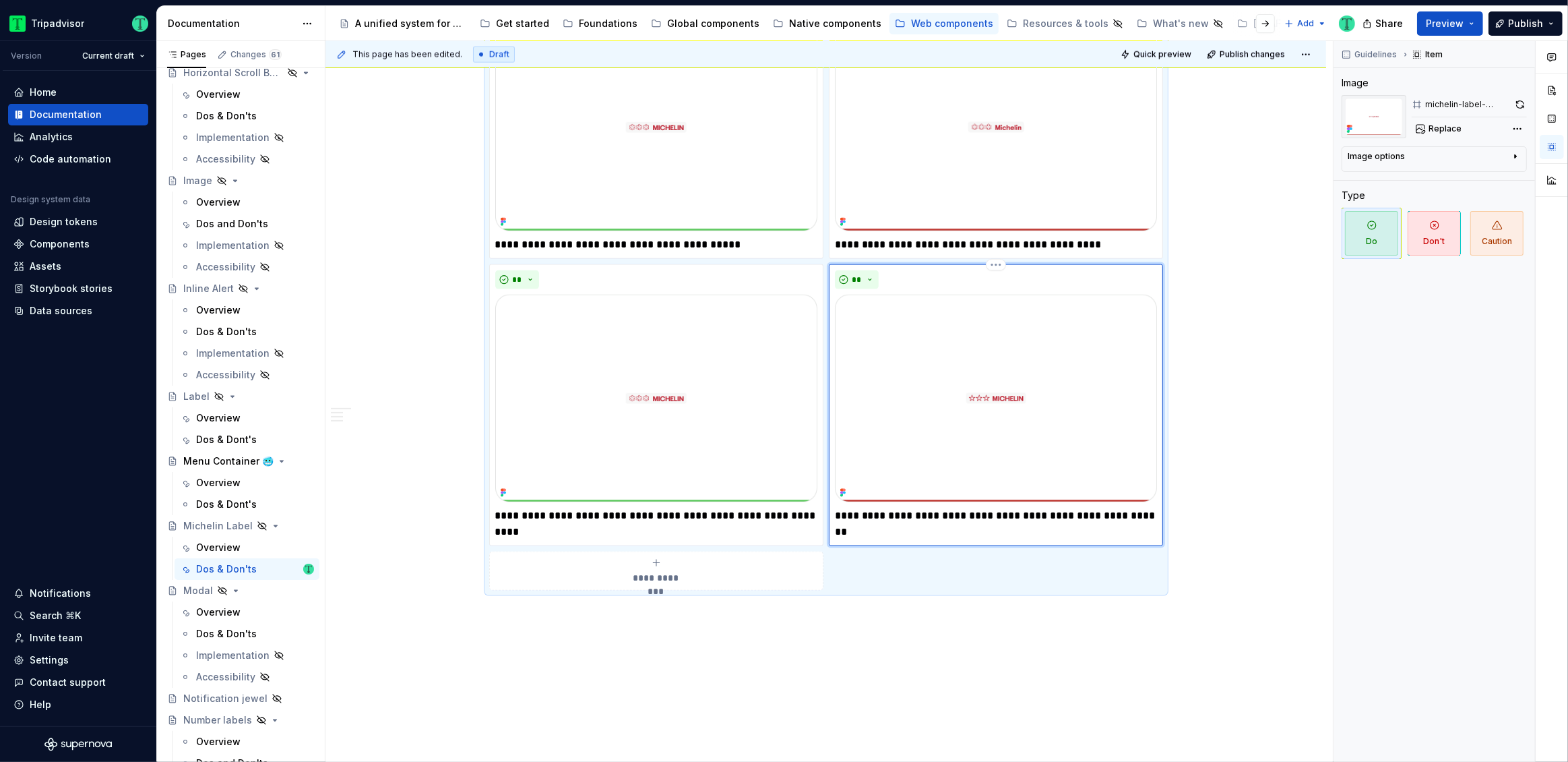
type textarea "*"
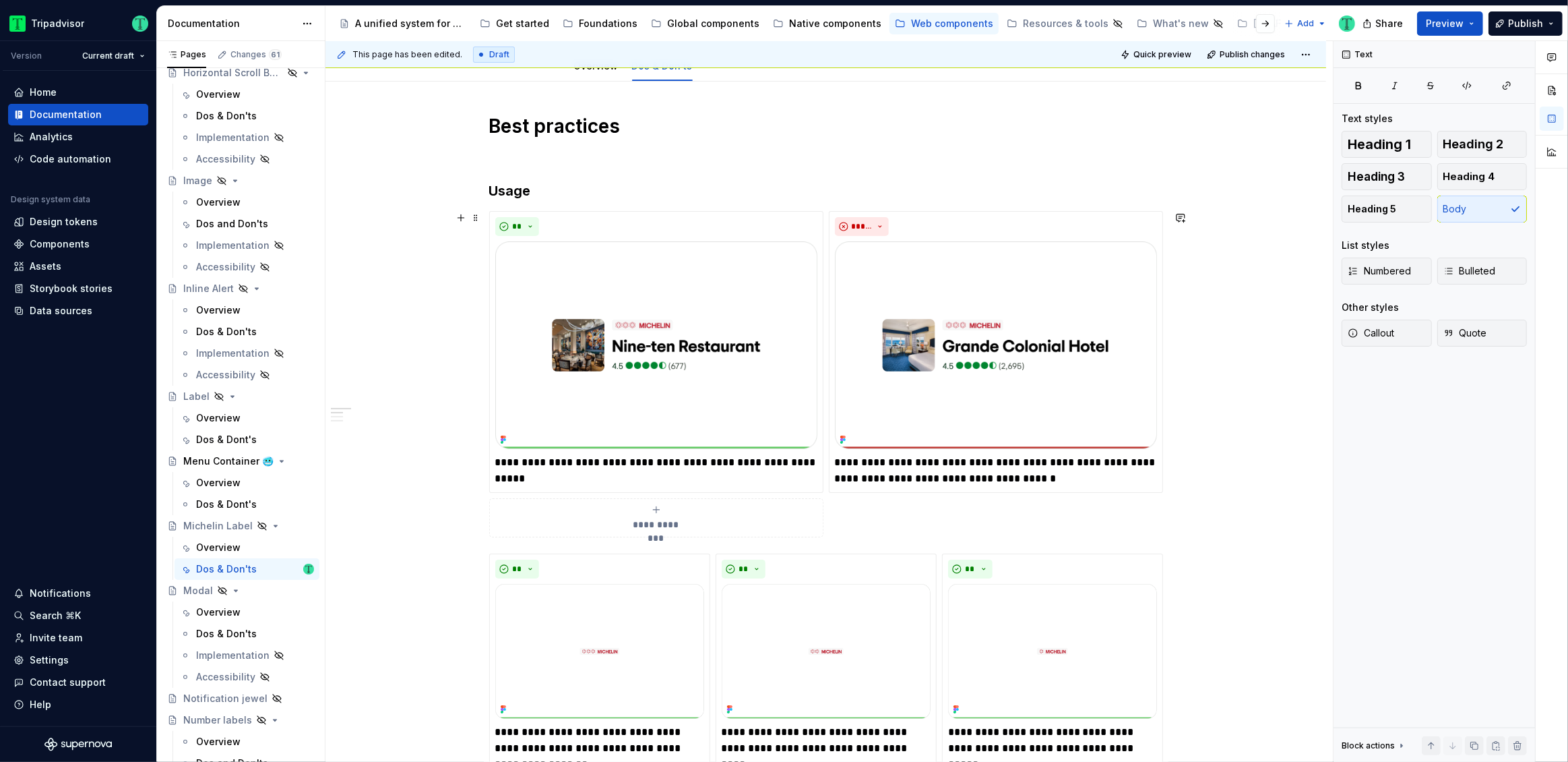
scroll to position [0, 0]
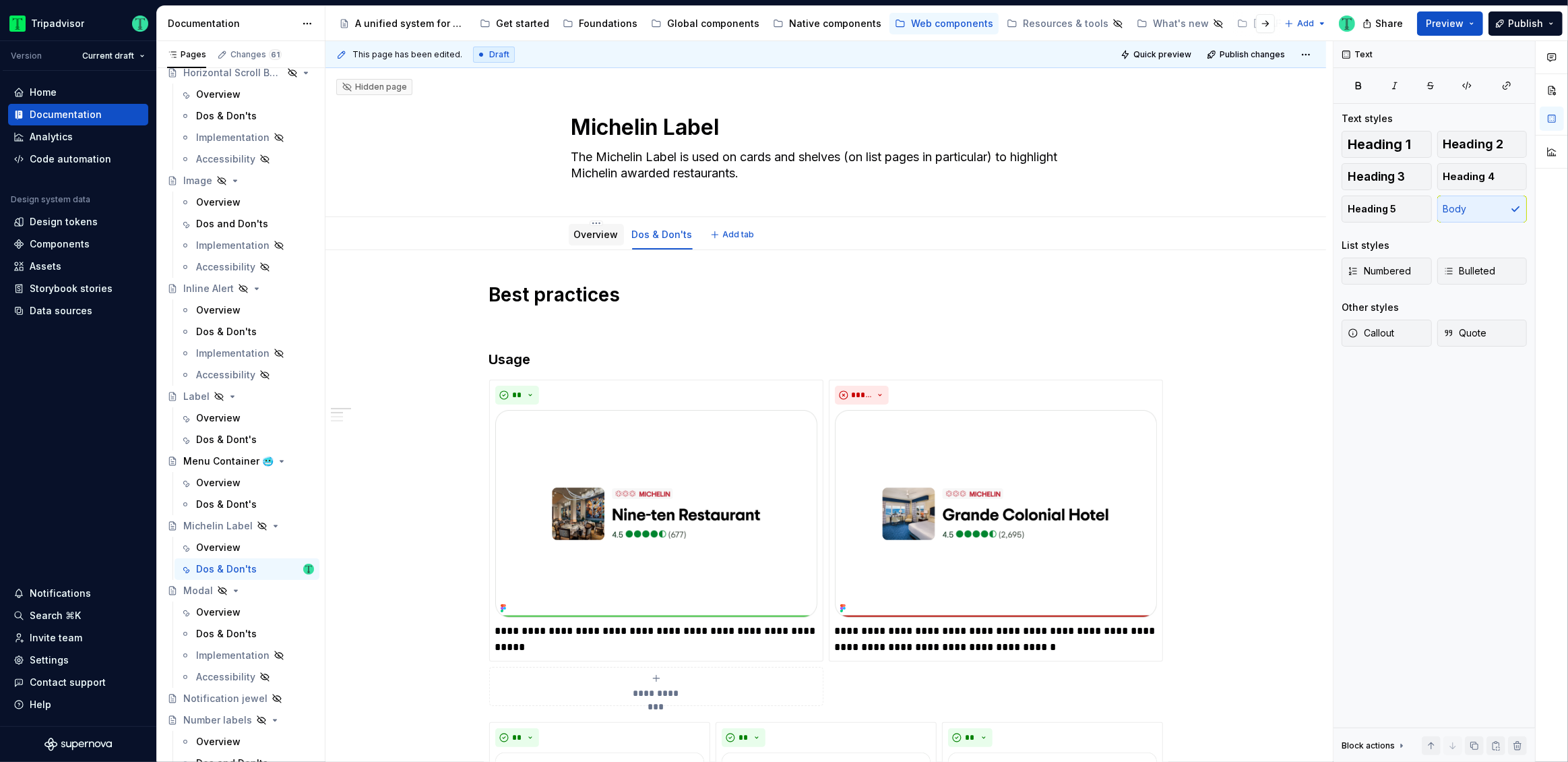
click at [591, 236] on link "Overview" at bounding box center [596, 234] width 45 height 12
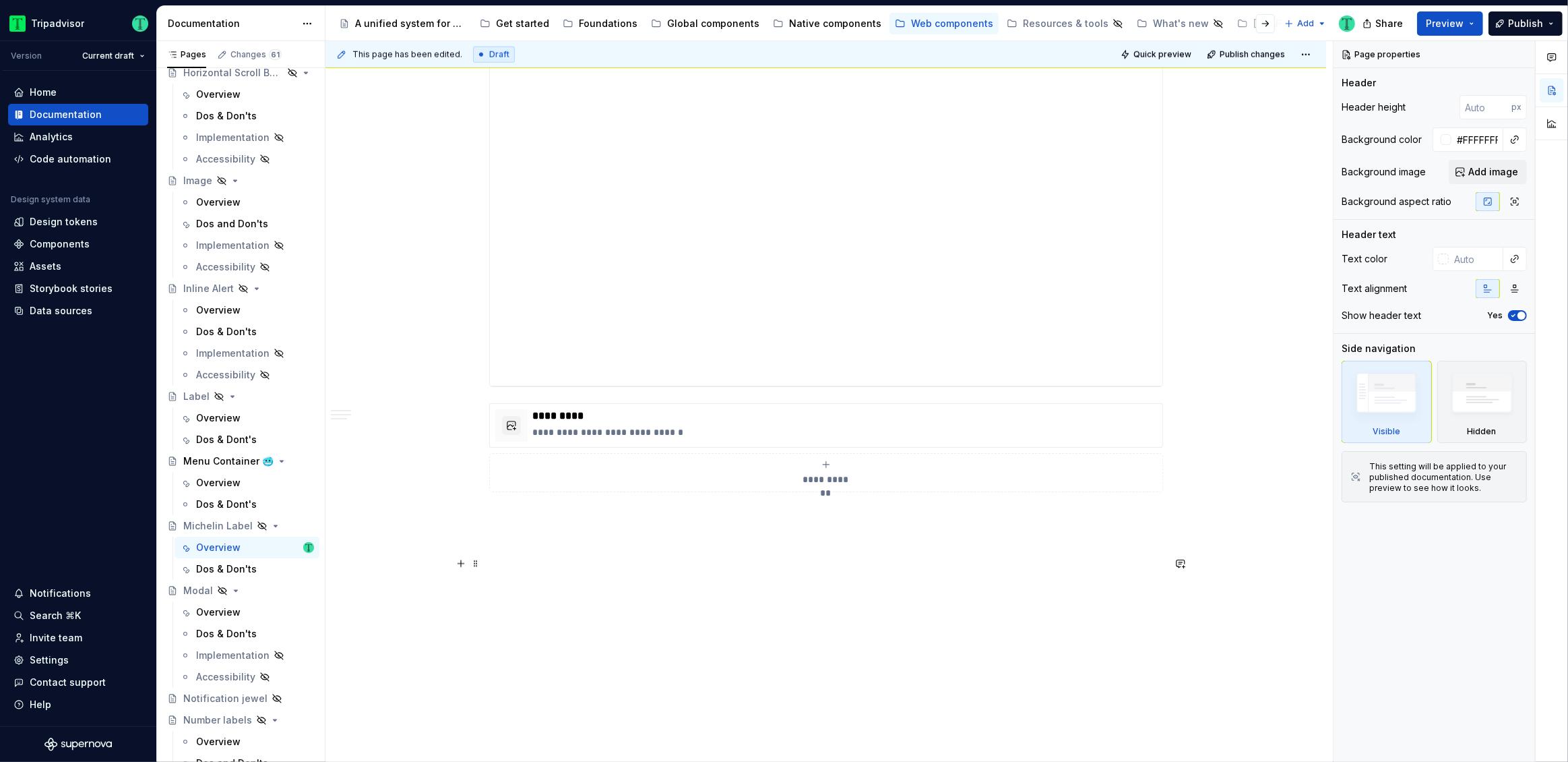
scroll to position [1650, 0]
click at [227, 412] on div "Overview" at bounding box center [218, 418] width 45 height 14
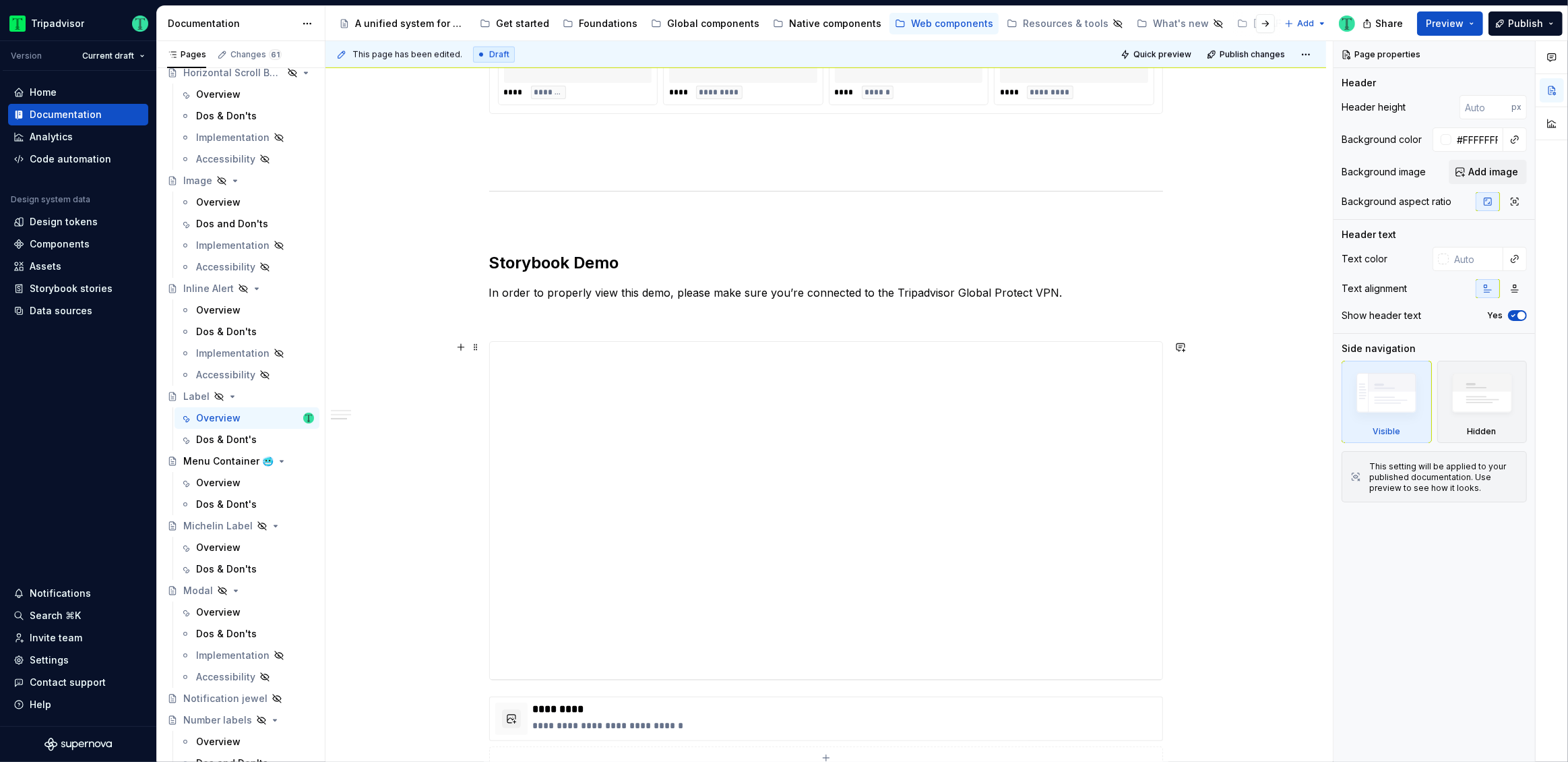
scroll to position [1455, 0]
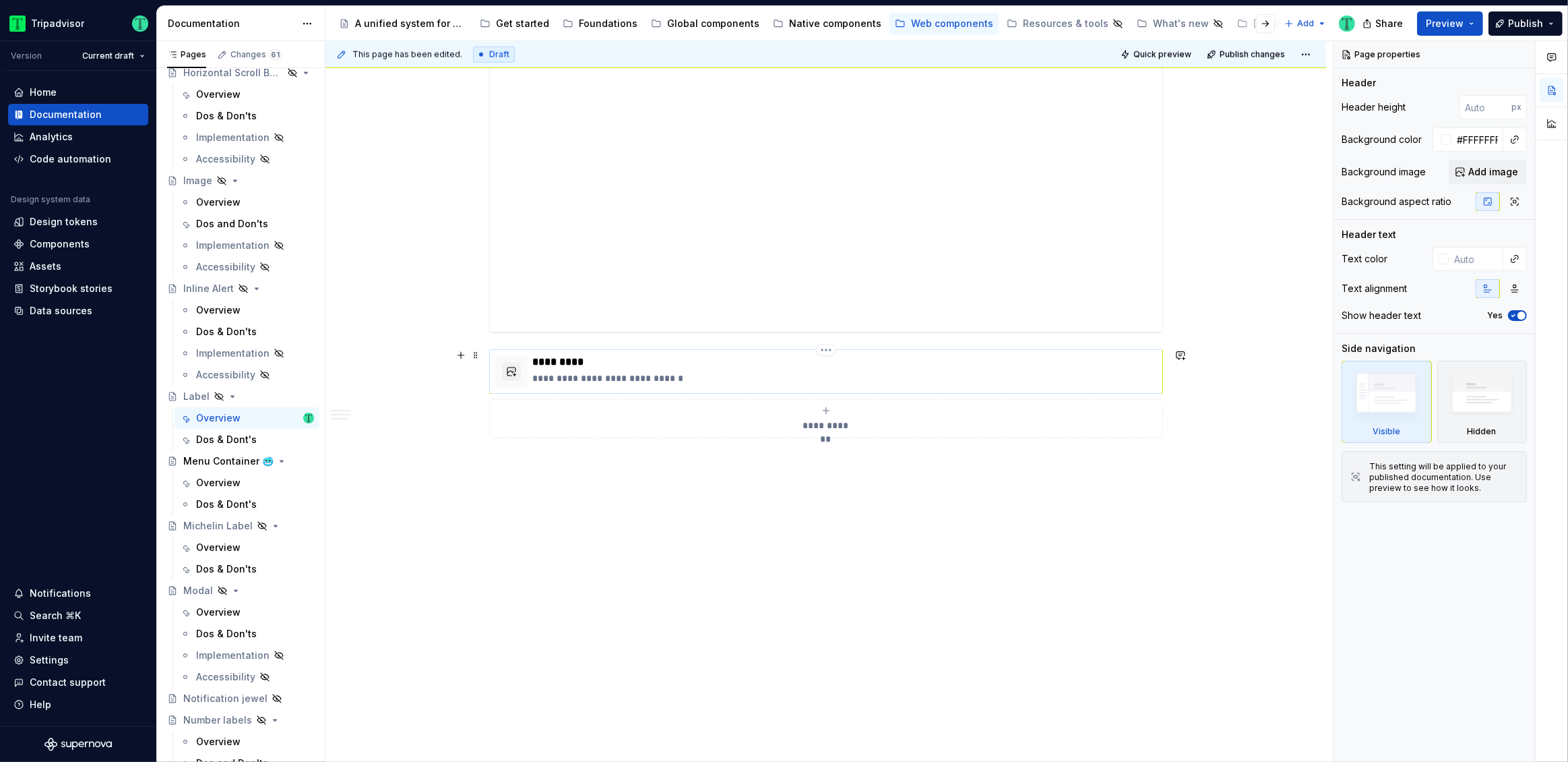
click at [660, 372] on p "**********" at bounding box center [844, 379] width 624 height 14
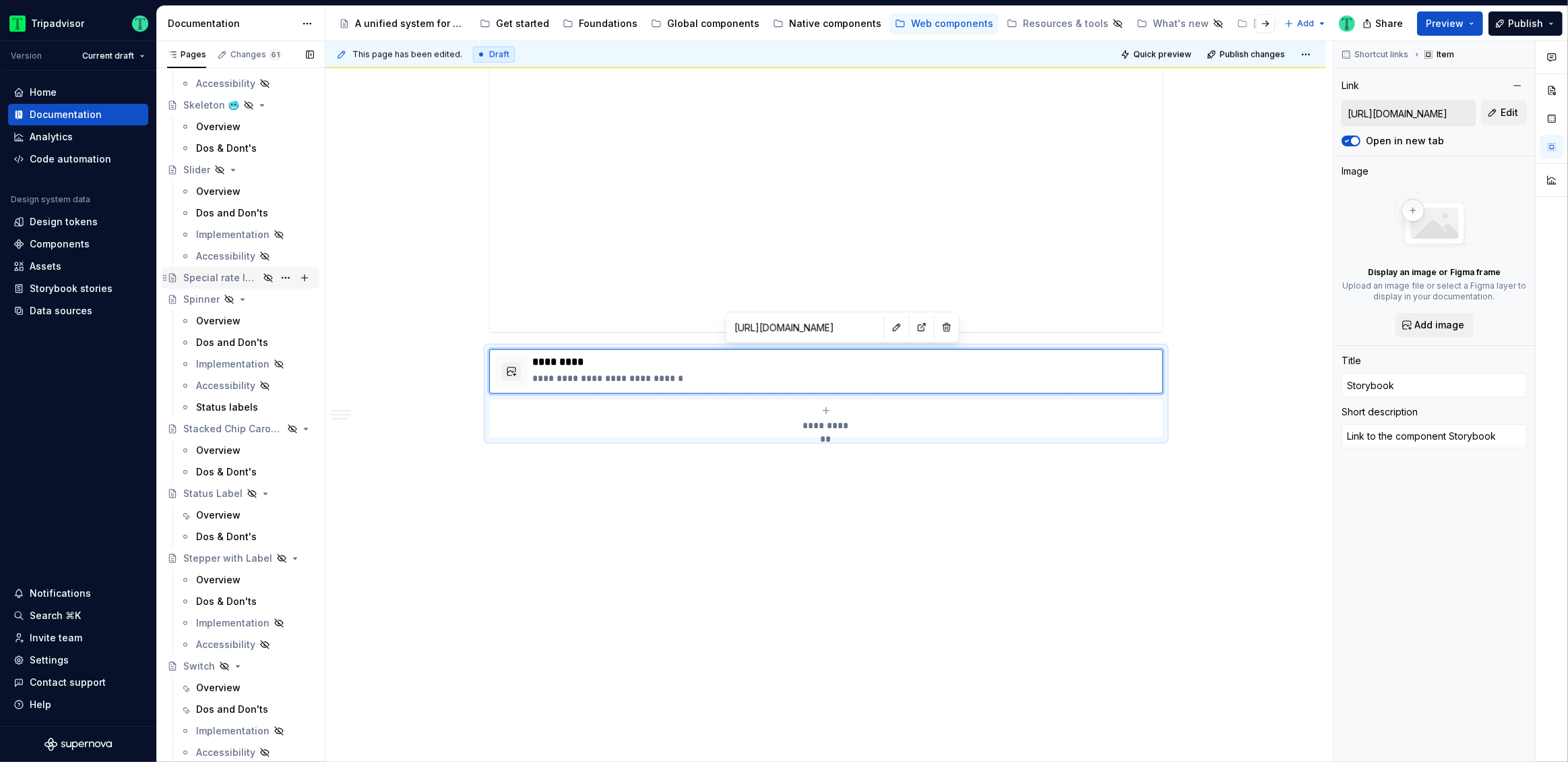
scroll to position [2749, 0]
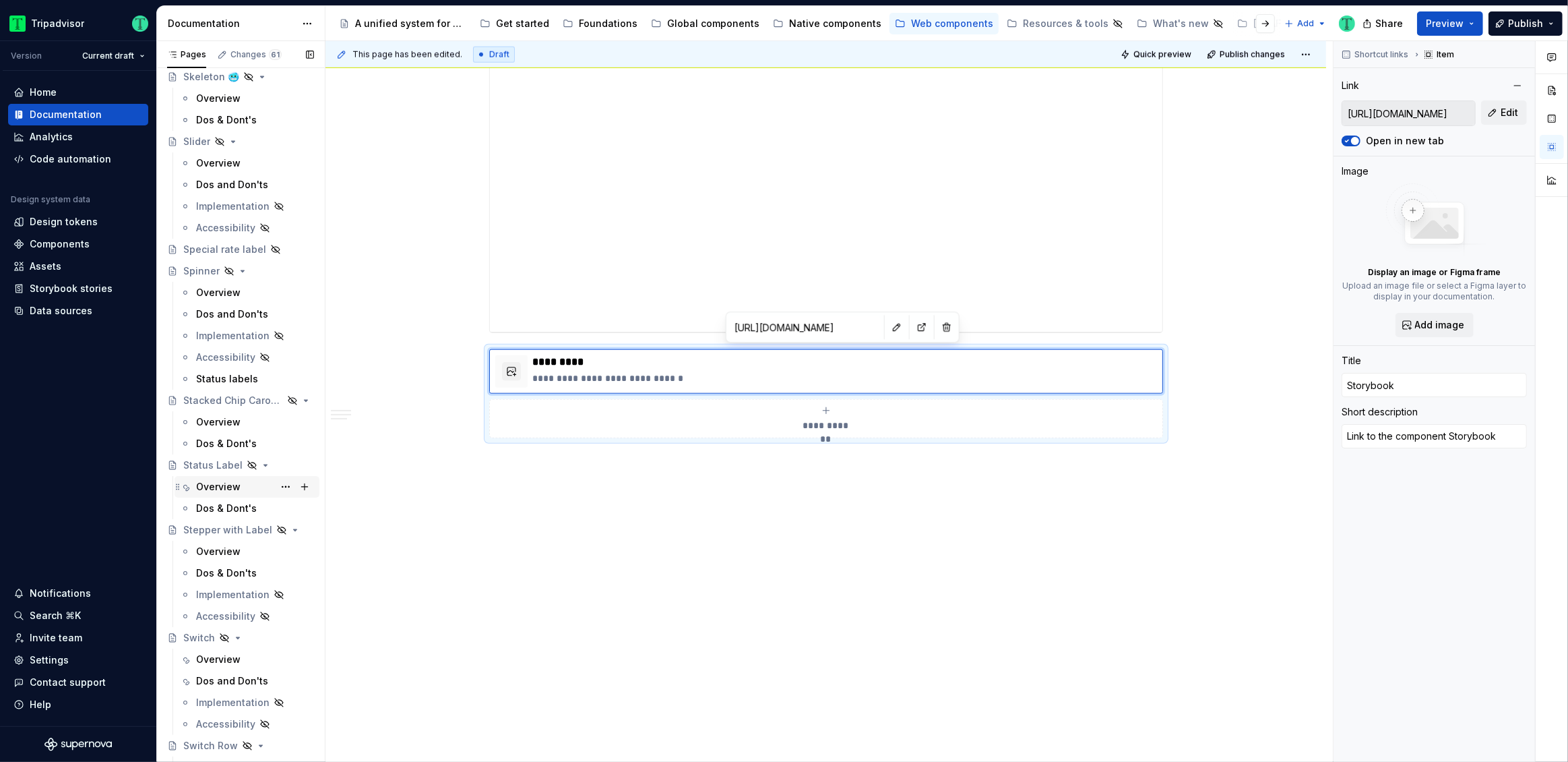
click at [225, 480] on div "Overview" at bounding box center [218, 487] width 45 height 14
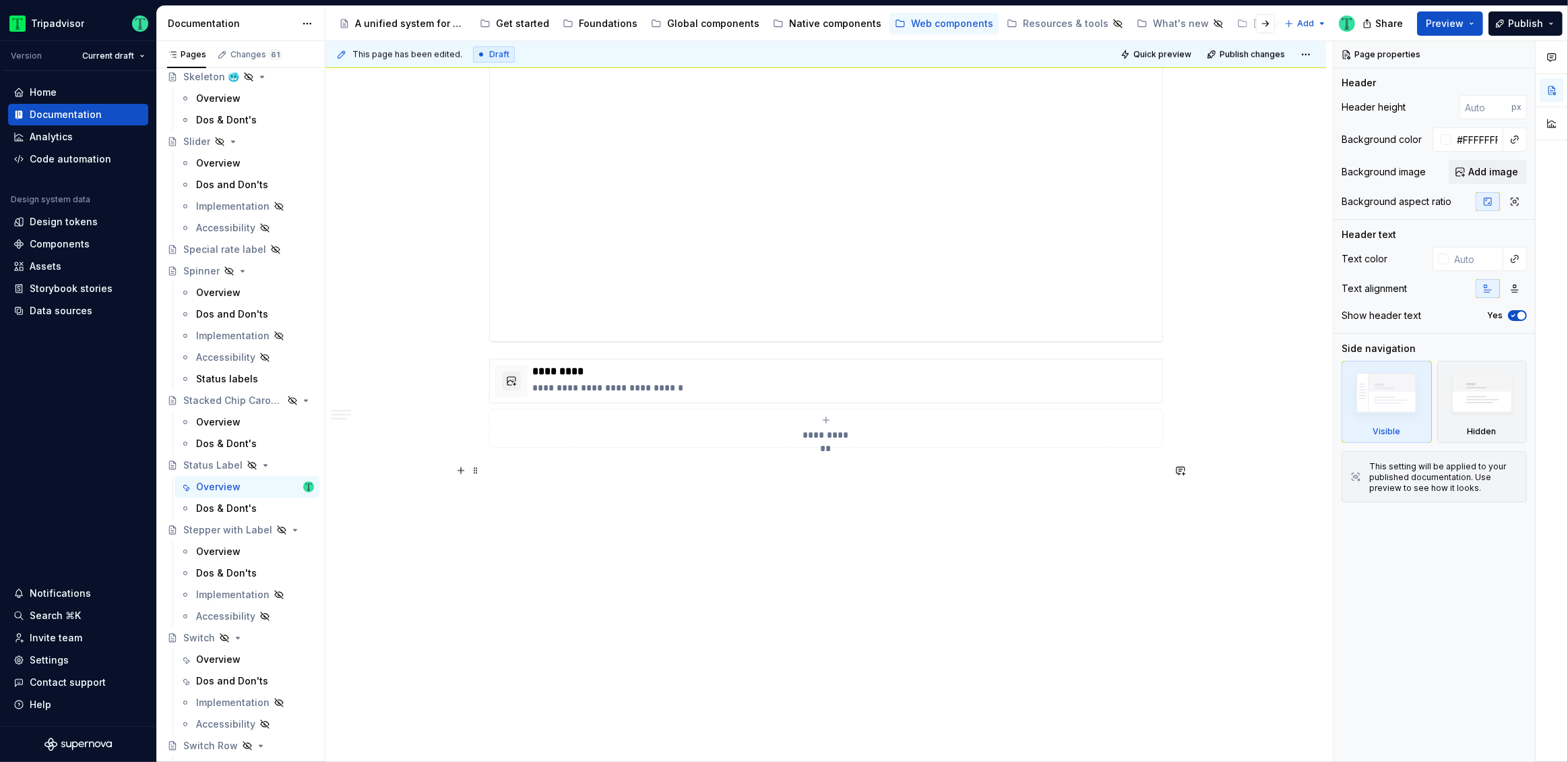
scroll to position [1650, 0]
click at [825, 353] on html "Tripadvisor Version Current draft Home Documentation Analytics Code automation …" at bounding box center [784, 381] width 1568 height 762
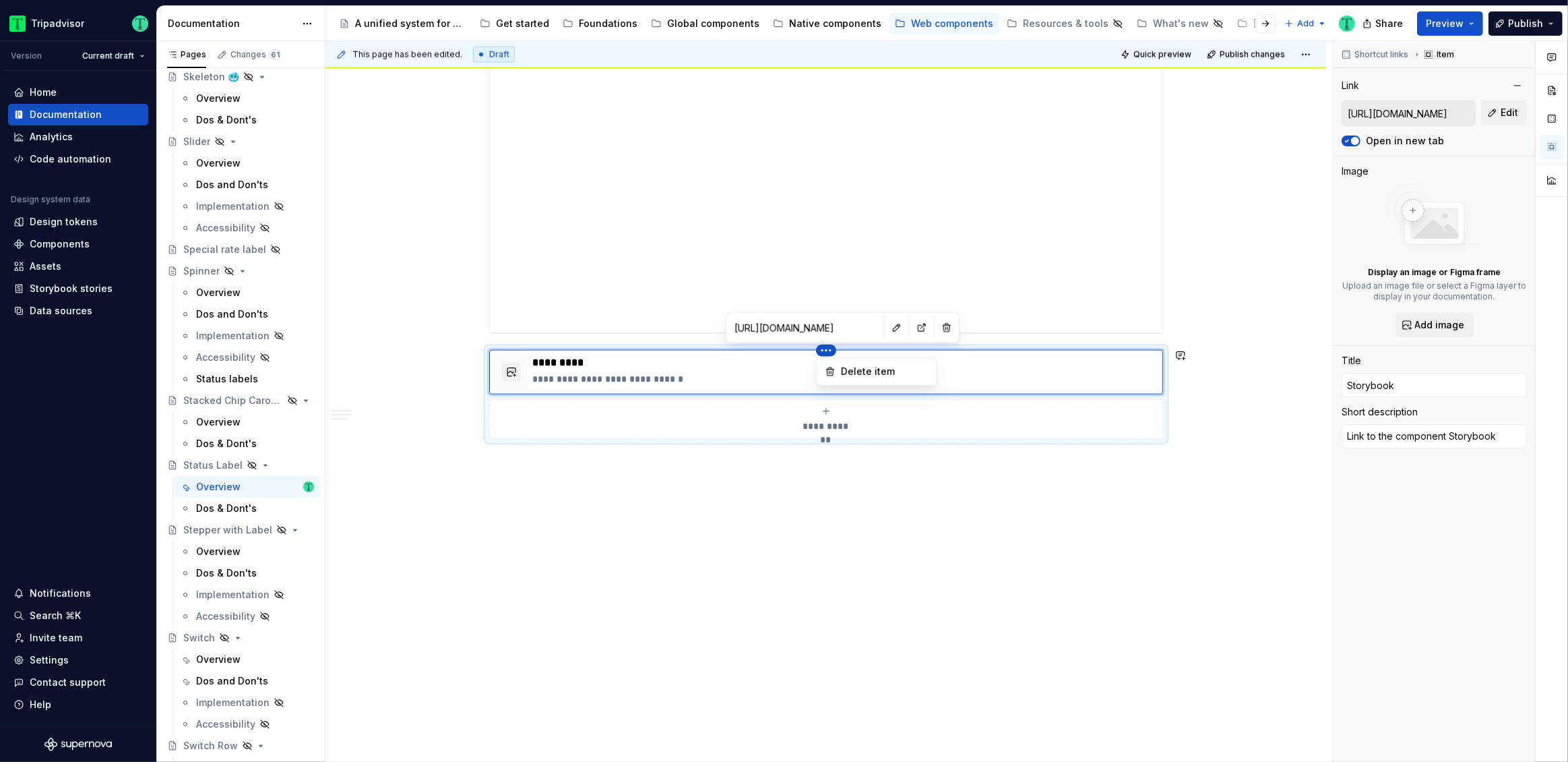
click at [827, 327] on html "Tripadvisor Version Current draft Home Documentation Analytics Code automation …" at bounding box center [784, 381] width 1568 height 762
click at [827, 327] on input "[URL][DOMAIN_NAME]" at bounding box center [805, 327] width 152 height 24
click at [1086, 205] on div "**********" at bounding box center [826, 163] width 673 height 337
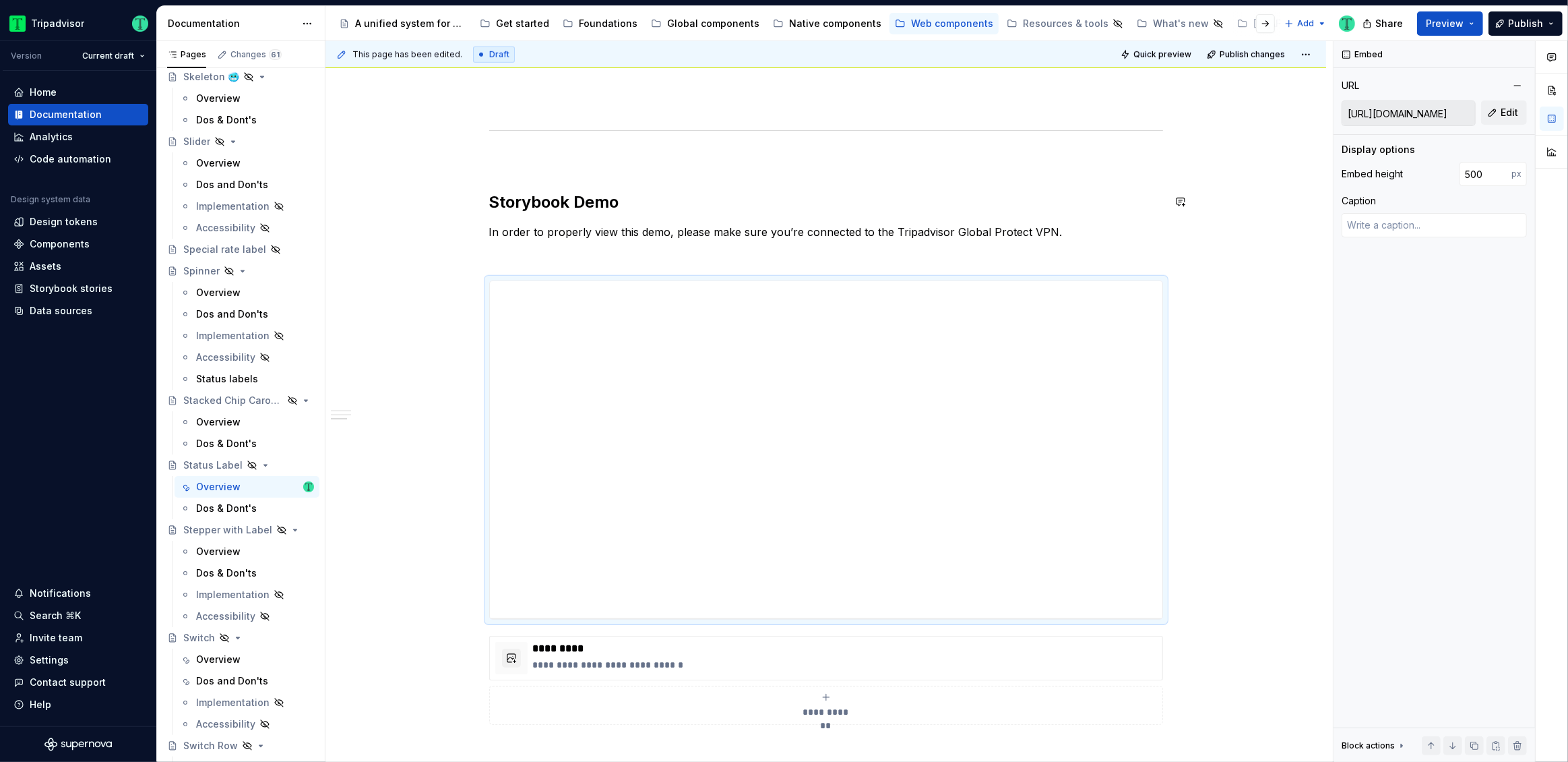
scroll to position [1550, 0]
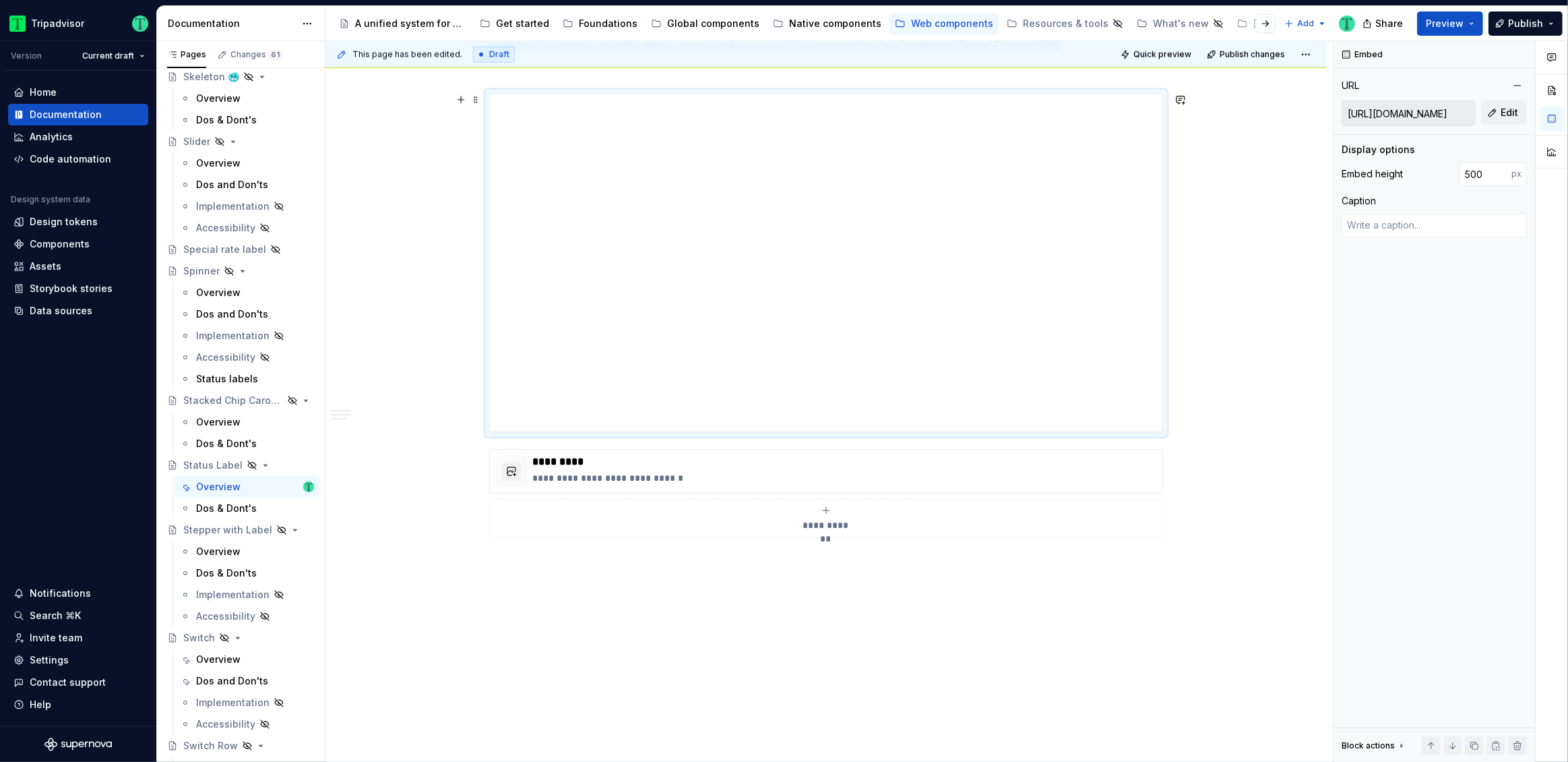
click at [1086, 205] on div "**********" at bounding box center [826, 263] width 673 height 337
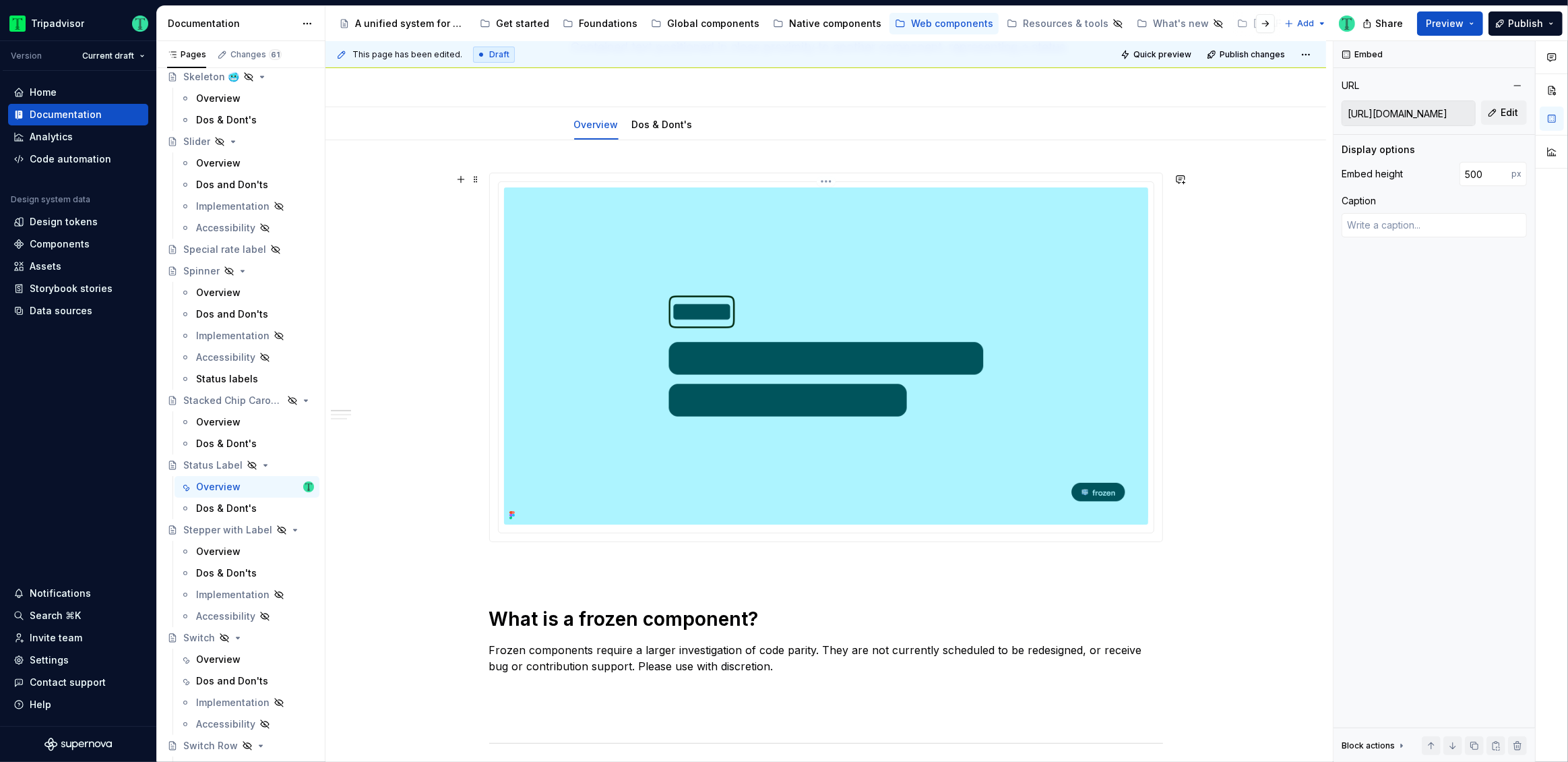
scroll to position [102, 0]
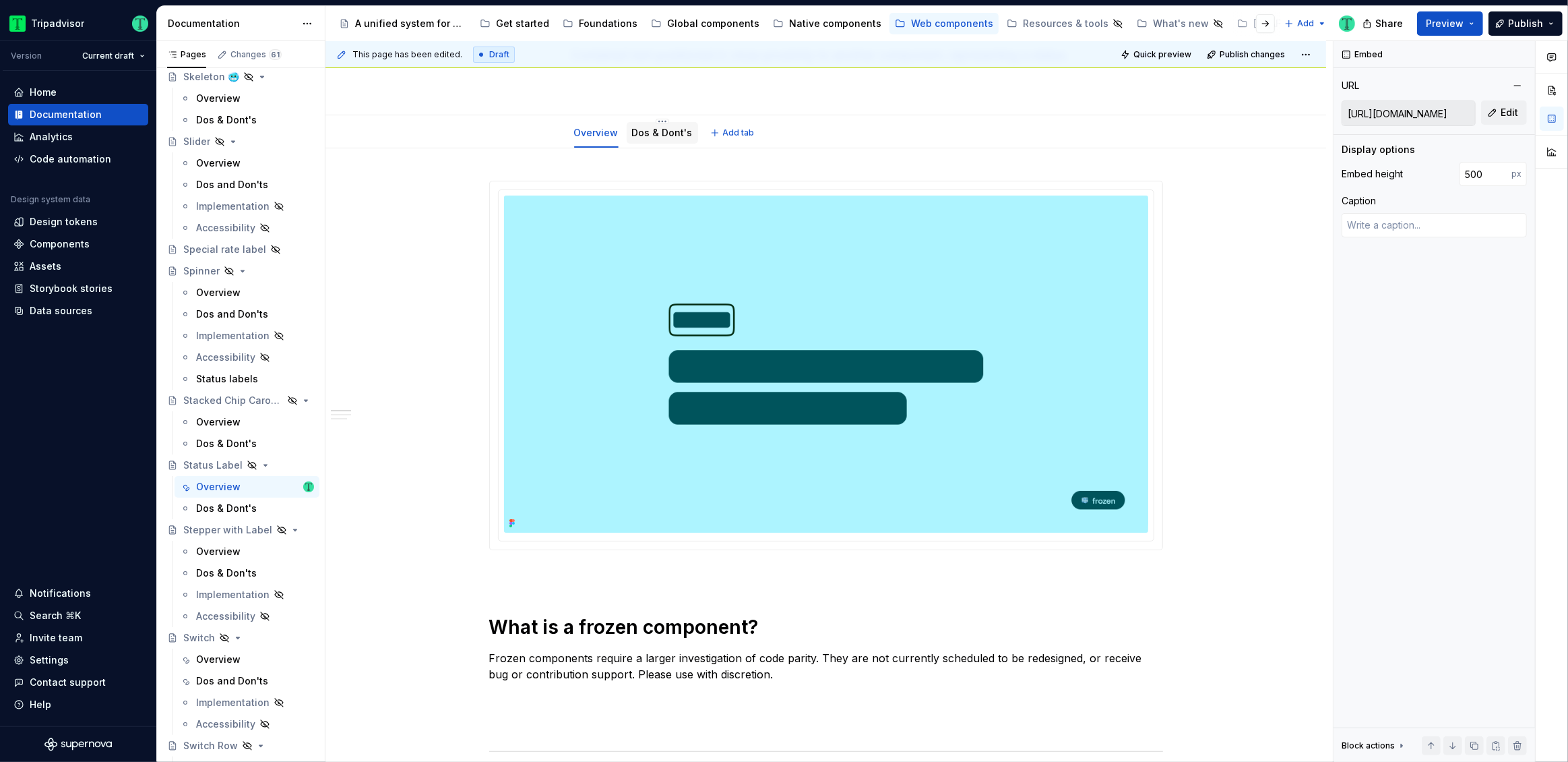
click at [657, 132] on link "Dos & Dont's" at bounding box center [662, 132] width 61 height 12
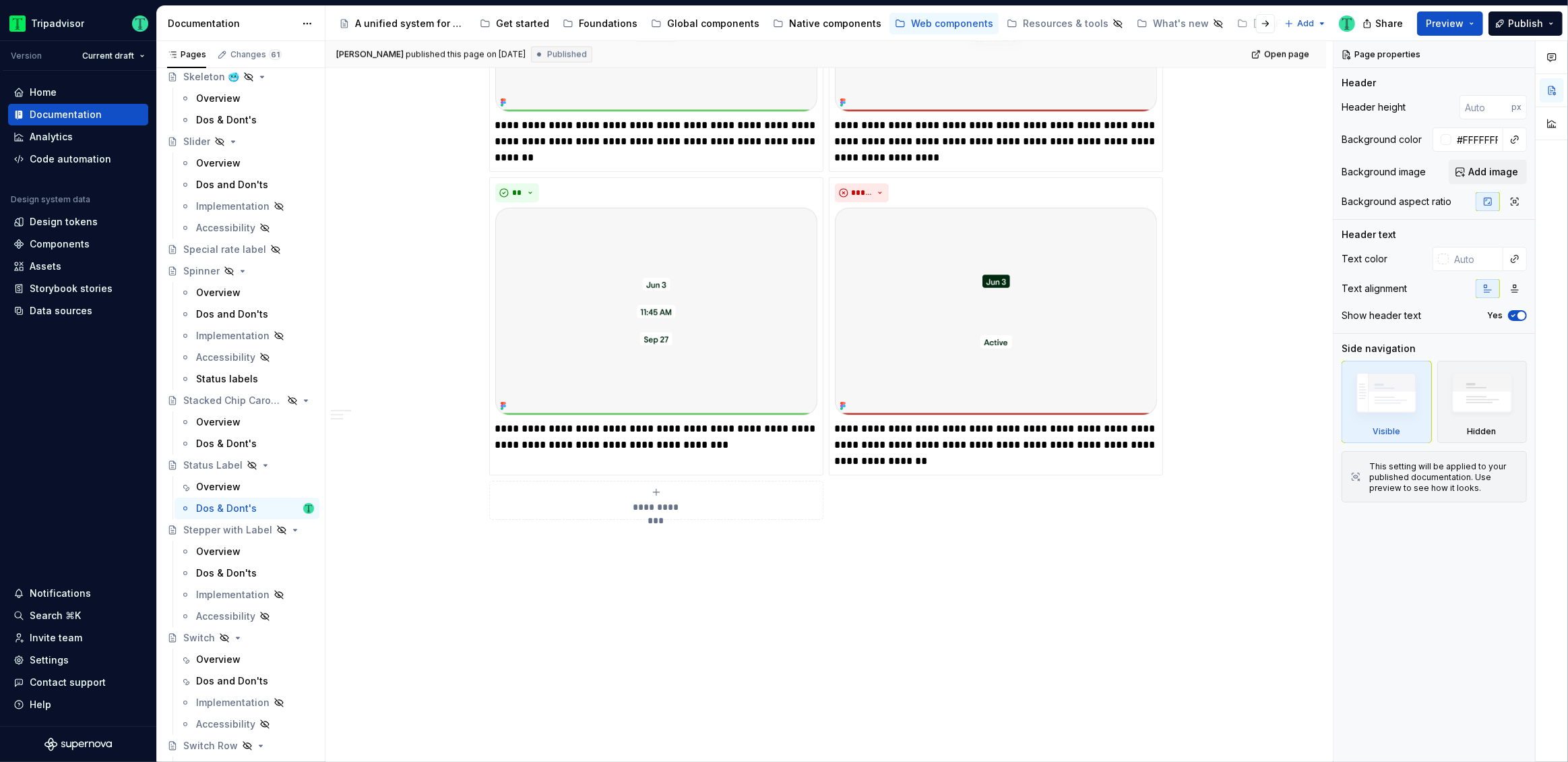
scroll to position [1821, 0]
type textarea "*"
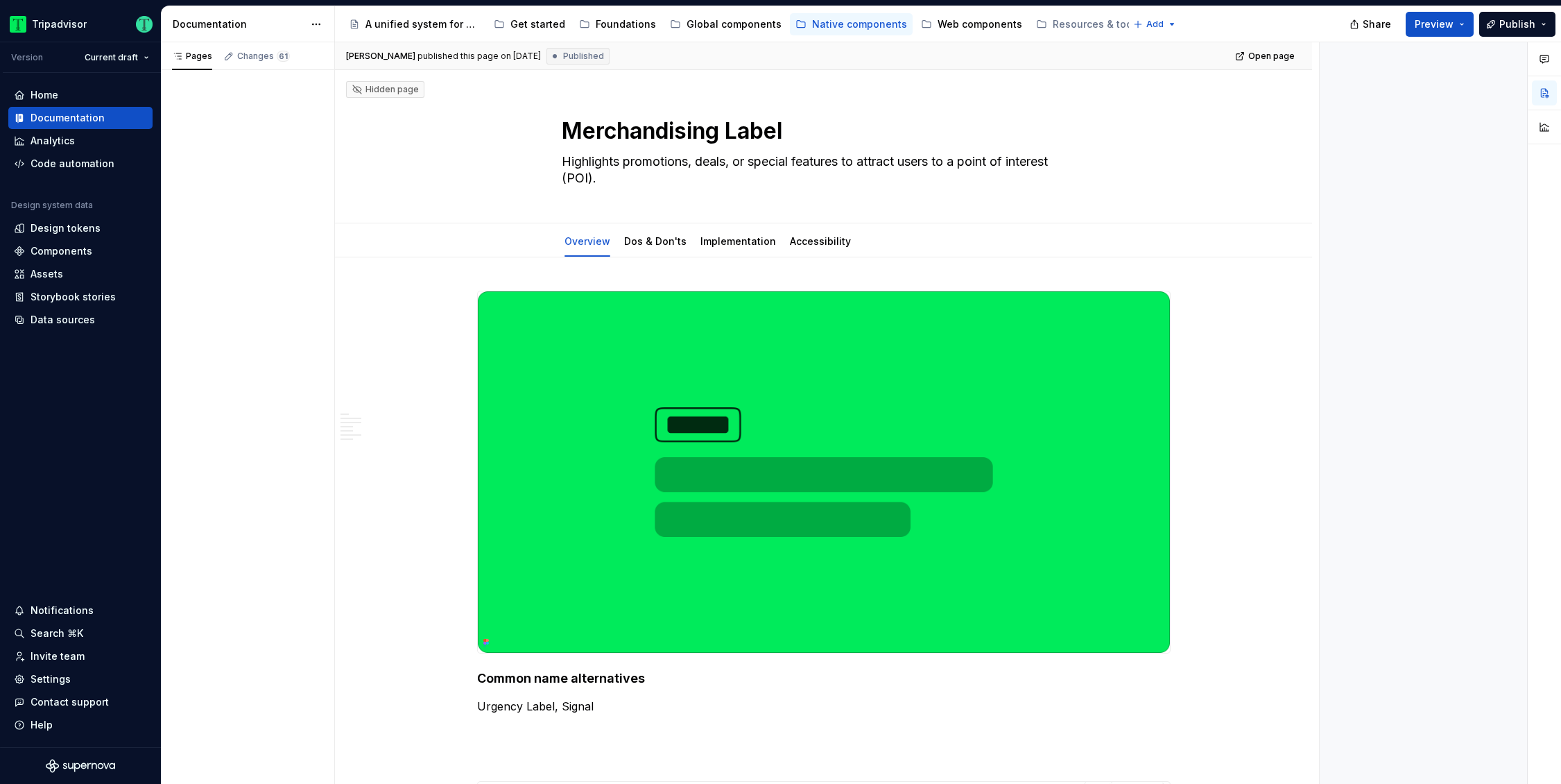
type textarea "*"
